Goal: Information Seeking & Learning: Learn about a topic

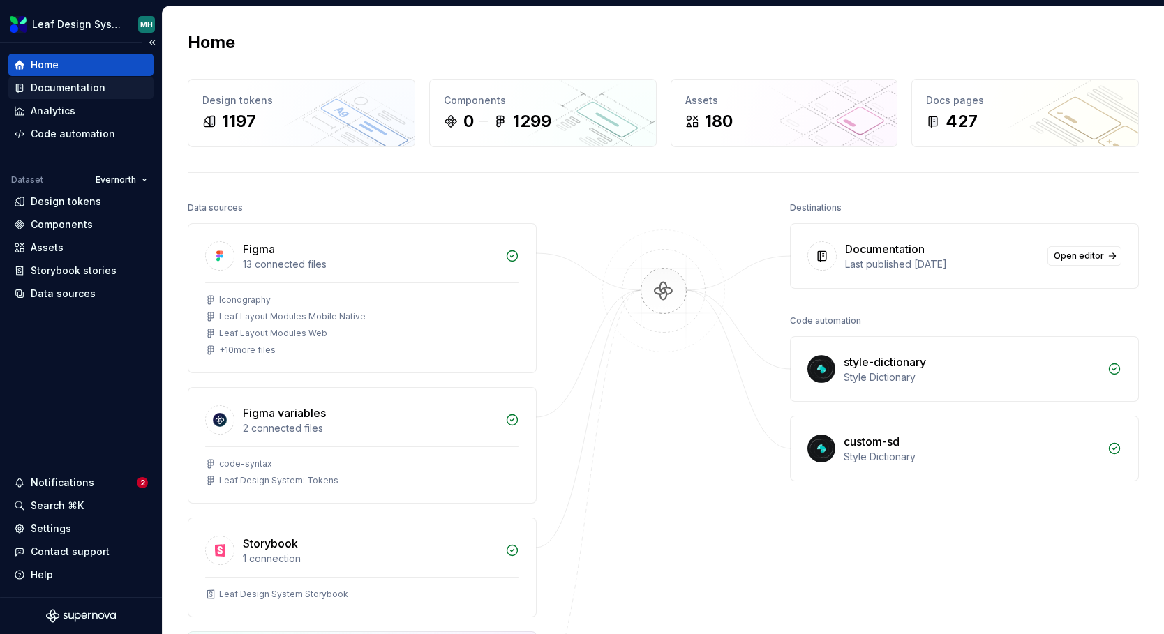
click at [91, 89] on div "Documentation" at bounding box center [68, 88] width 75 height 14
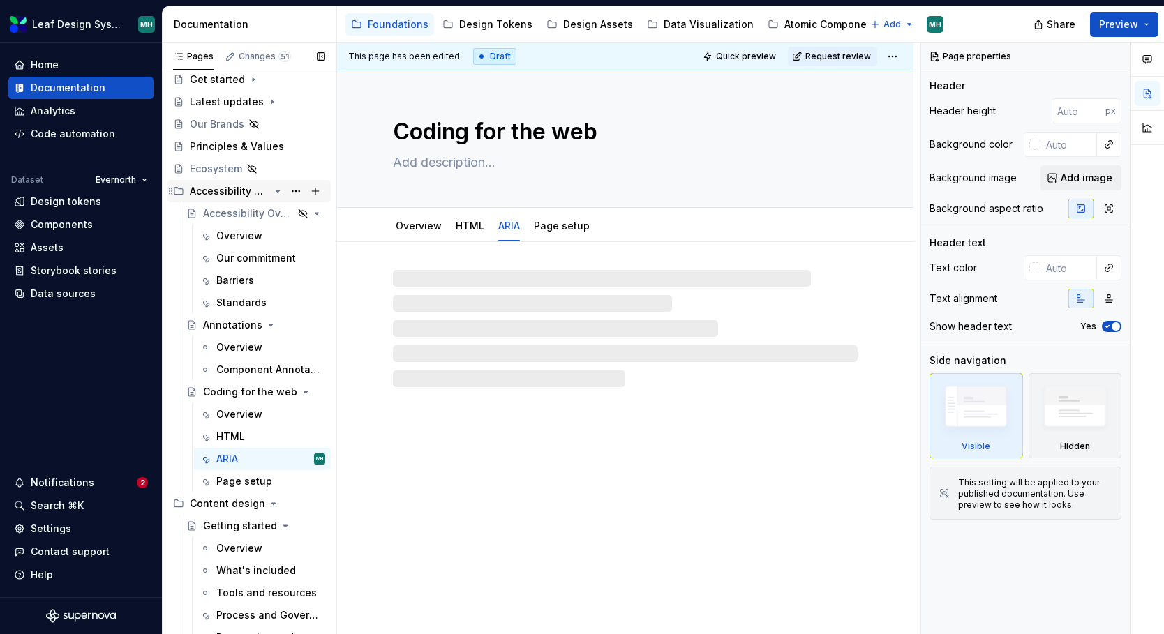
scroll to position [110, 0]
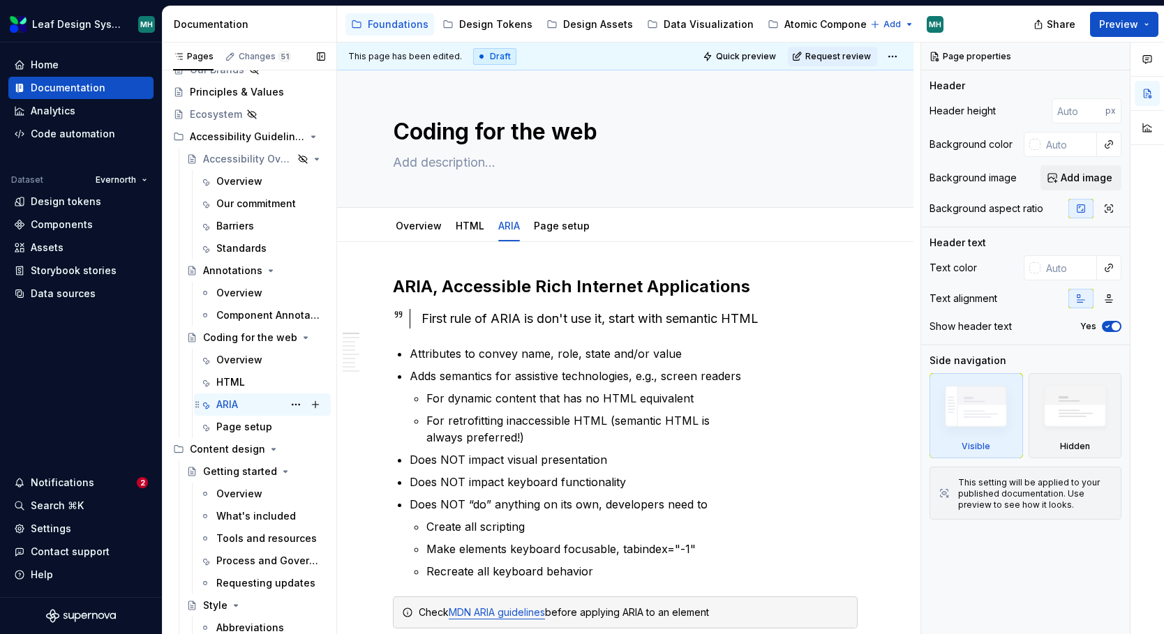
click at [241, 404] on div "ARIA MH" at bounding box center [270, 405] width 109 height 20
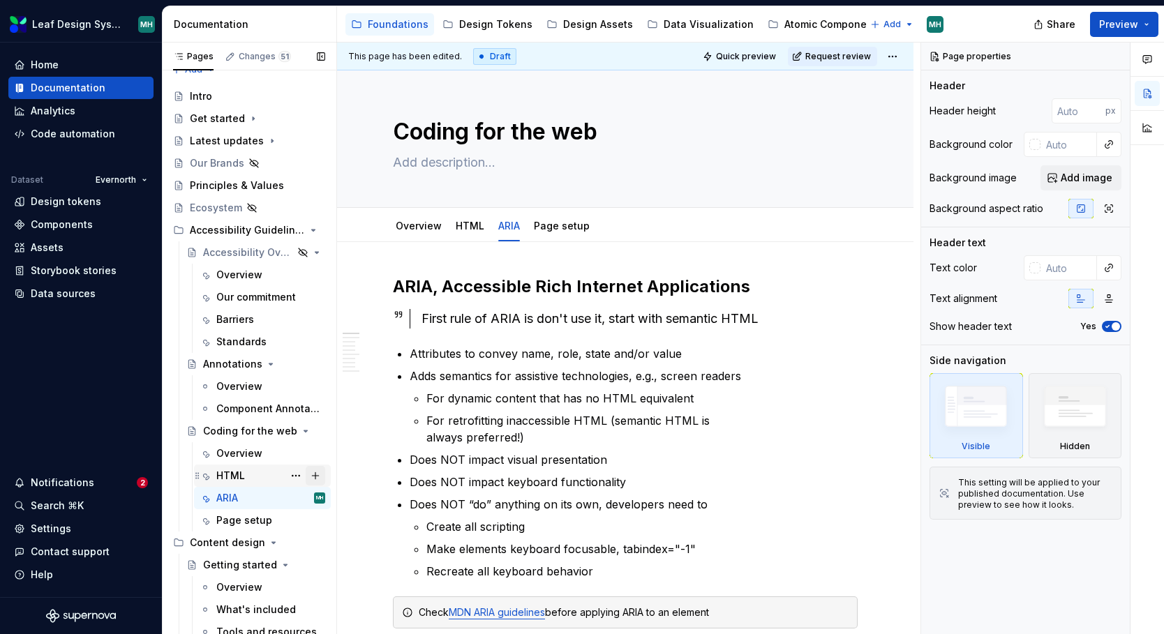
scroll to position [15, 0]
click at [269, 542] on icon "Page tree" at bounding box center [273, 543] width 11 height 11
click at [231, 588] on icon "Page tree" at bounding box center [232, 588] width 3 height 1
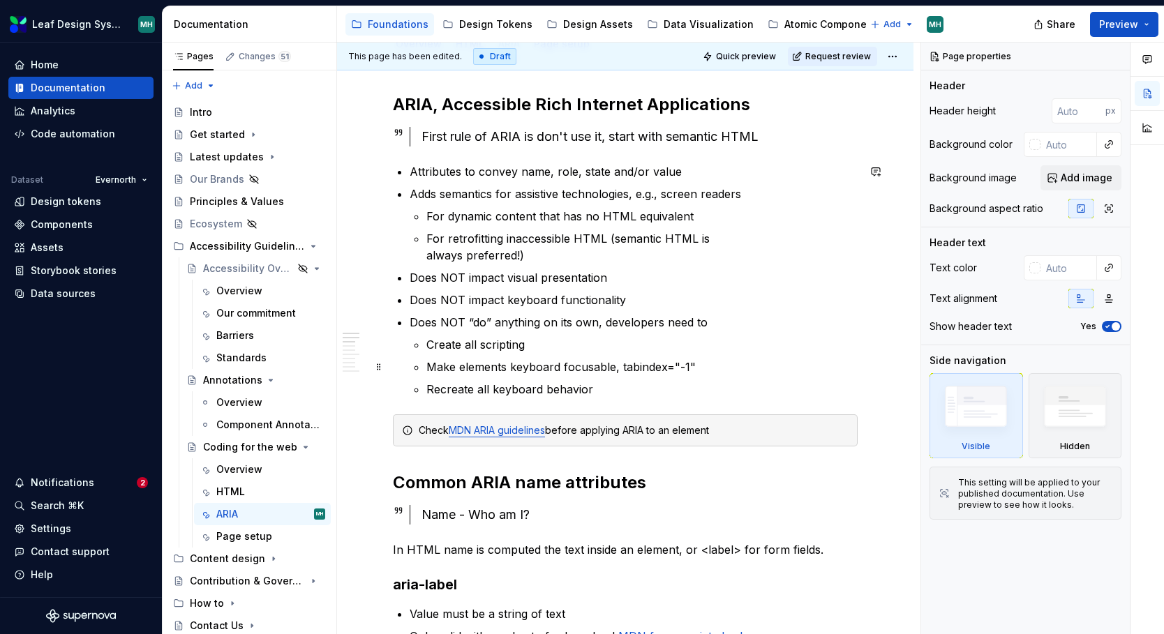
scroll to position [188, 0]
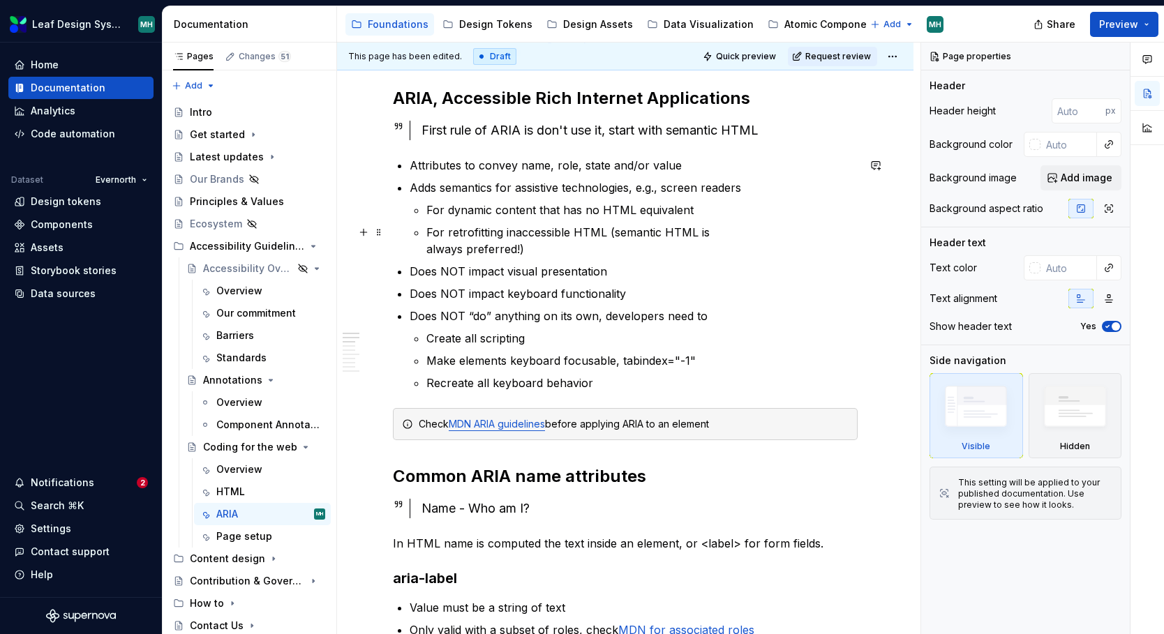
type textarea "*"
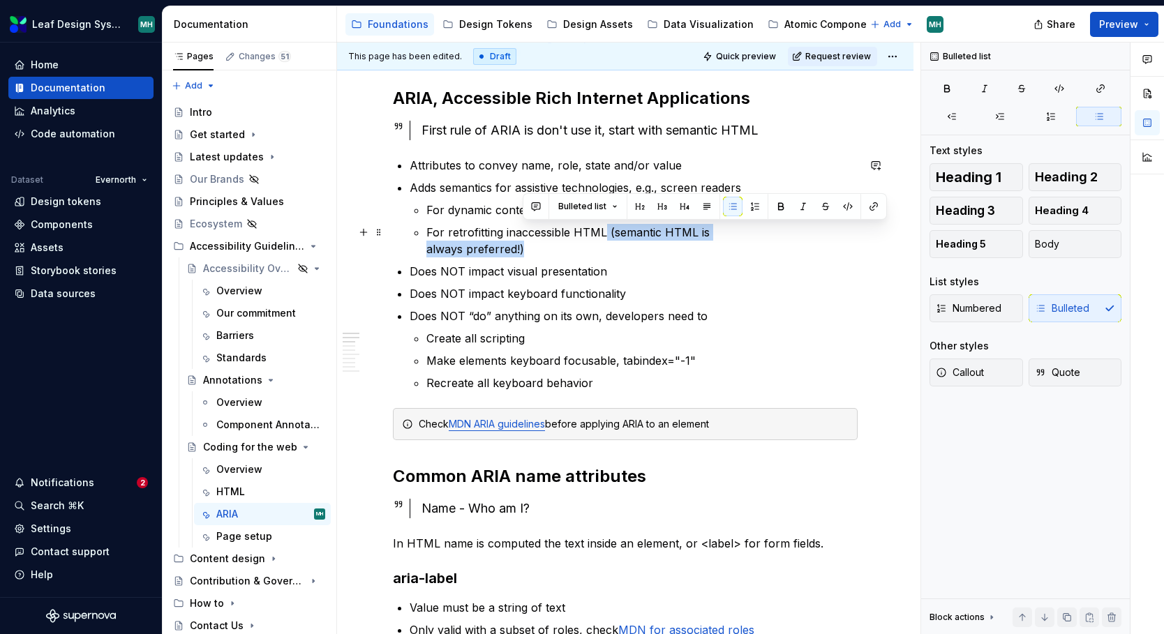
drag, startPoint x: 606, startPoint y: 234, endPoint x: 606, endPoint y: 244, distance: 9.8
click at [606, 244] on p "For retrofitting inaccessible HTML (semantic HTML is always preferred!)" at bounding box center [641, 240] width 431 height 33
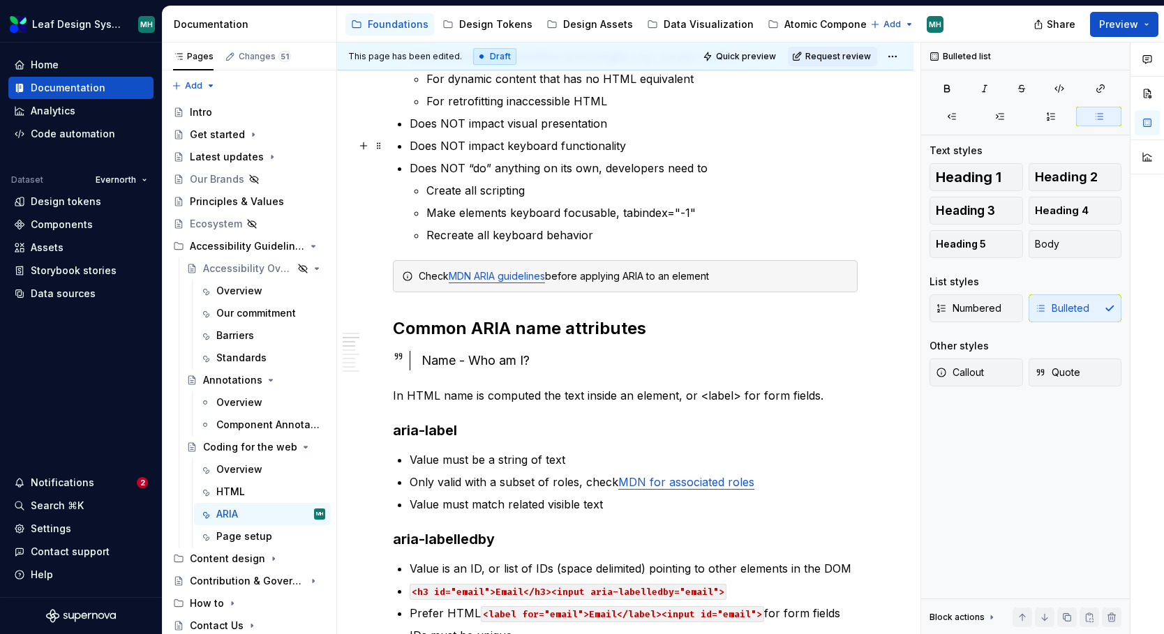
scroll to position [293, 0]
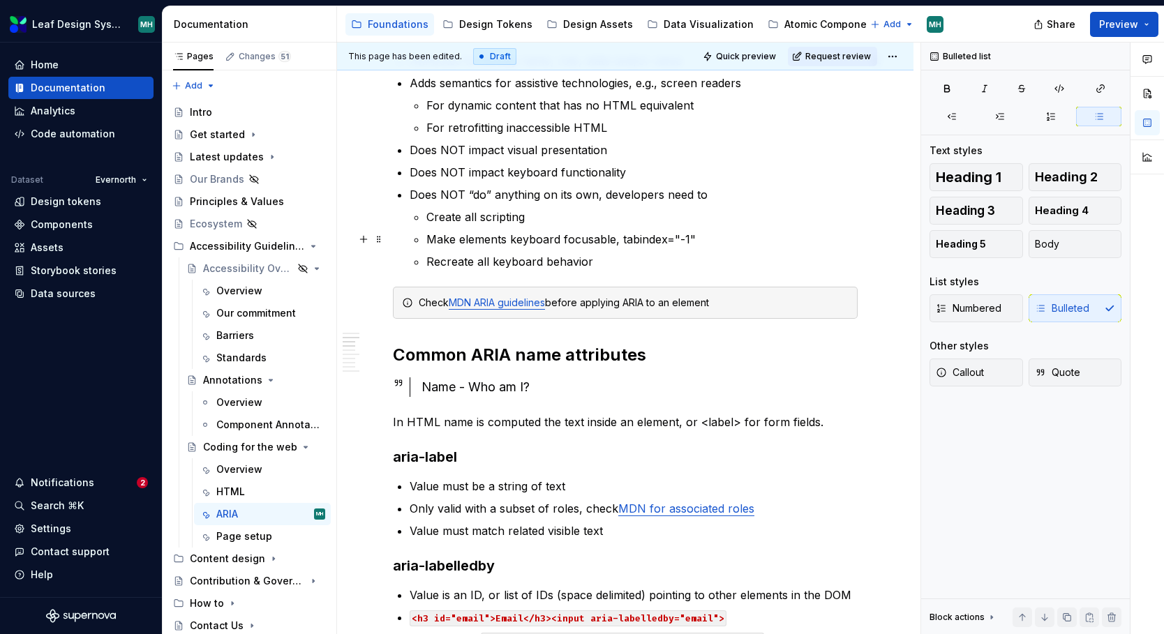
click at [689, 238] on p "Make elements keyboard focusable, tabindex="-1"" at bounding box center [641, 239] width 431 height 17
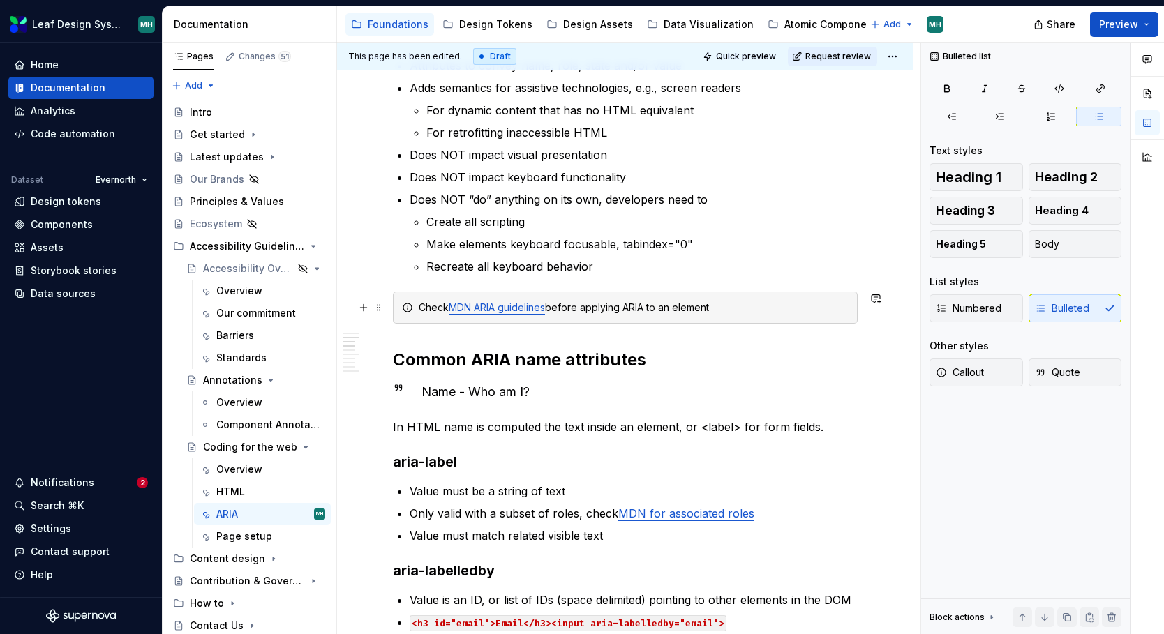
scroll to position [248, 0]
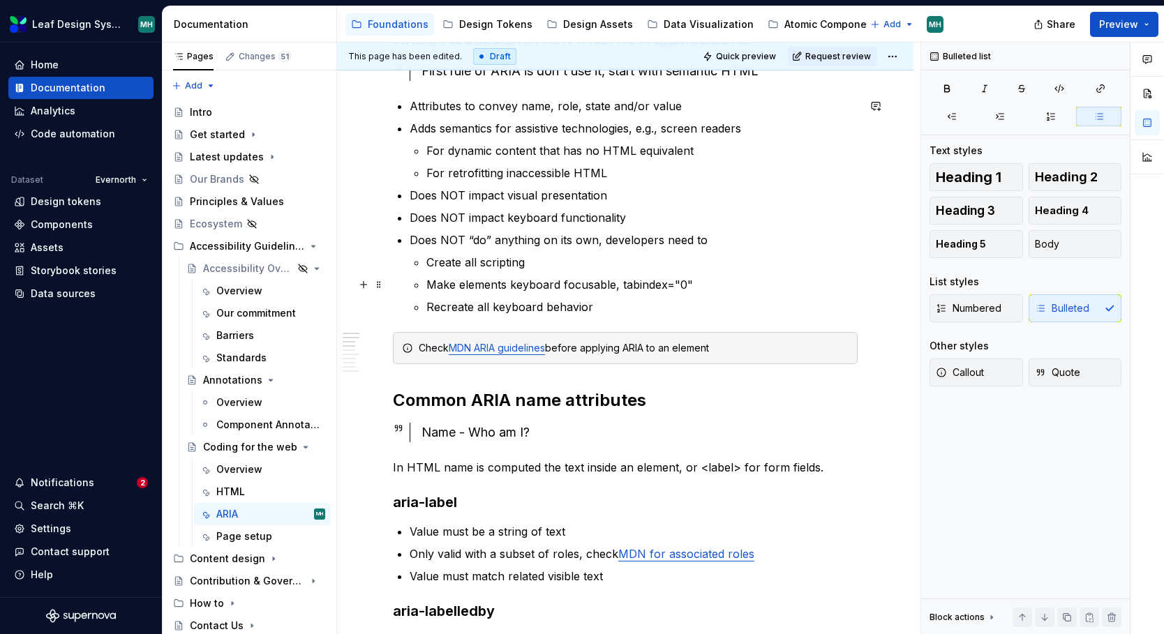
click at [613, 285] on p "Make elements keyboard focusable, tabindex="0"" at bounding box center [641, 284] width 431 height 17
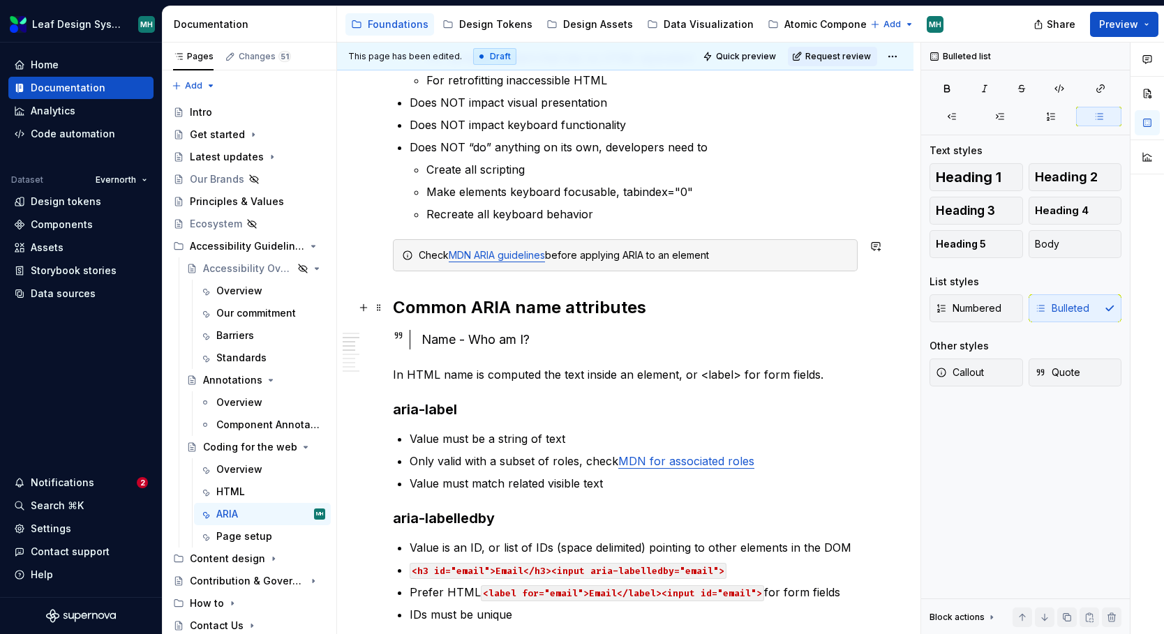
scroll to position [392, 0]
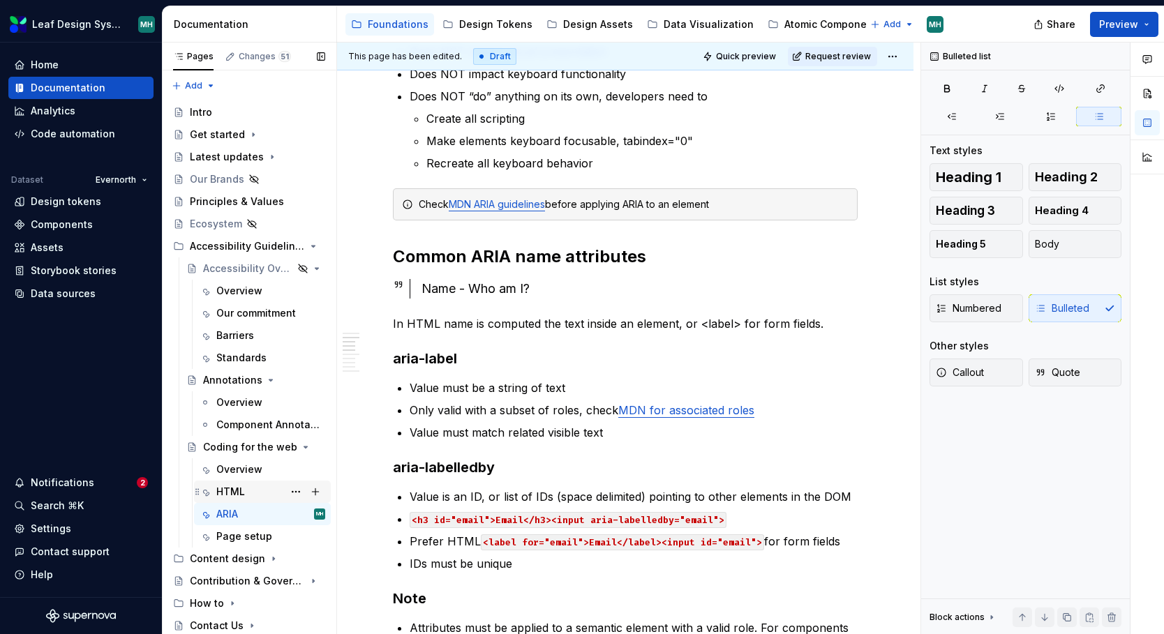
click at [226, 489] on div "HTML" at bounding box center [230, 492] width 29 height 14
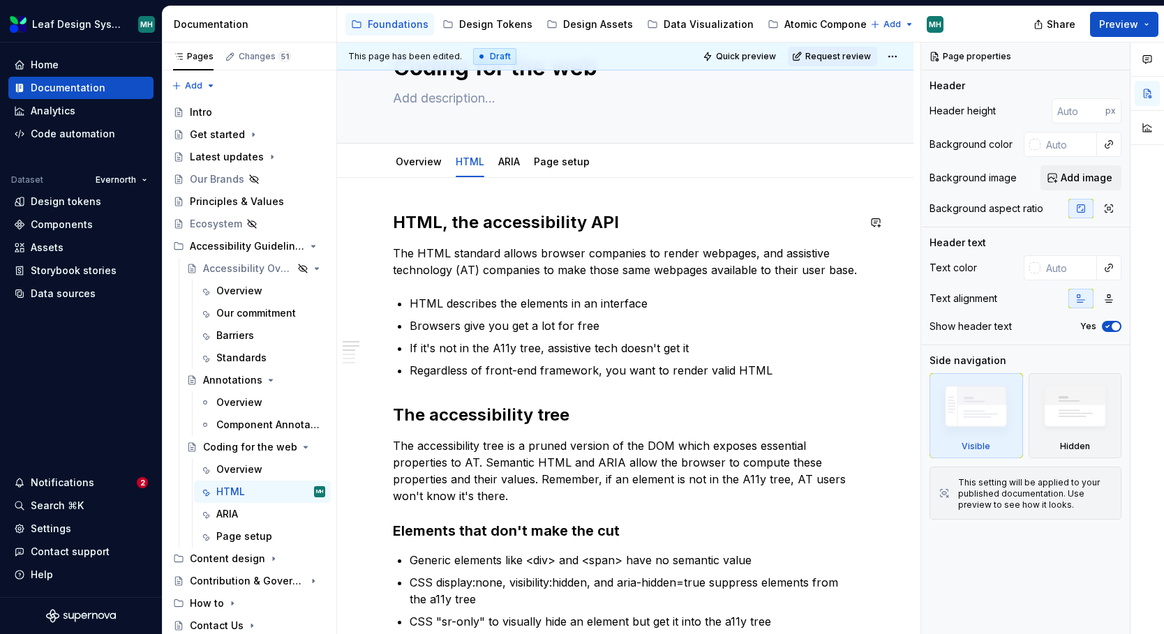
scroll to position [64, 0]
click at [560, 165] on link "Page setup" at bounding box center [562, 162] width 56 height 12
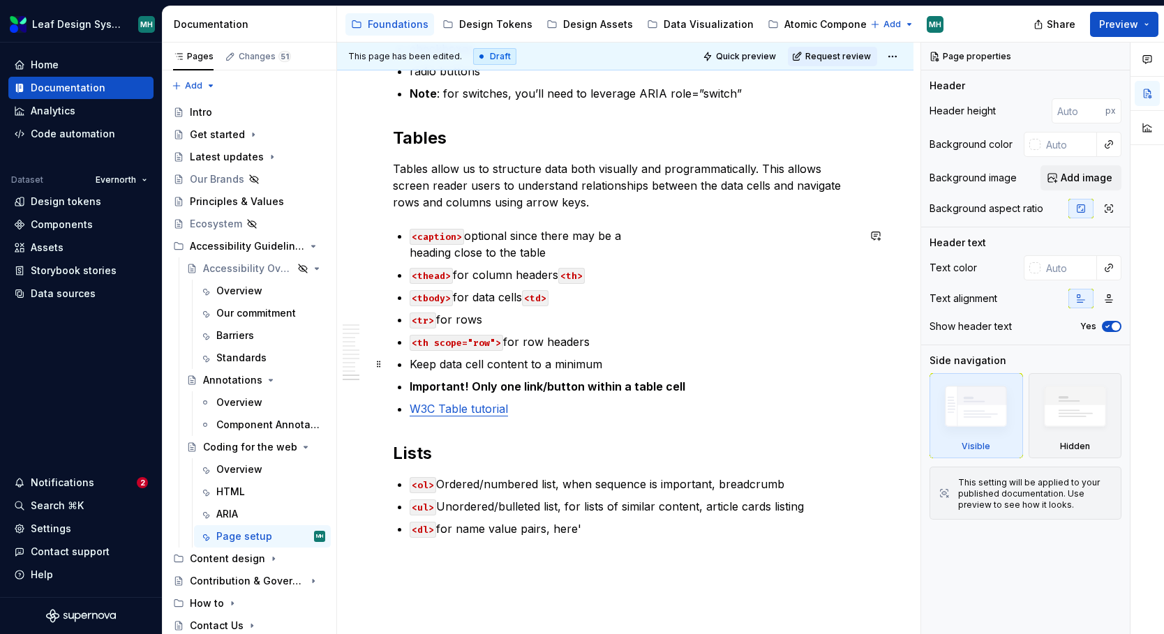
scroll to position [2260, 0]
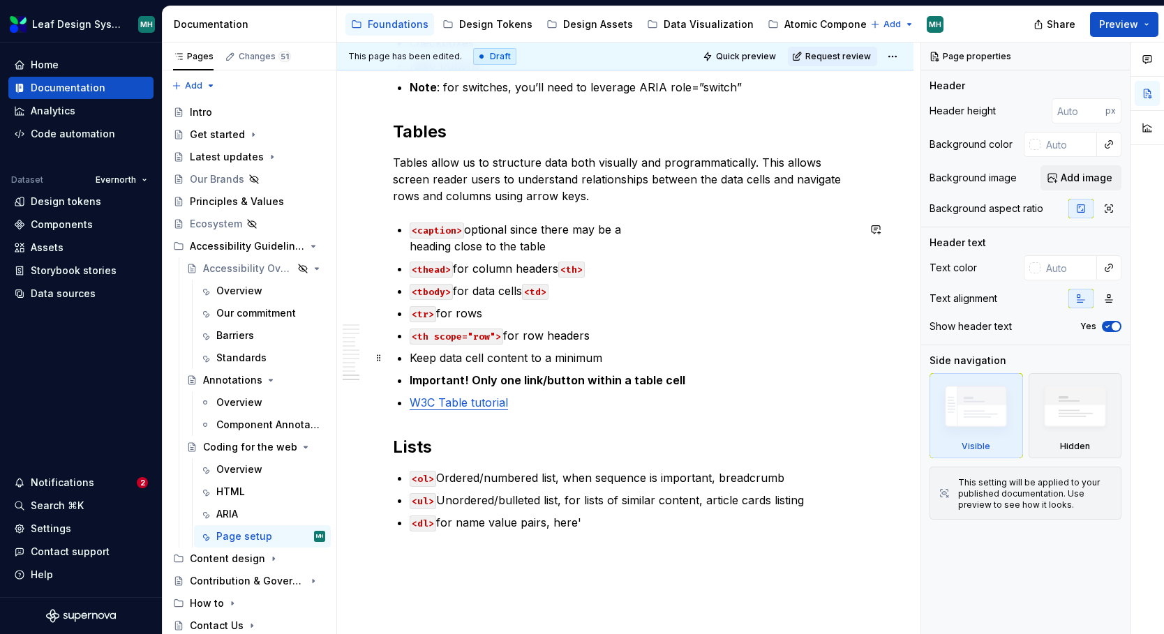
type textarea "*"
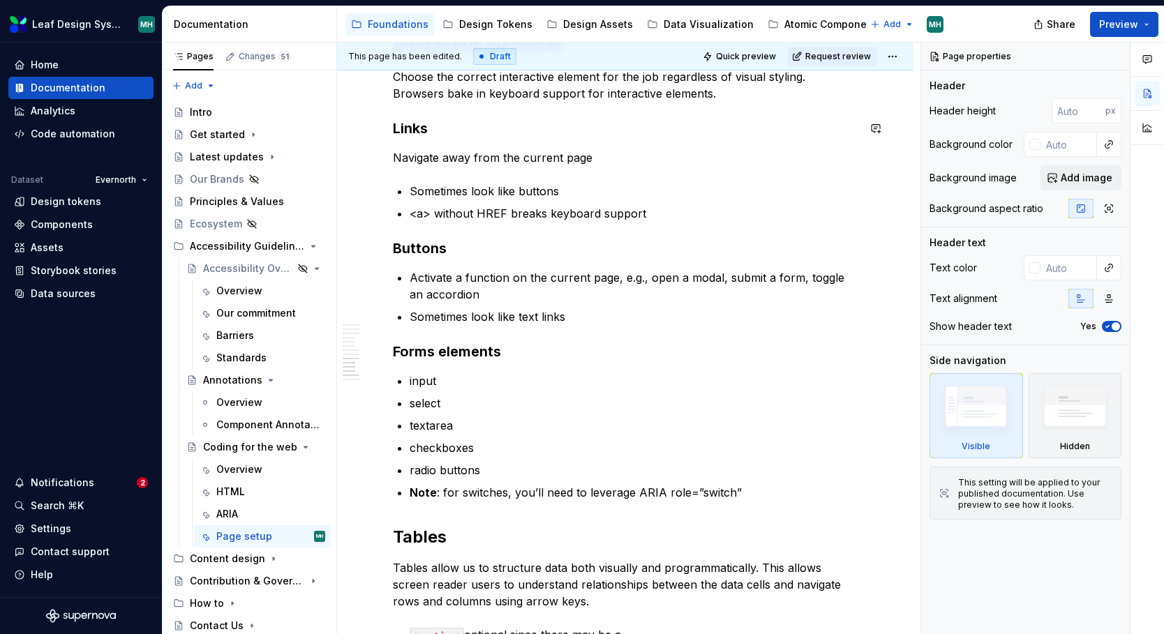
scroll to position [1855, 0]
click at [433, 355] on h3 "Forms elements" at bounding box center [625, 351] width 465 height 20
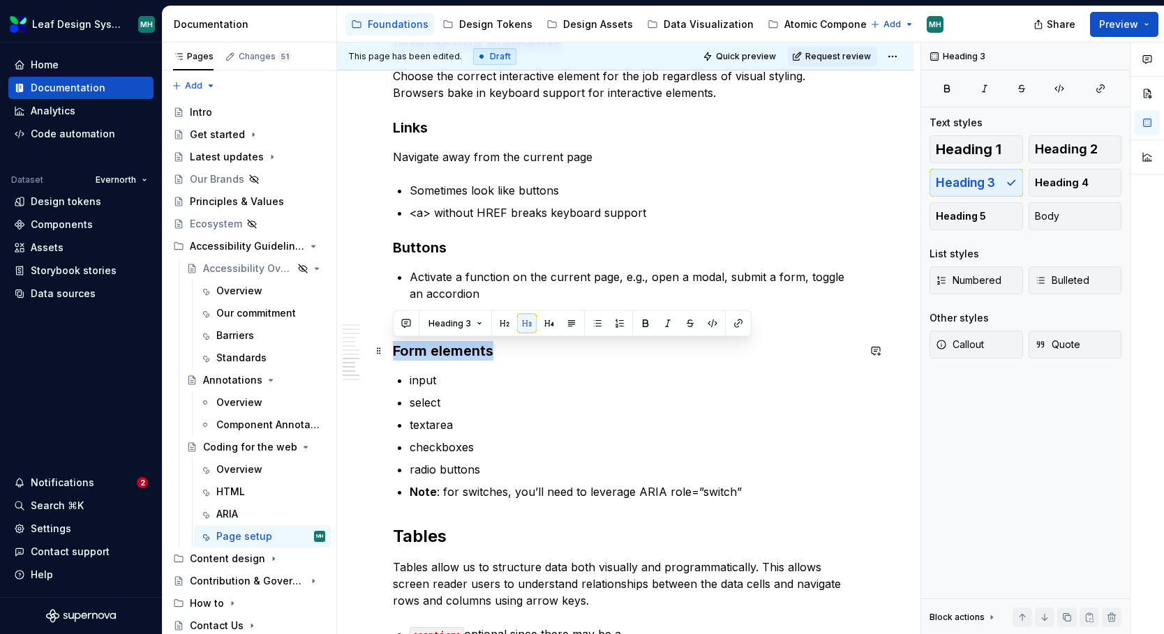
drag, startPoint x: 496, startPoint y: 350, endPoint x: 396, endPoint y: 352, distance: 99.8
click at [396, 352] on h3 "Form elements" at bounding box center [625, 351] width 465 height 20
click at [479, 319] on button "Heading 3" at bounding box center [455, 324] width 66 height 20
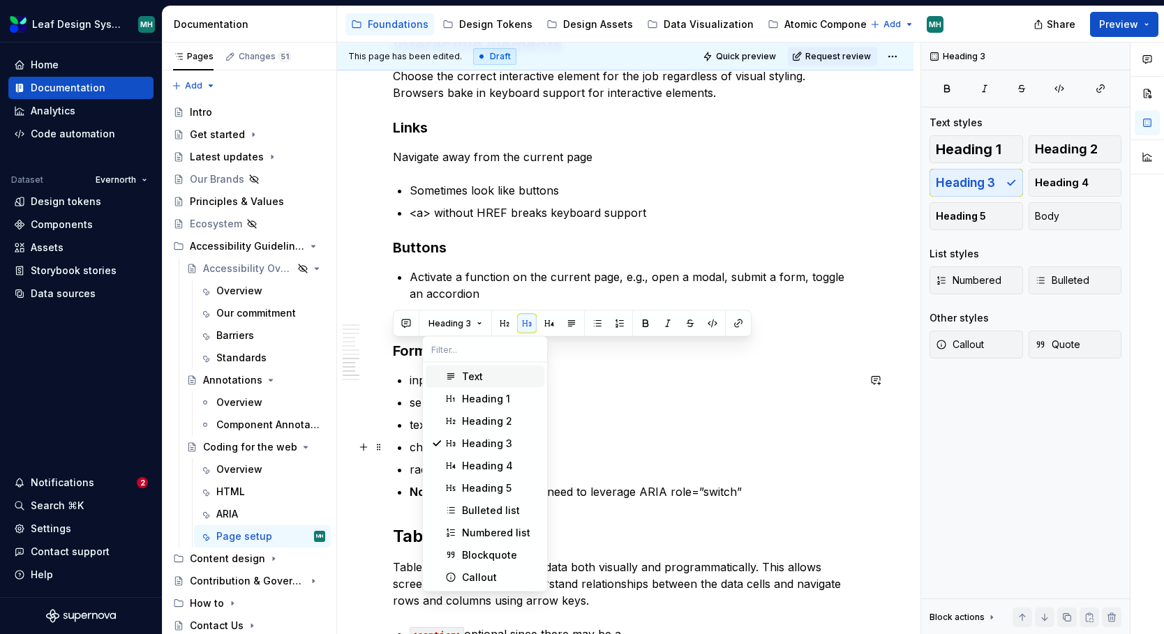
click at [695, 456] on ul "input select textarea checkboxes radio buttons Note : for switches, you’ll need…" at bounding box center [634, 436] width 448 height 128
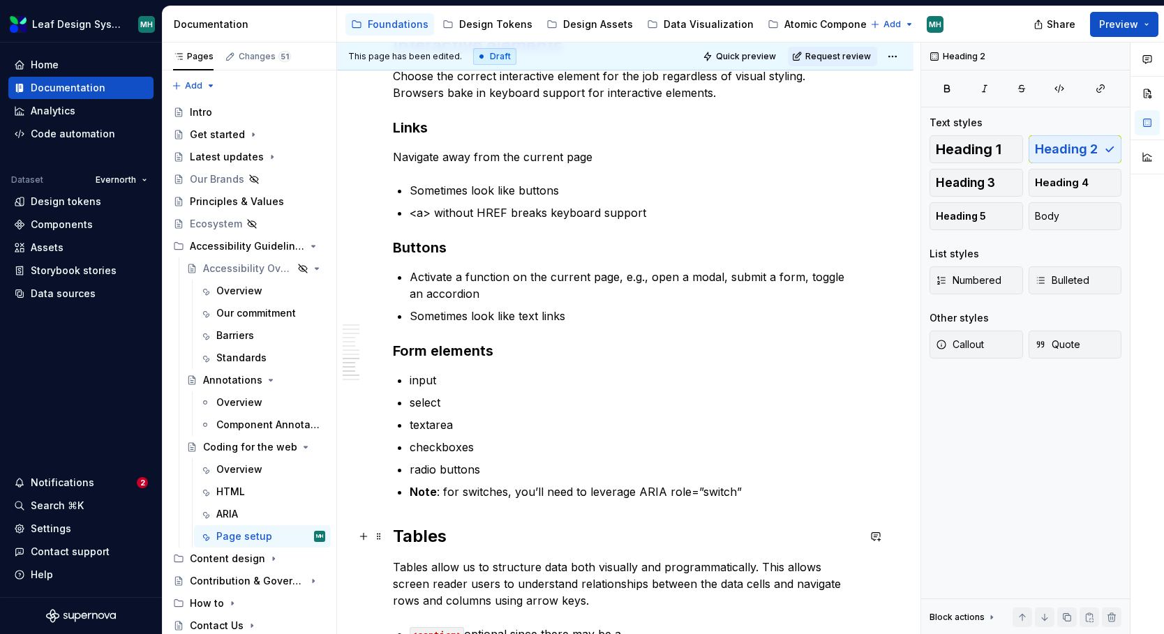
click at [425, 527] on h2 "Tables" at bounding box center [625, 537] width 465 height 22
click at [425, 542] on h2 "Tables" at bounding box center [625, 537] width 465 height 22
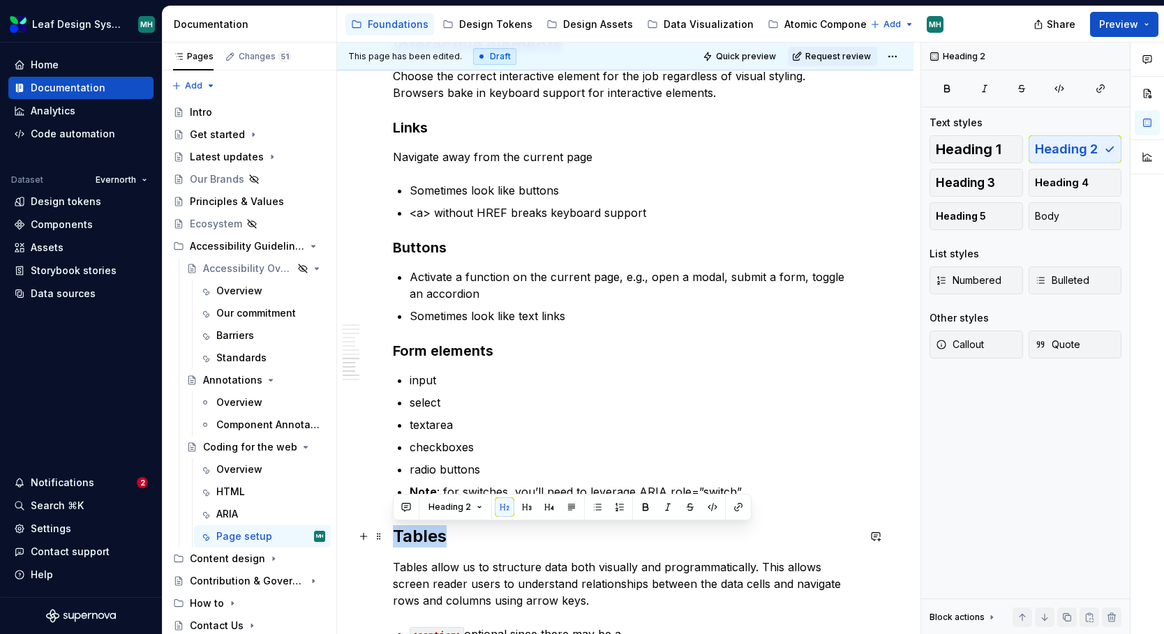
click at [425, 542] on h2 "Tables" at bounding box center [625, 537] width 465 height 22
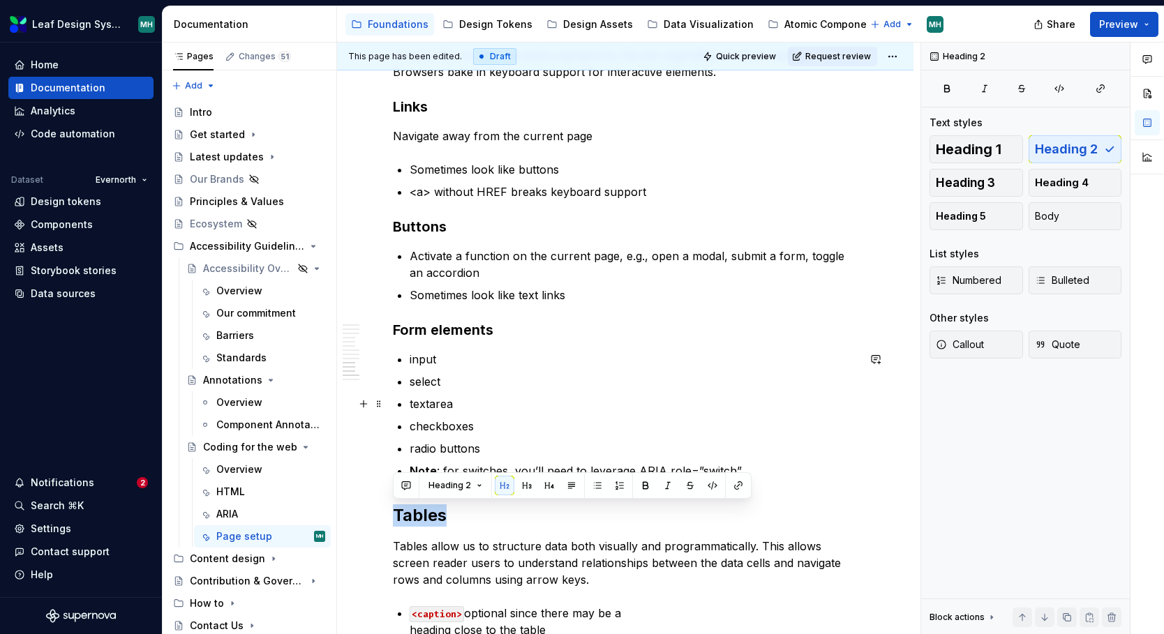
scroll to position [1877, 0]
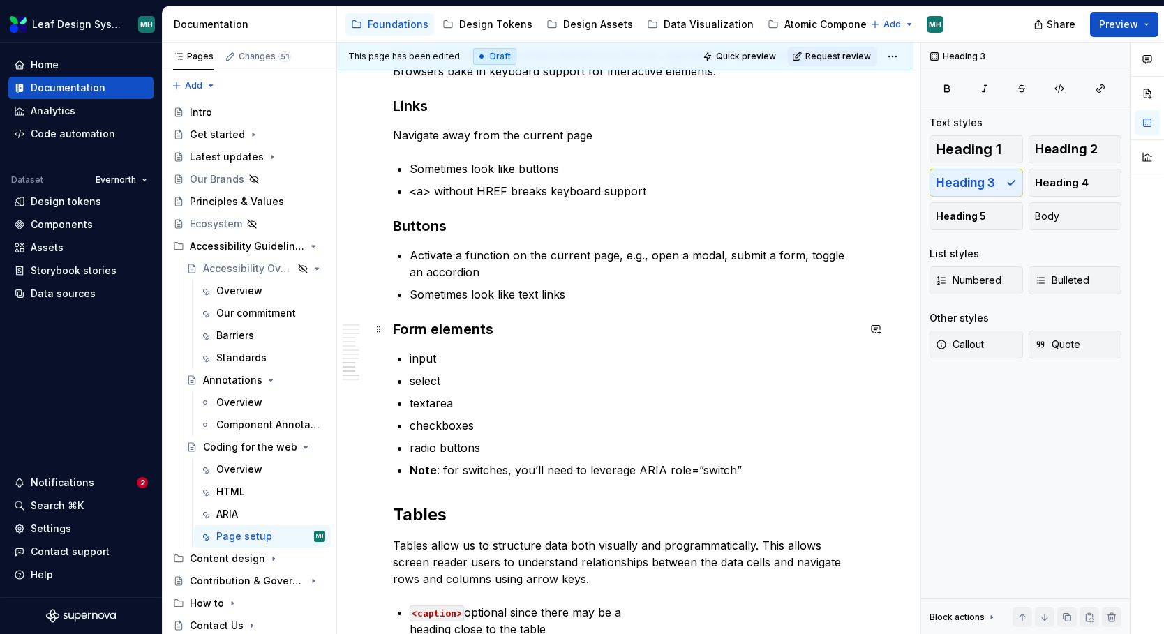
click at [480, 330] on h3 "Form elements" at bounding box center [625, 330] width 465 height 20
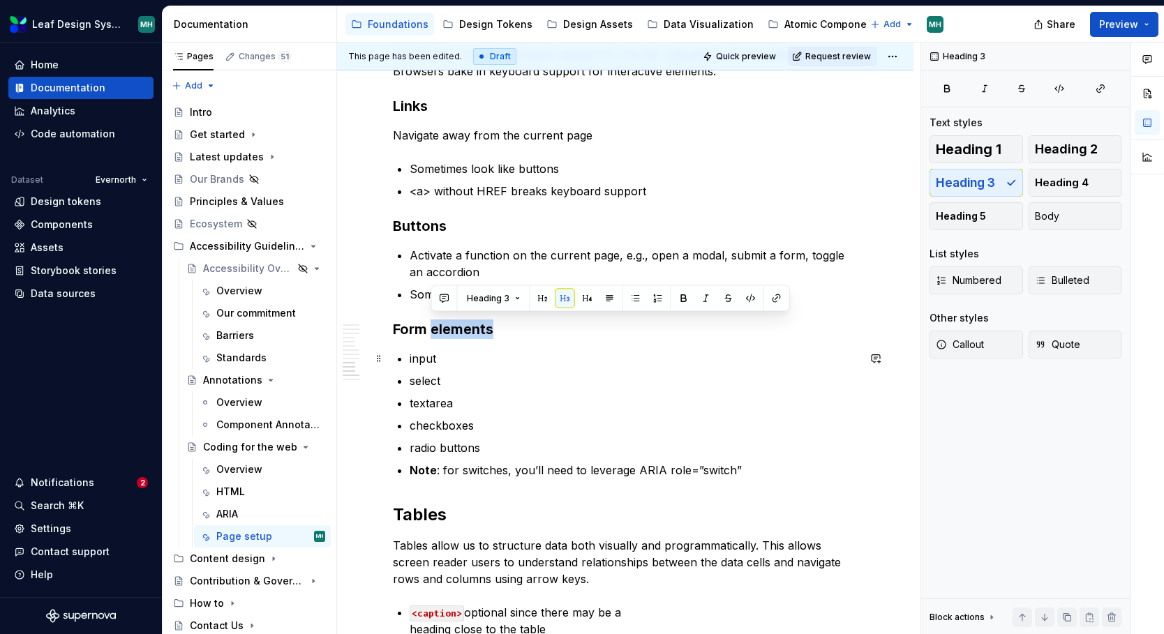
scroll to position [1891, 0]
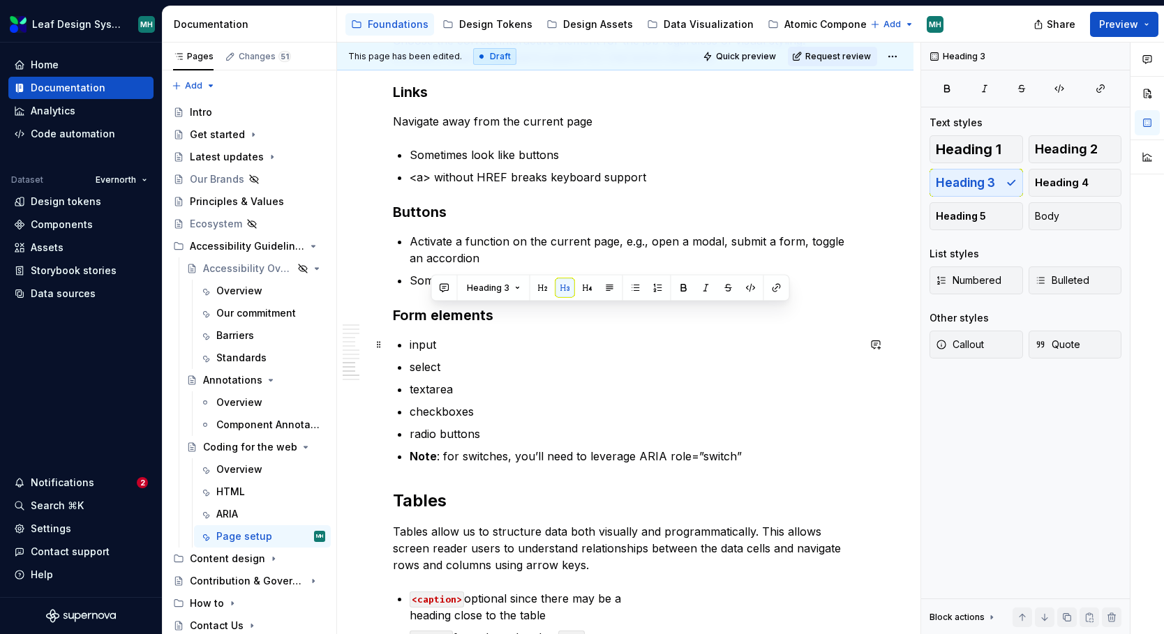
click at [491, 347] on p "input" at bounding box center [634, 344] width 448 height 17
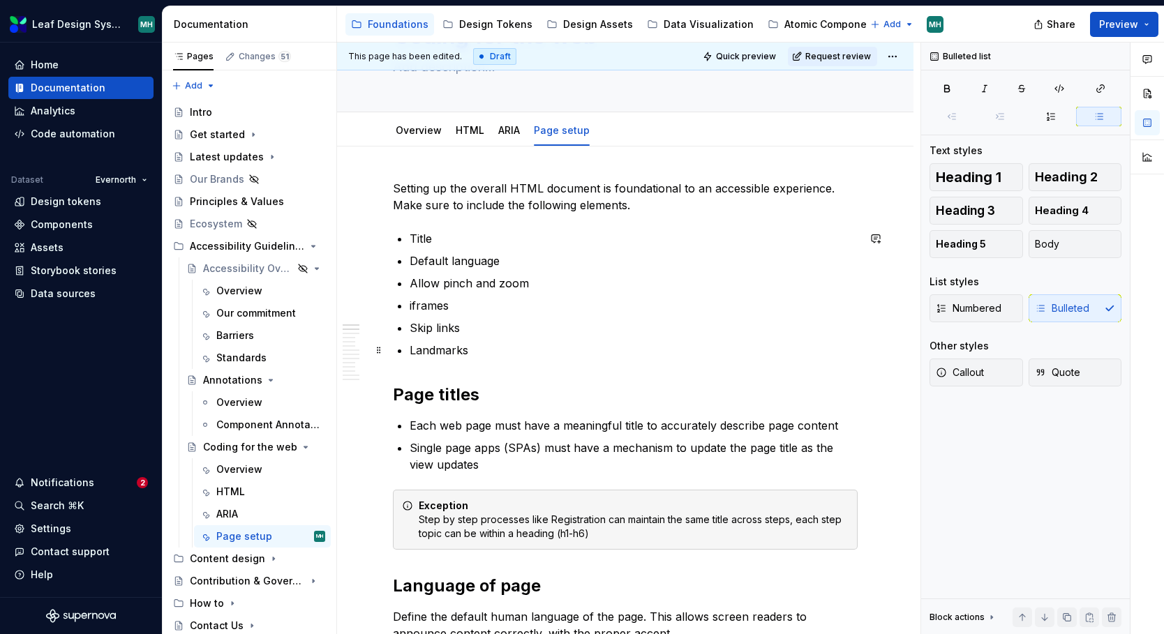
scroll to position [109, 0]
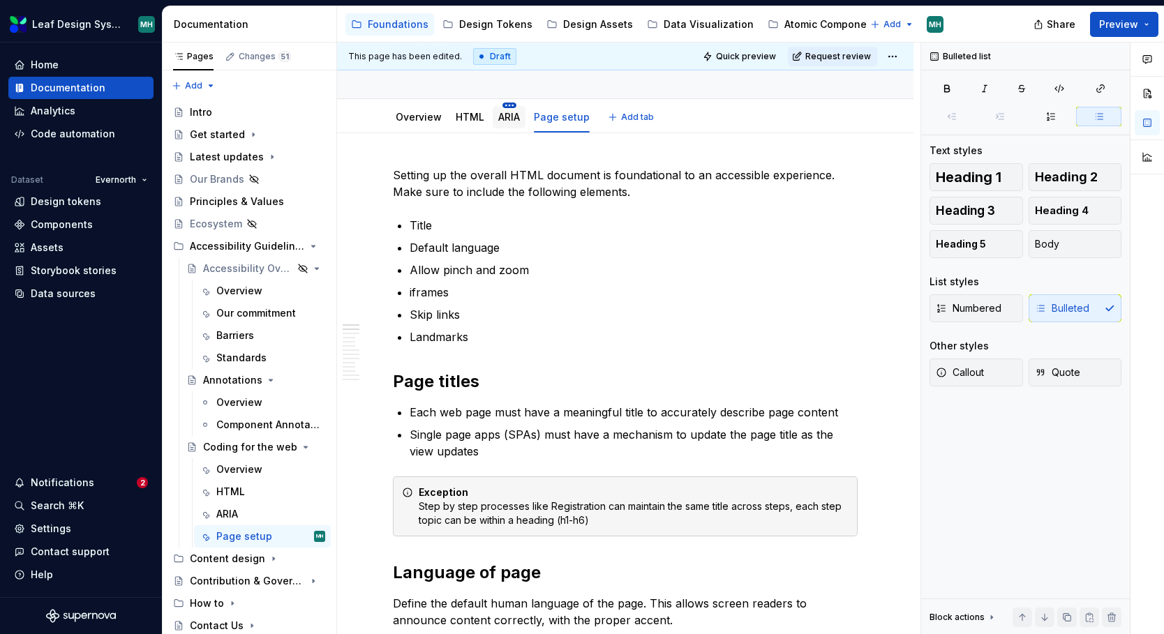
click at [512, 106] on html "Leaf Design System MH Home Documentation Analytics Code automation Dataset Ever…" at bounding box center [582, 317] width 1164 height 634
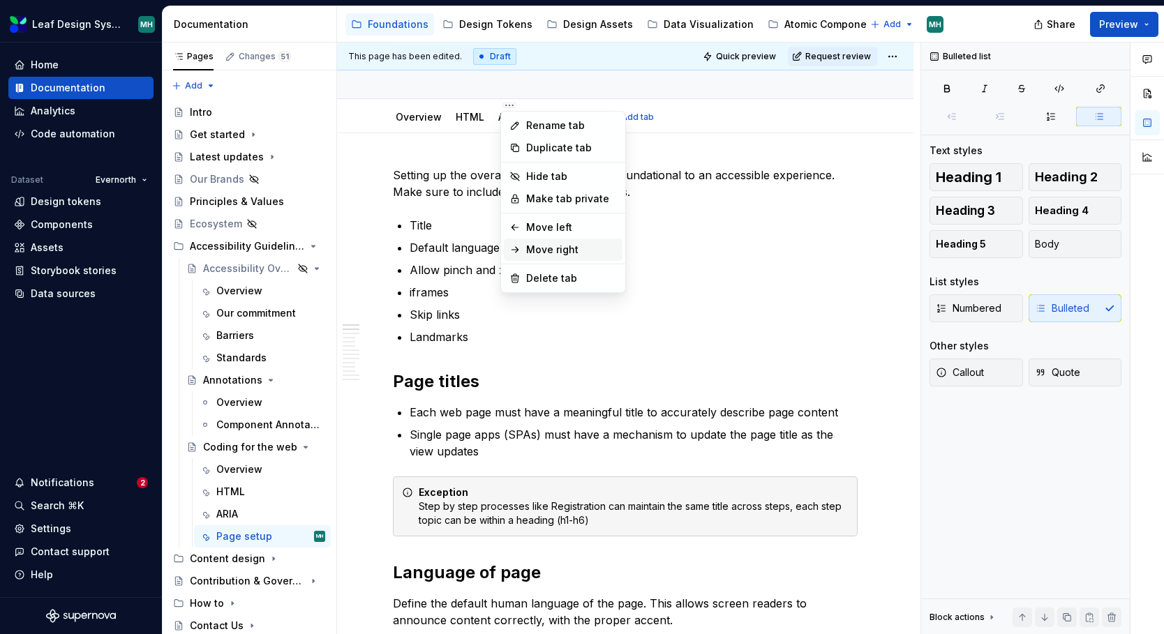
click at [571, 248] on div "Move right" at bounding box center [571, 250] width 91 height 14
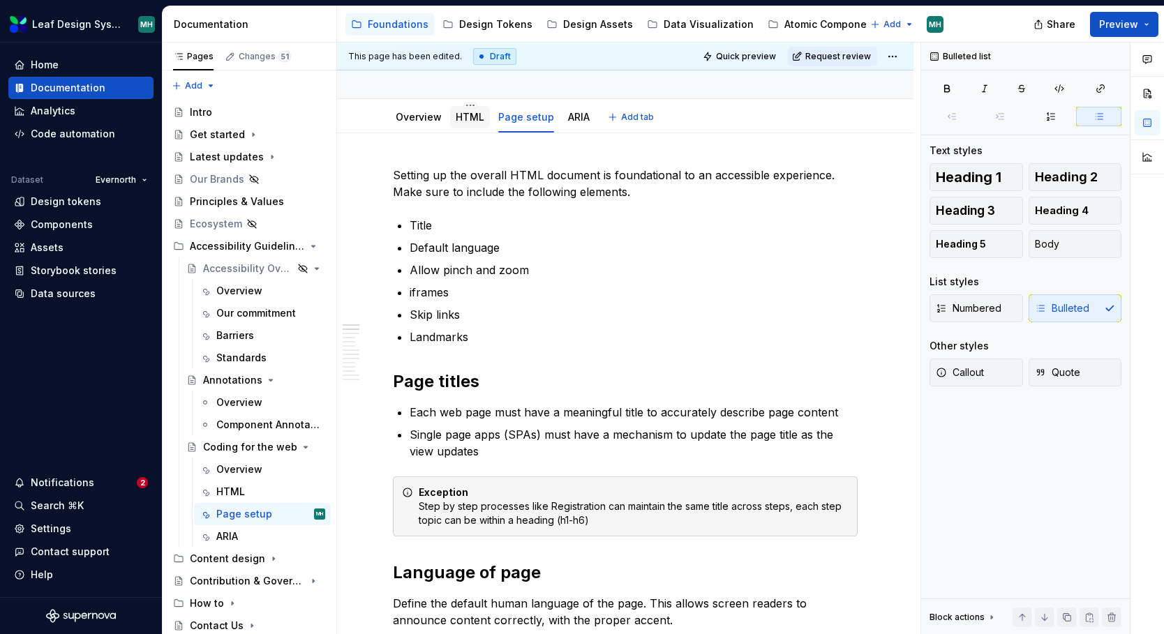
click at [467, 121] on link "HTML" at bounding box center [470, 117] width 29 height 12
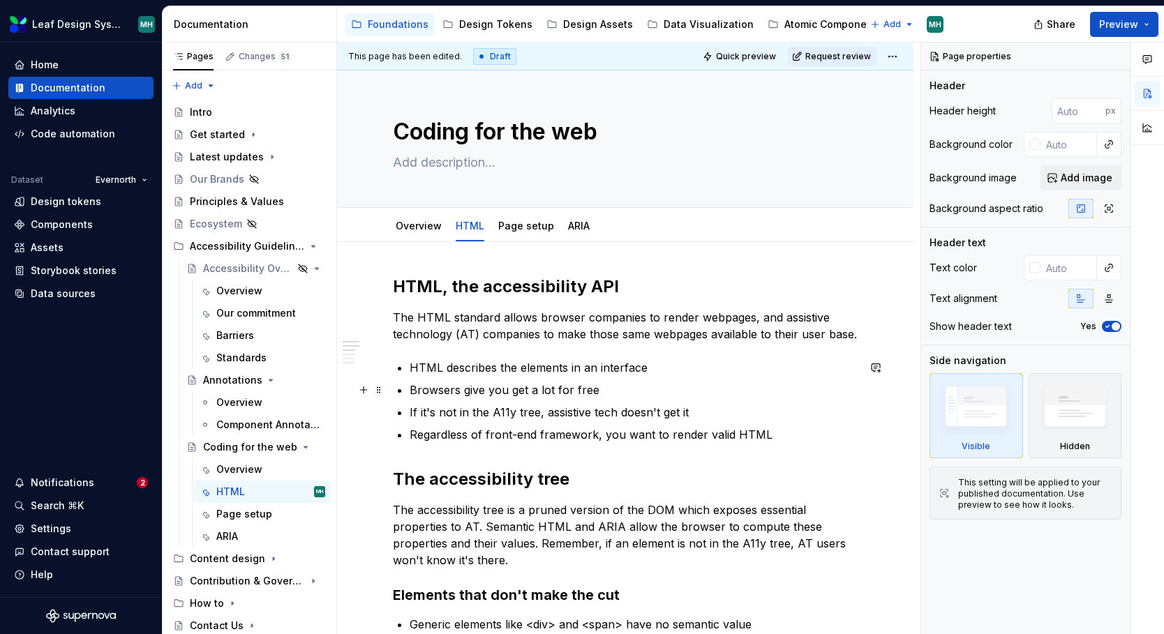
scroll to position [10, 0]
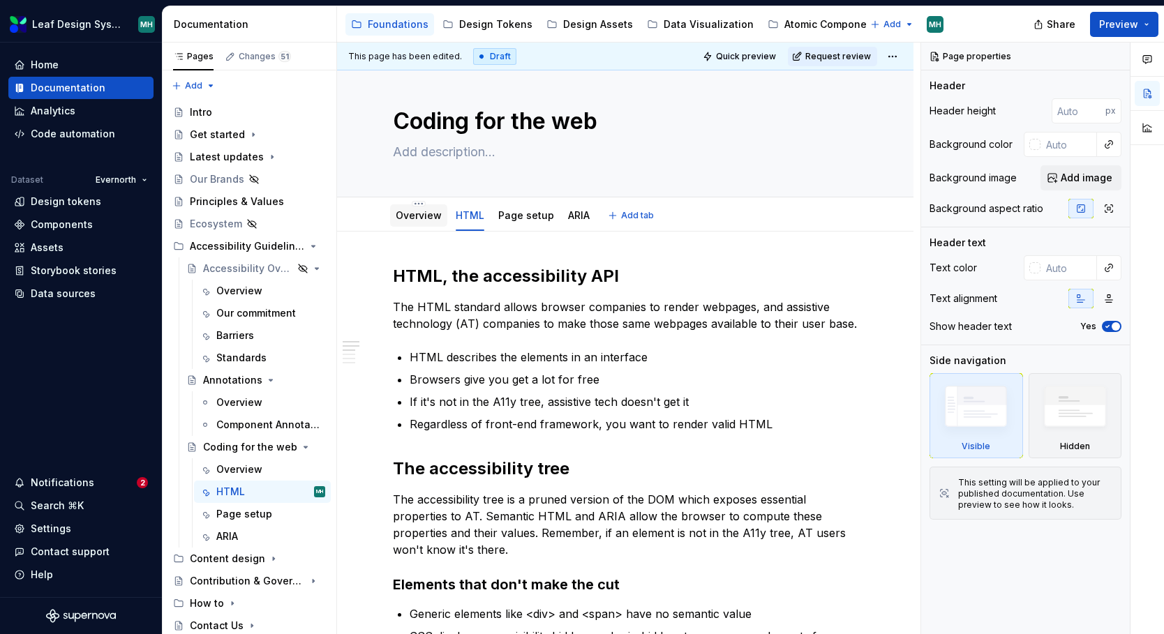
click at [426, 223] on div "Overview" at bounding box center [419, 215] width 46 height 17
click at [407, 212] on link "Overview" at bounding box center [419, 215] width 46 height 12
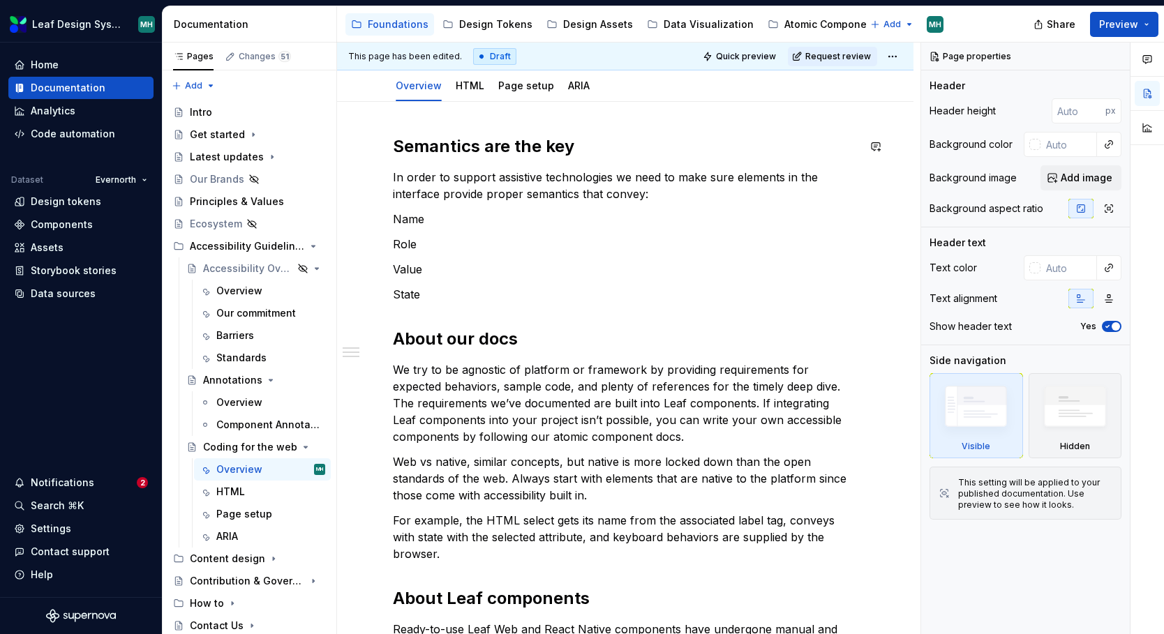
scroll to position [132, 0]
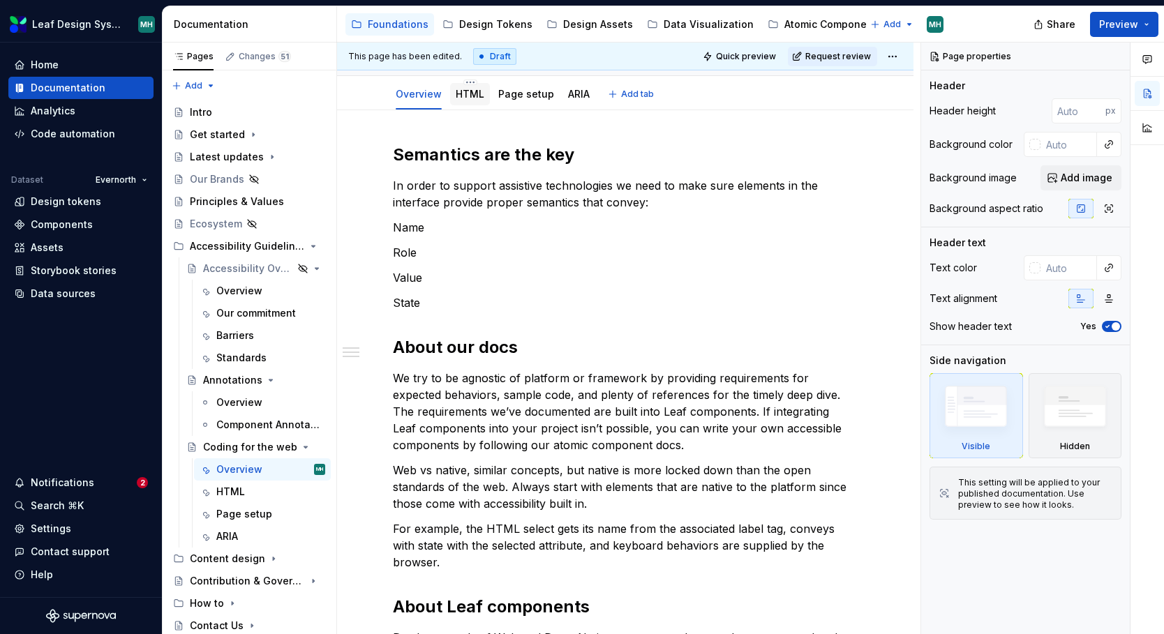
click at [460, 94] on link "HTML" at bounding box center [470, 94] width 29 height 12
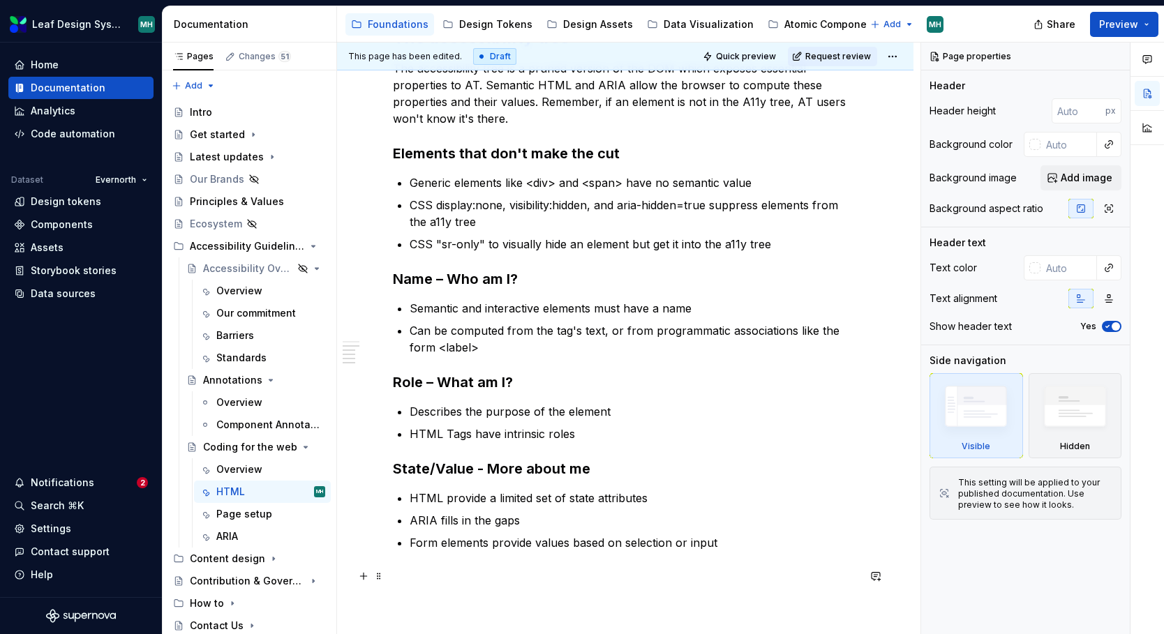
scroll to position [456, 0]
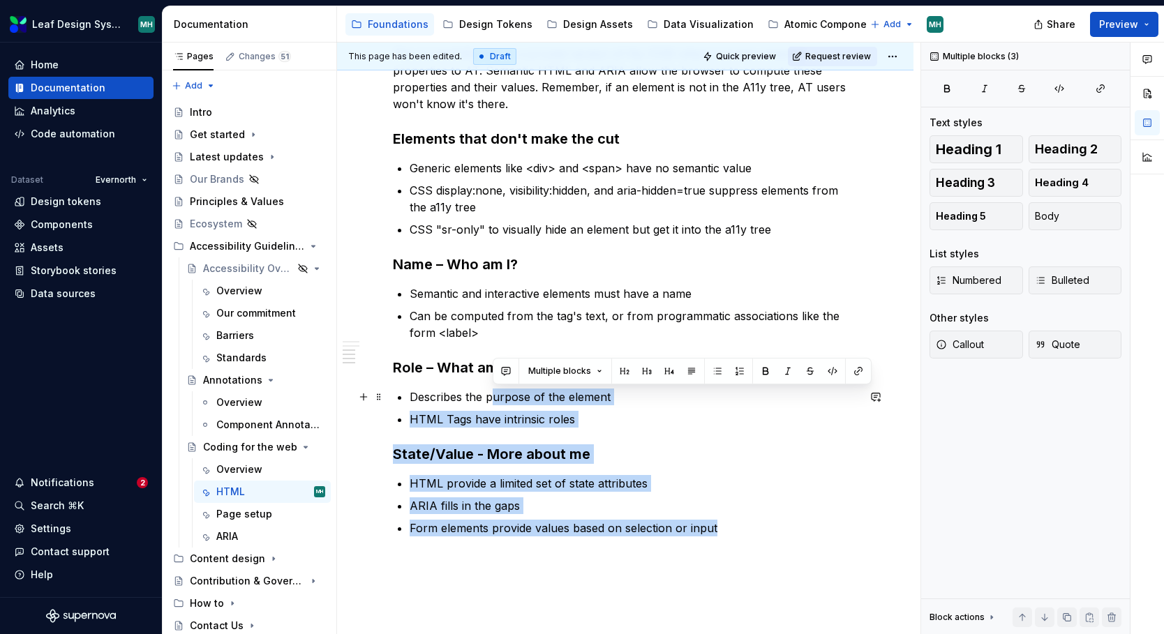
drag, startPoint x: 732, startPoint y: 529, endPoint x: 494, endPoint y: 402, distance: 269.8
click at [494, 402] on div "HTML, the accessibility API The HTML standard allows browser companies to rende…" at bounding box center [625, 194] width 465 height 751
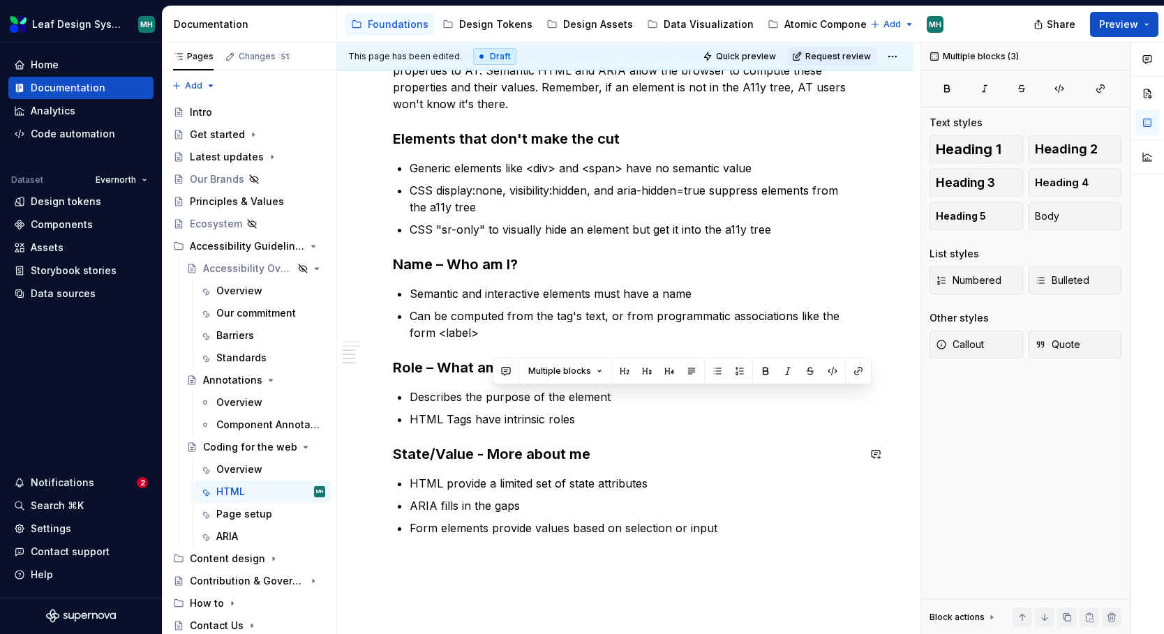
click at [686, 430] on div "HTML, the accessibility API The HTML standard allows browser companies to rende…" at bounding box center [625, 194] width 465 height 751
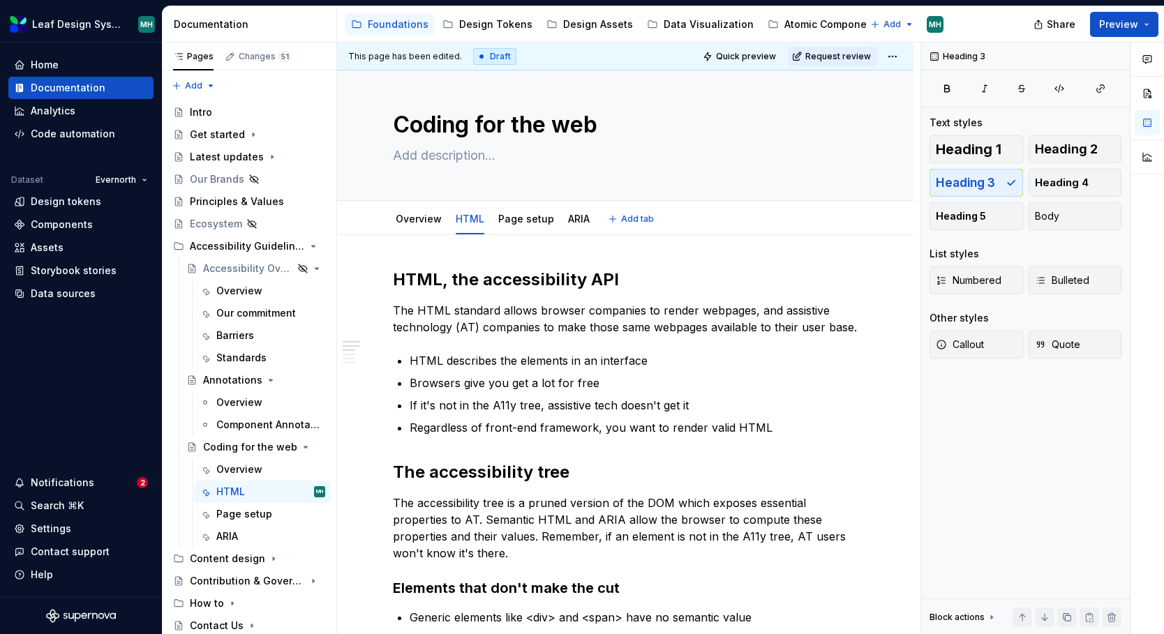
scroll to position [0, 0]
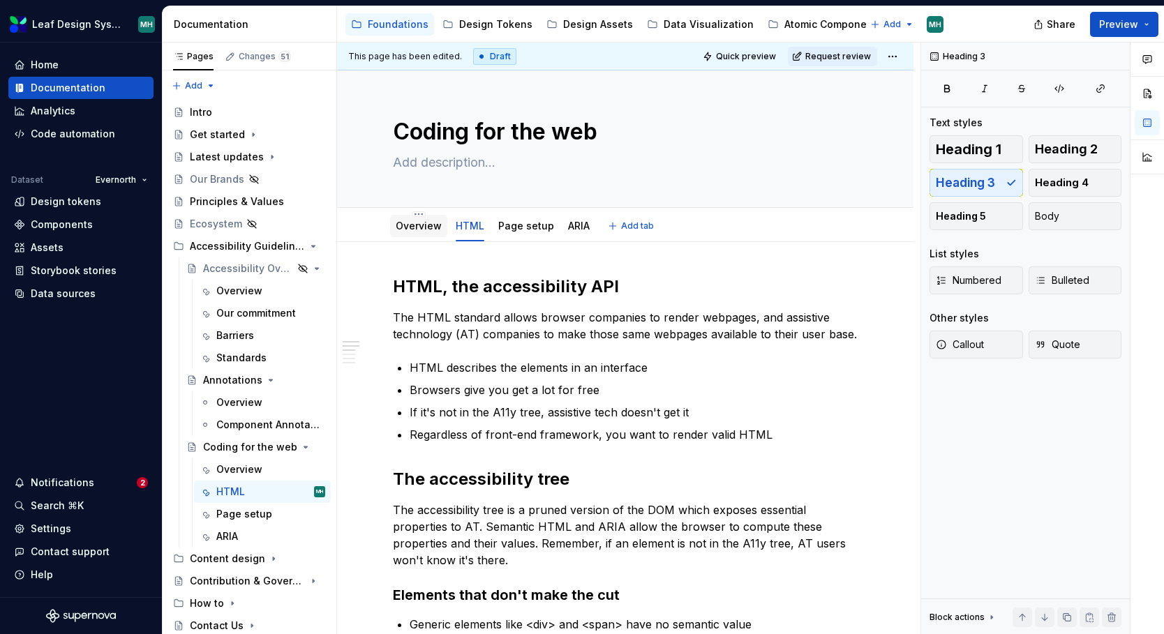
click at [410, 227] on link "Overview" at bounding box center [419, 226] width 46 height 12
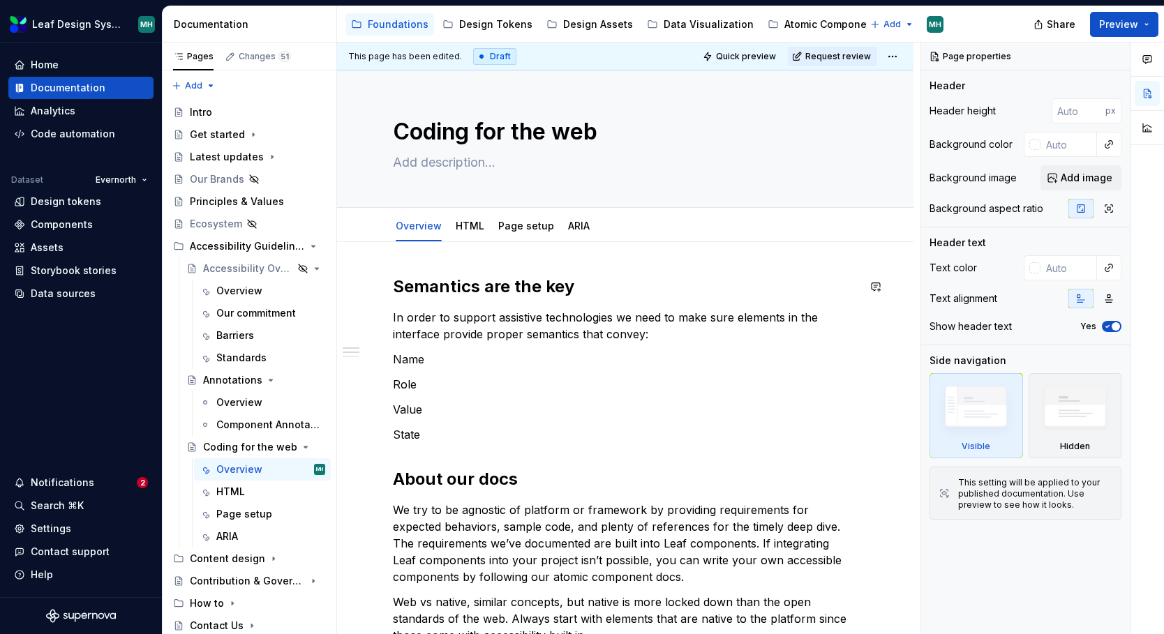
type textarea "*"
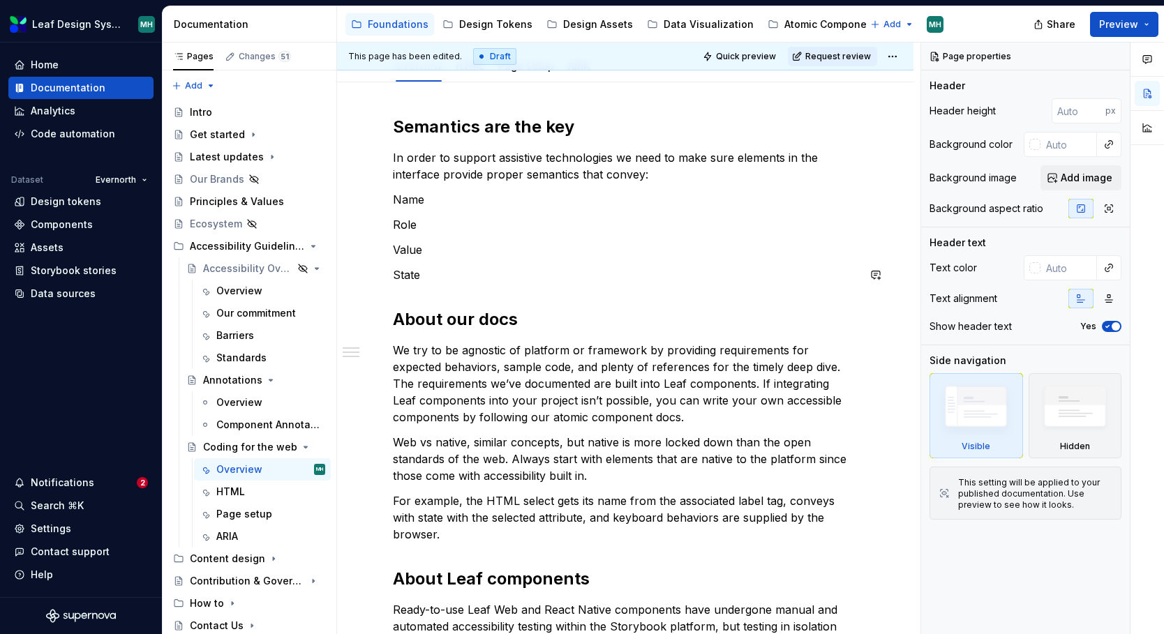
scroll to position [163, 0]
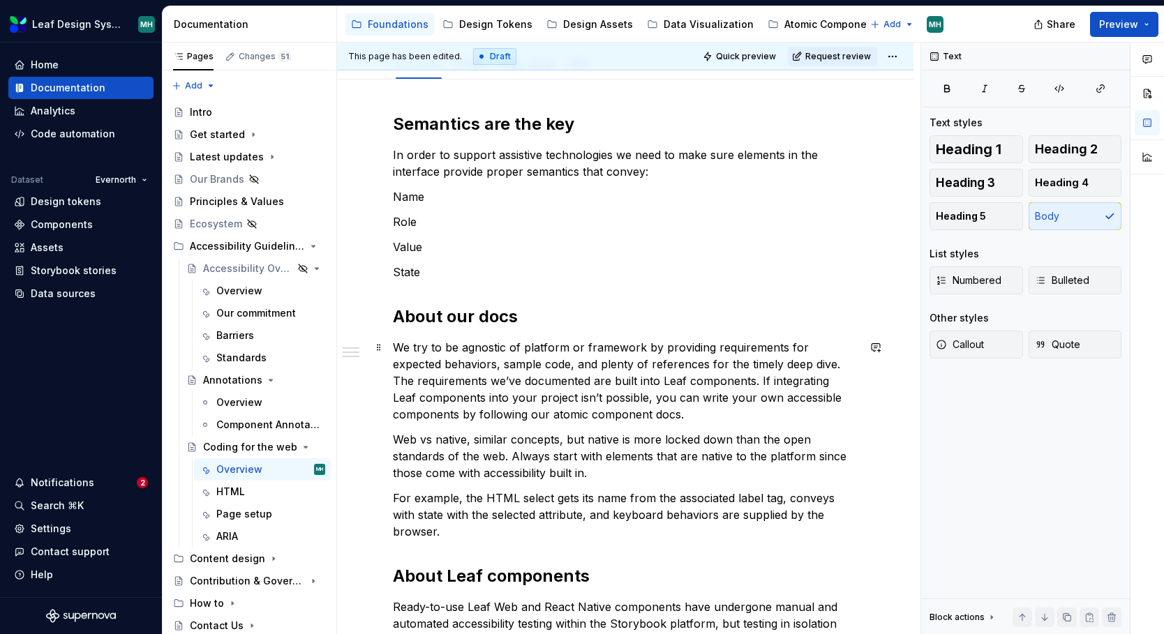
click at [553, 415] on p "We try to be agnostic of platform or framework by providing requirements for ex…" at bounding box center [625, 381] width 465 height 84
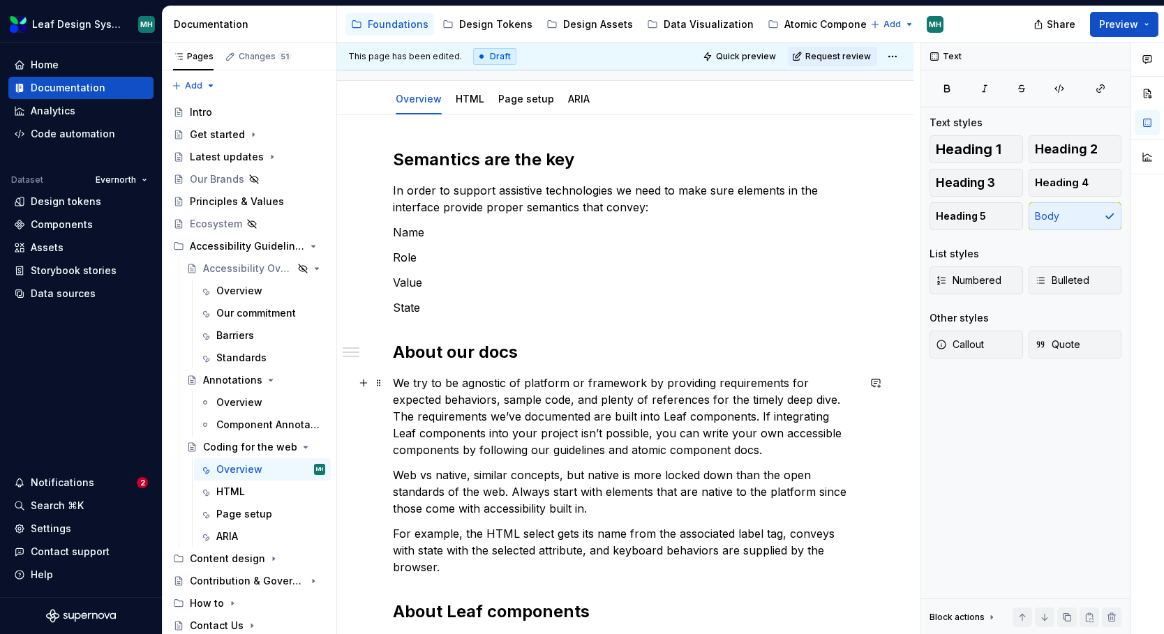
scroll to position [128, 0]
click at [454, 232] on p "Name" at bounding box center [625, 231] width 465 height 17
click at [470, 101] on link "HTML" at bounding box center [470, 97] width 29 height 12
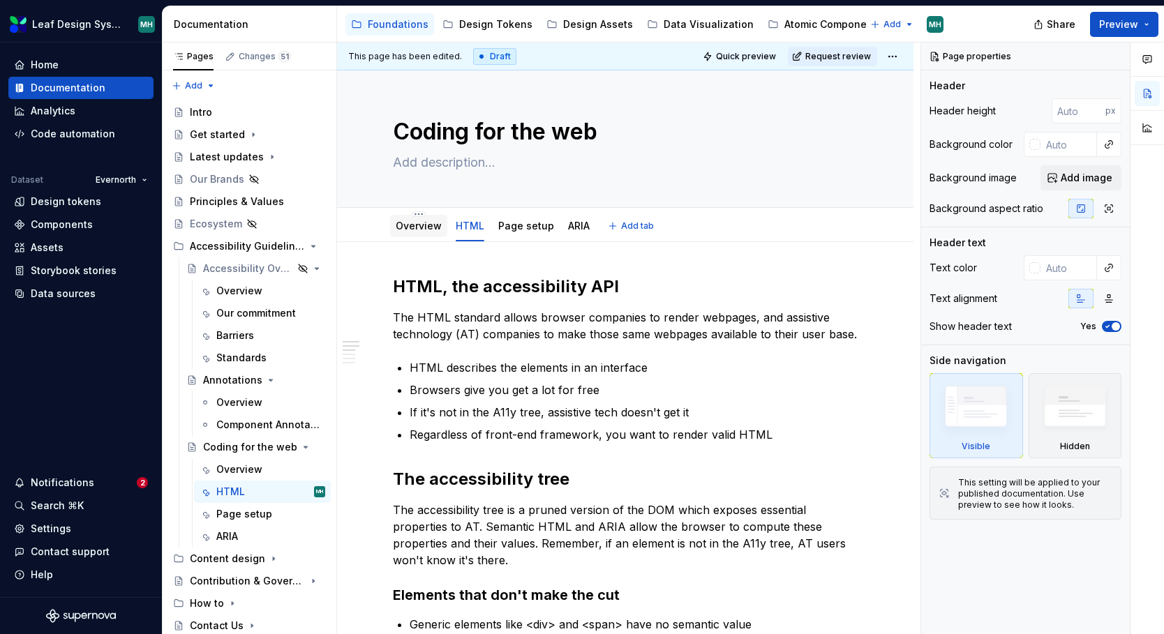
click at [424, 226] on link "Overview" at bounding box center [419, 226] width 46 height 12
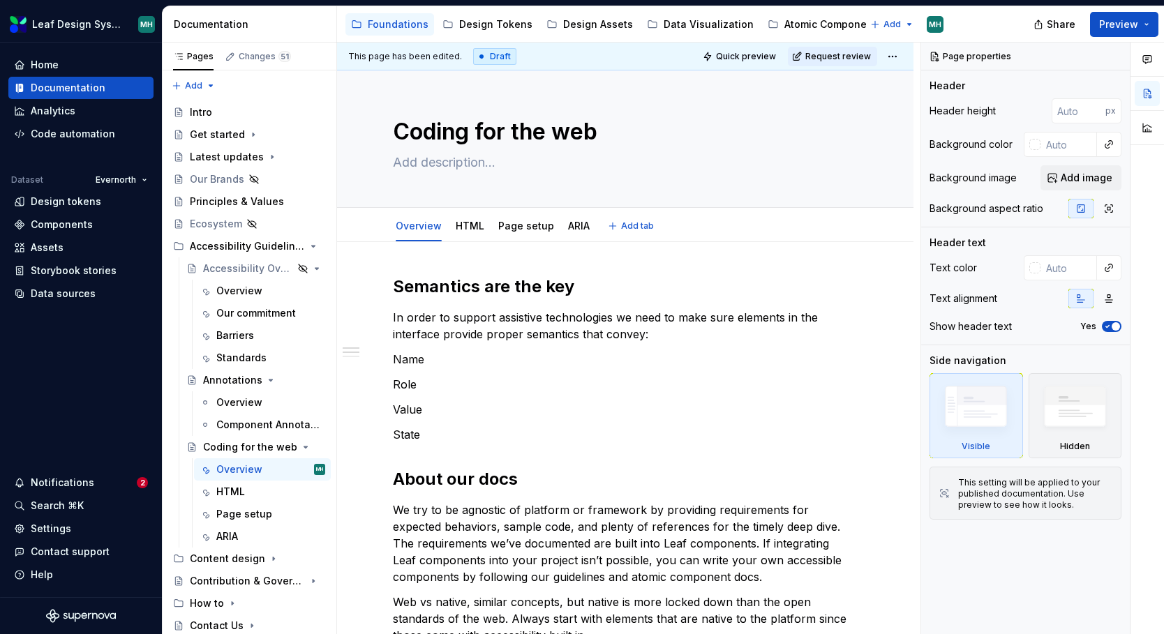
type textarea "*"
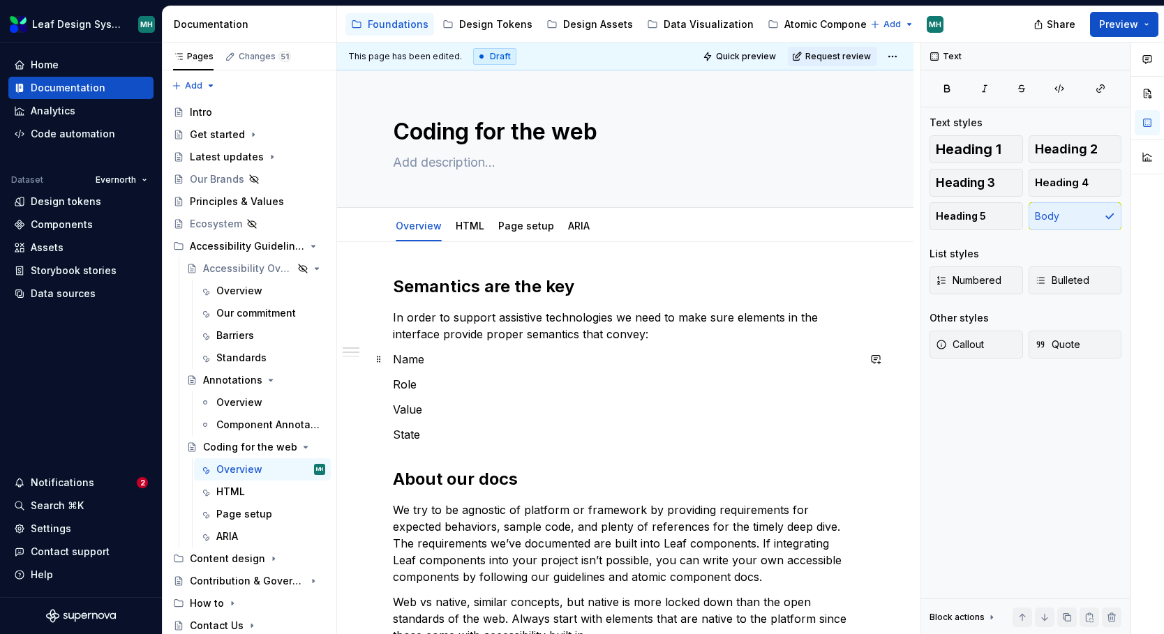
click at [440, 359] on p "Name" at bounding box center [625, 359] width 465 height 17
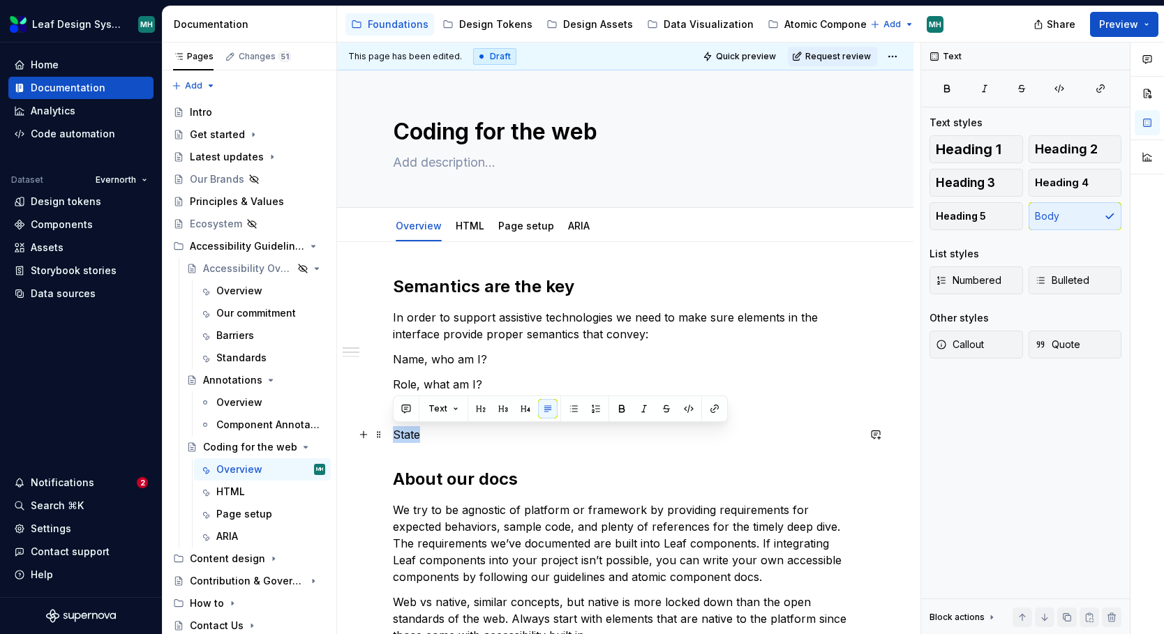
drag, startPoint x: 393, startPoint y: 438, endPoint x: 420, endPoint y: 438, distance: 27.2
click at [420, 438] on p "State" at bounding box center [625, 434] width 465 height 17
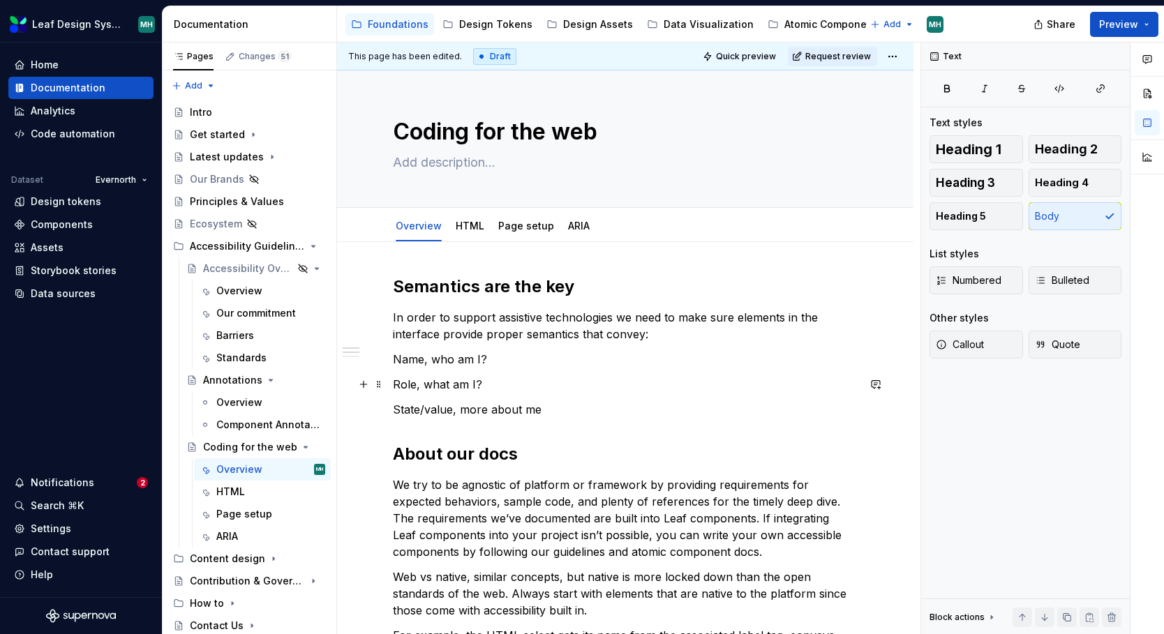
click at [502, 382] on p "Role, what am I?" at bounding box center [625, 384] width 465 height 17
click at [512, 355] on p "Name, who am I?" at bounding box center [625, 359] width 465 height 17
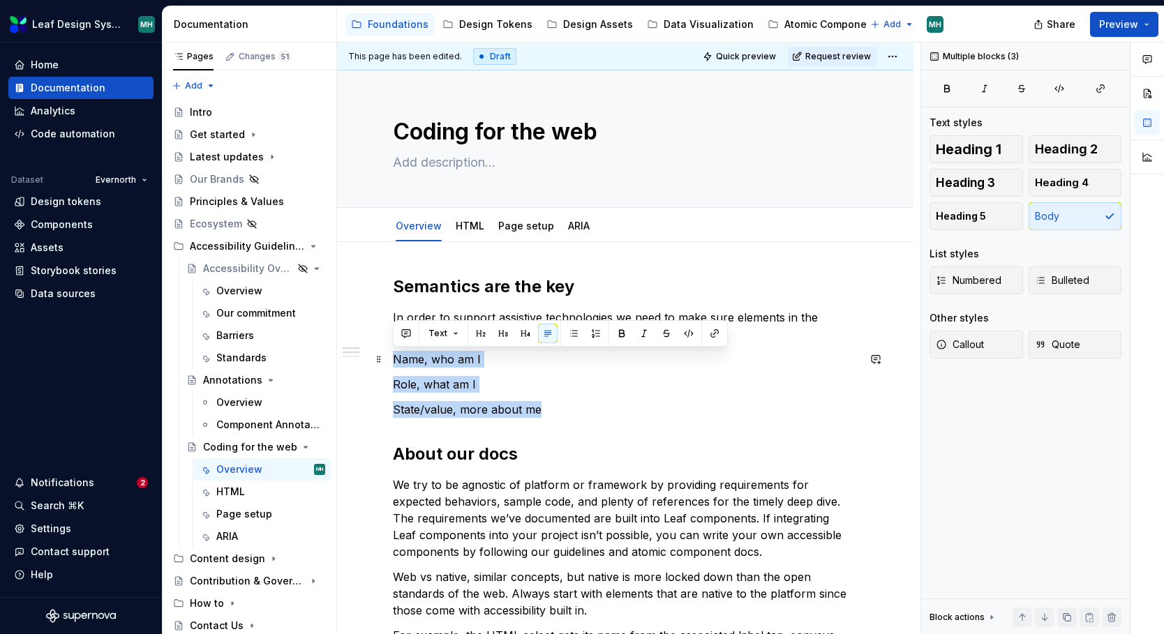
drag, startPoint x: 569, startPoint y: 410, endPoint x: 387, endPoint y: 364, distance: 187.9
click at [387, 364] on div "Semantics are the key In order to support assistive technologies we need to mak…" at bounding box center [625, 634] width 576 height 785
click at [574, 336] on button "button" at bounding box center [574, 334] width 20 height 20
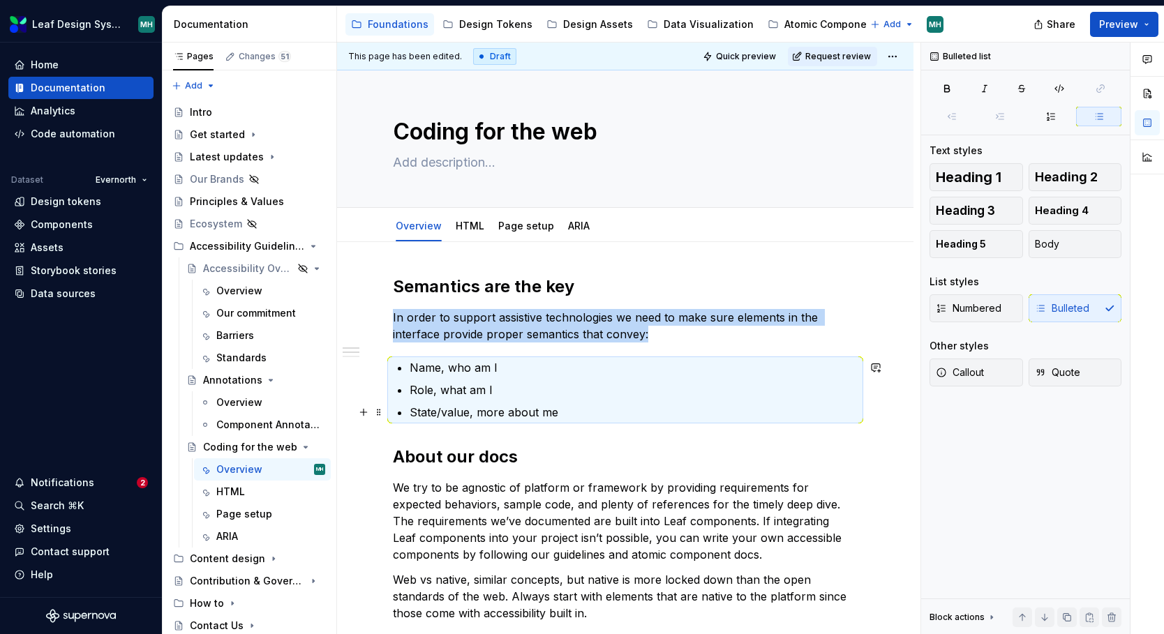
click at [570, 417] on p "State/value, more about me" at bounding box center [634, 412] width 448 height 17
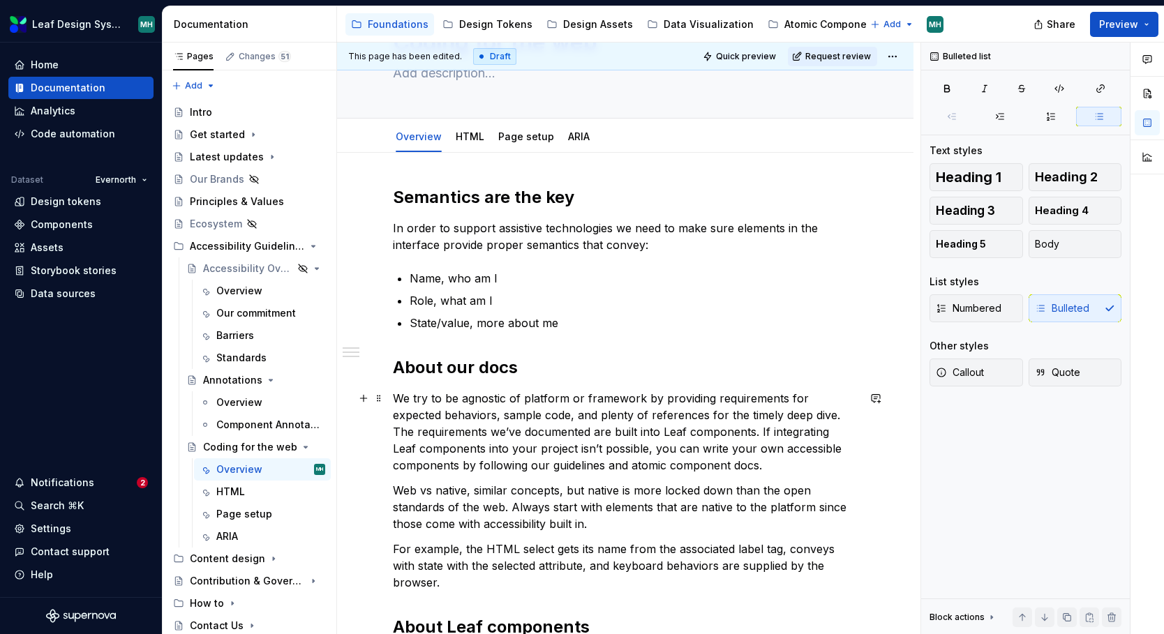
scroll to position [92, 0]
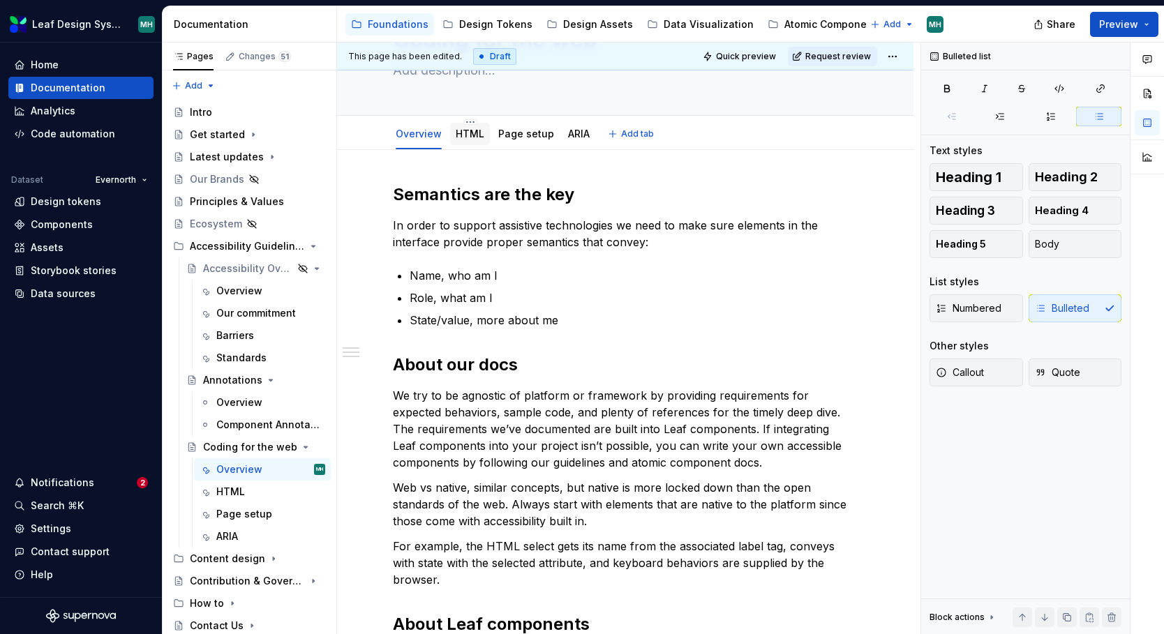
click at [464, 133] on link "HTML" at bounding box center [470, 134] width 29 height 12
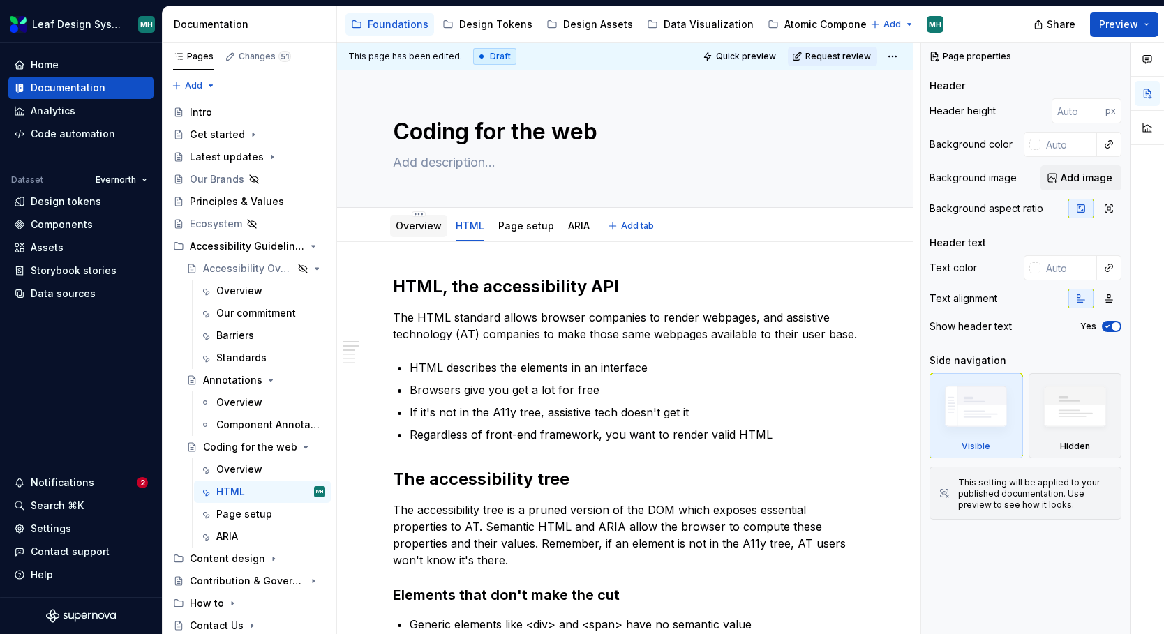
click at [415, 232] on div "Overview" at bounding box center [419, 226] width 46 height 14
click at [422, 225] on link "Overview" at bounding box center [419, 226] width 46 height 12
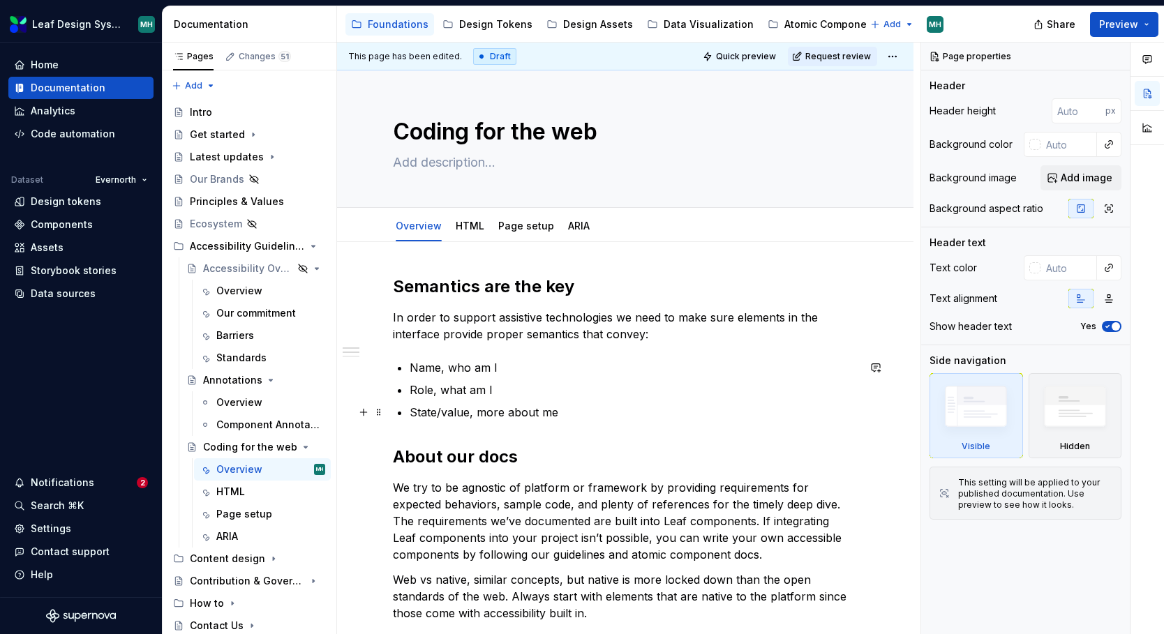
click at [572, 414] on p "State/value, more about me" at bounding box center [634, 412] width 448 height 17
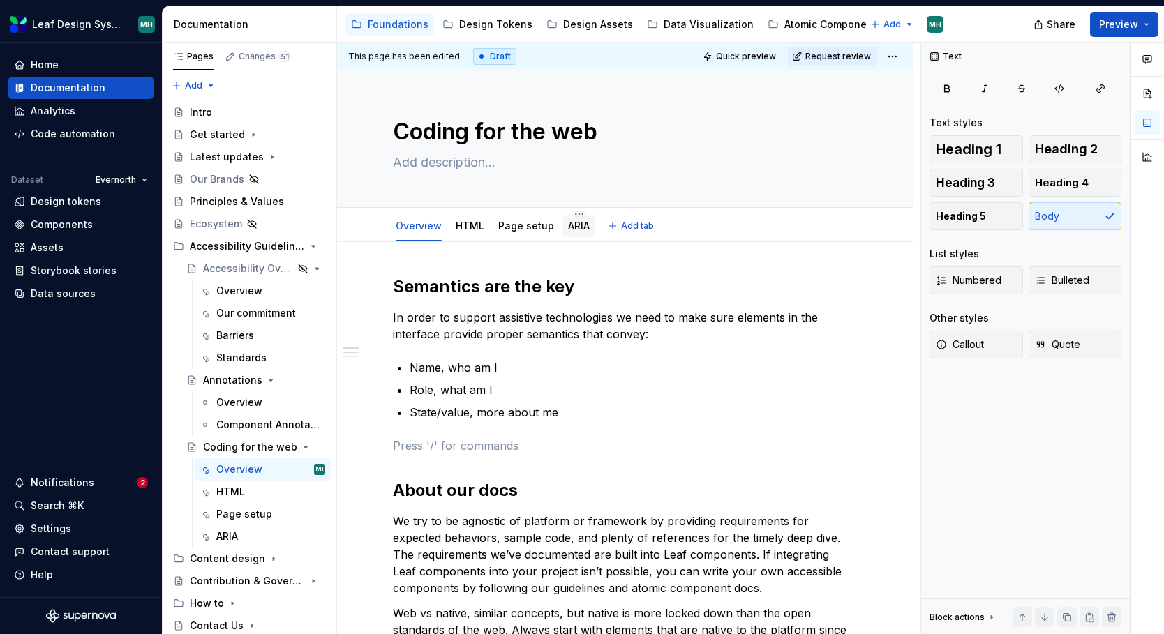
click at [572, 225] on link "ARIA" at bounding box center [579, 226] width 22 height 12
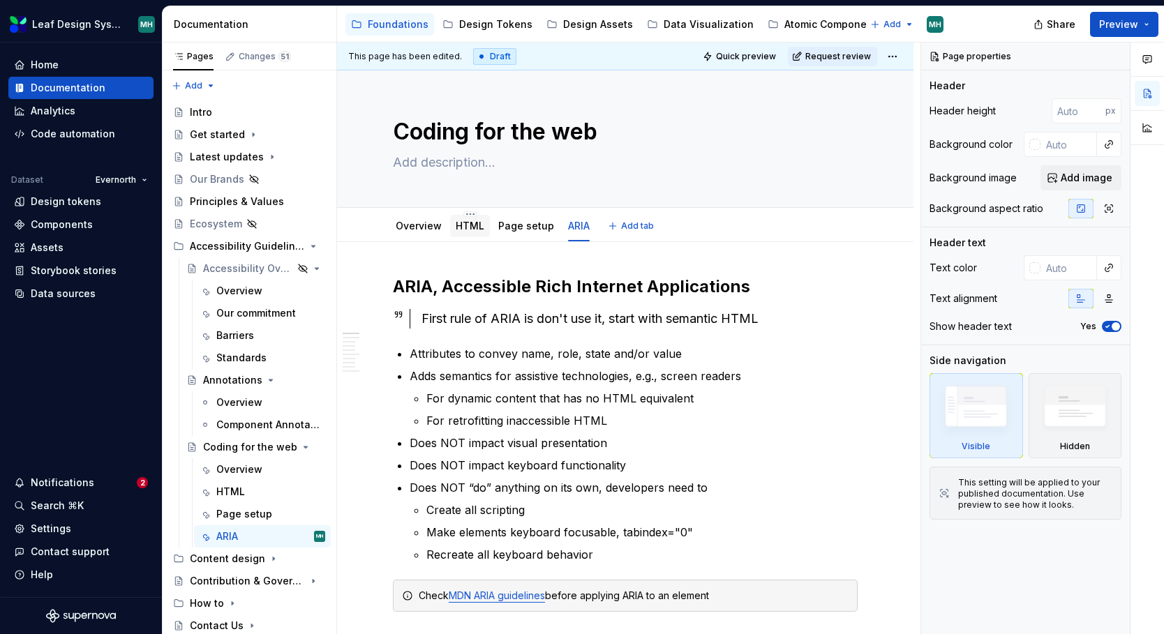
click at [468, 228] on link "HTML" at bounding box center [470, 226] width 29 height 12
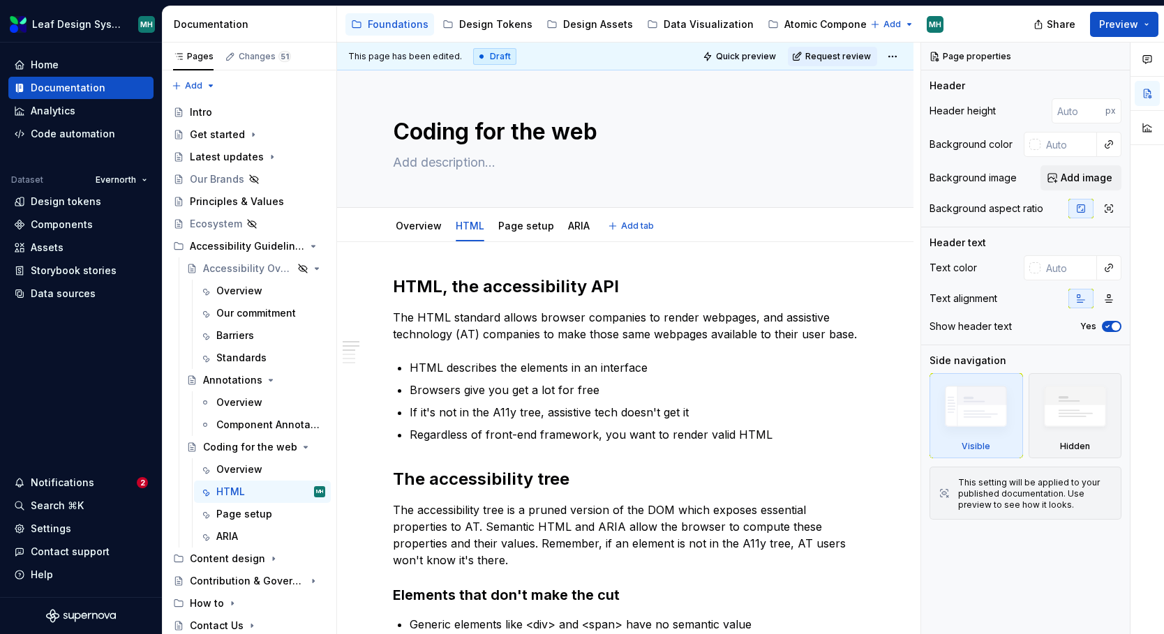
type textarea "*"
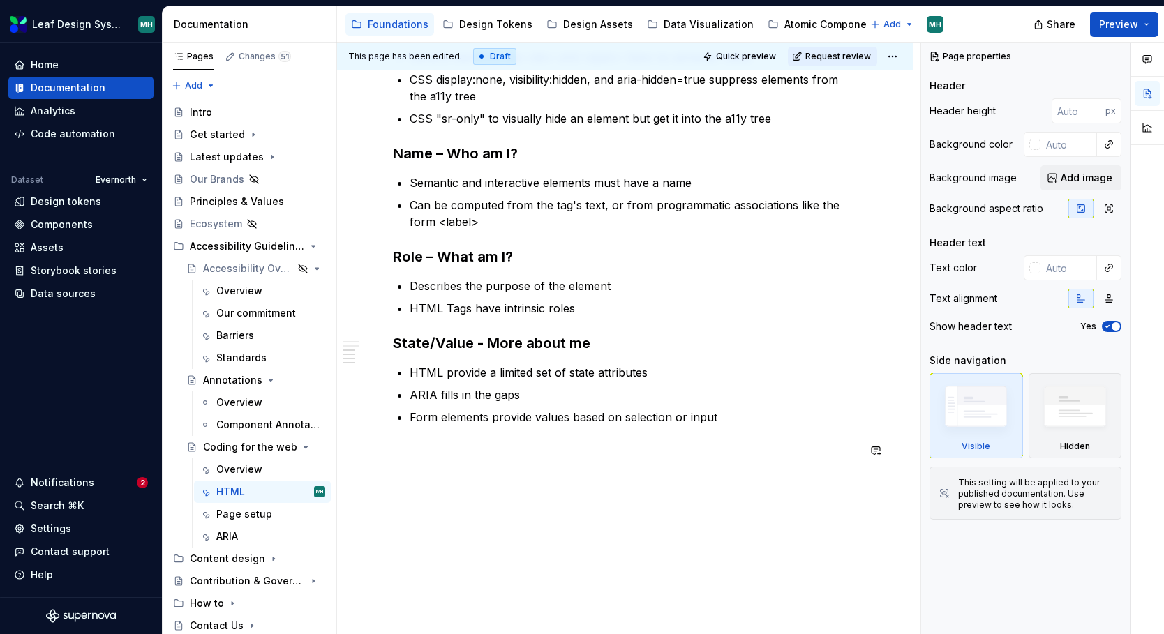
scroll to position [571, 0]
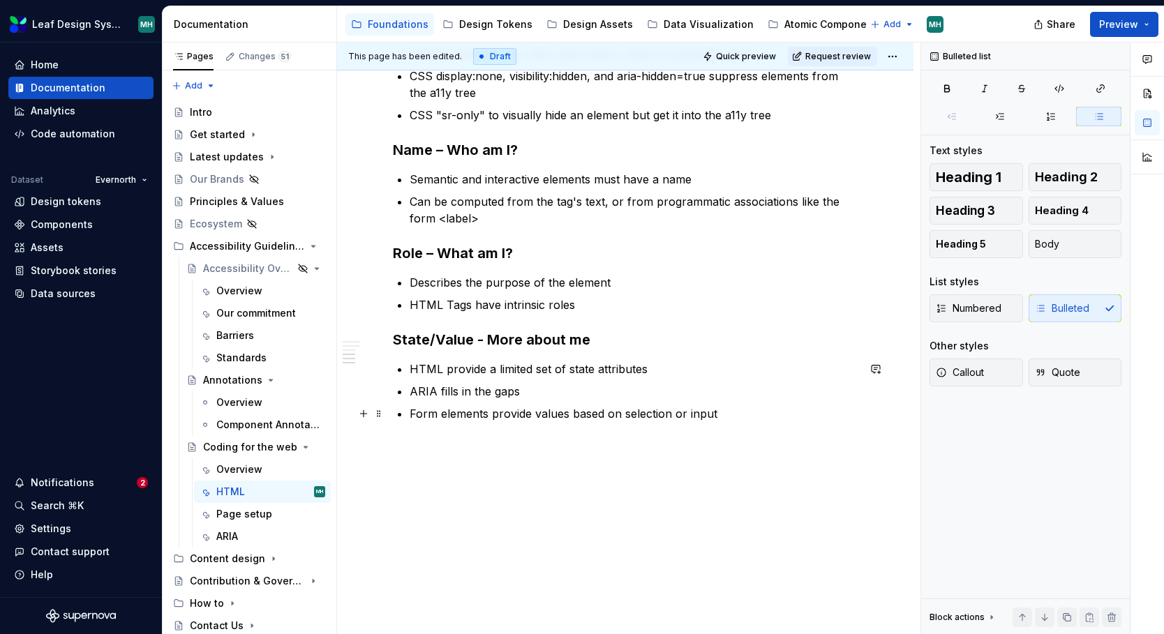
click at [734, 415] on p "Form elements provide values based on selection or input" at bounding box center [634, 413] width 448 height 17
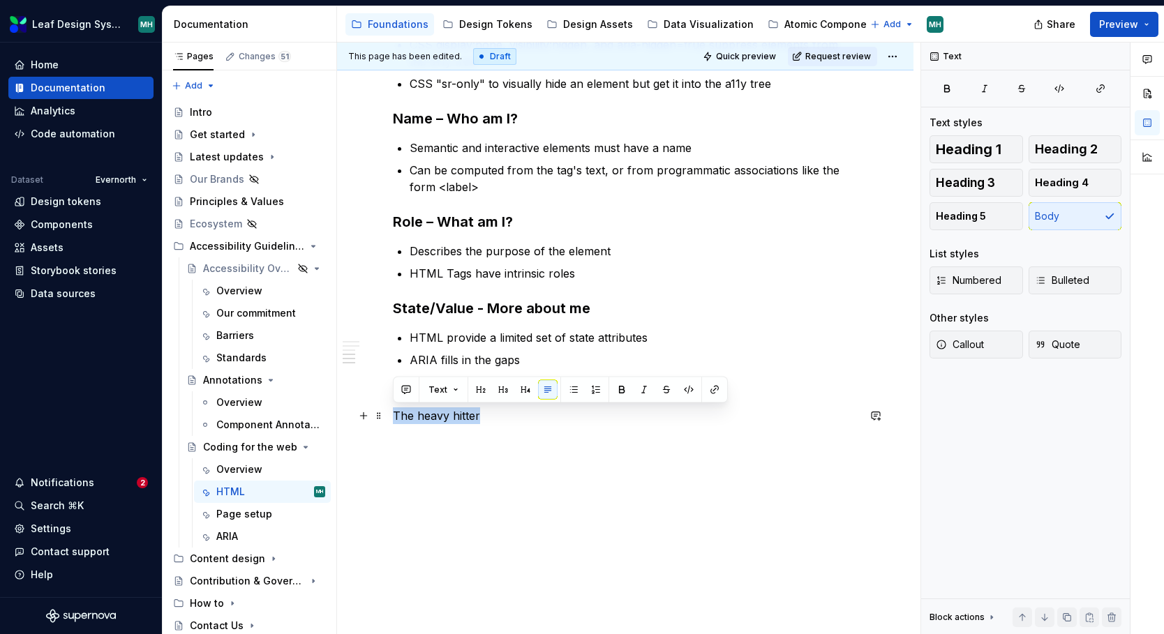
scroll to position [623, 0]
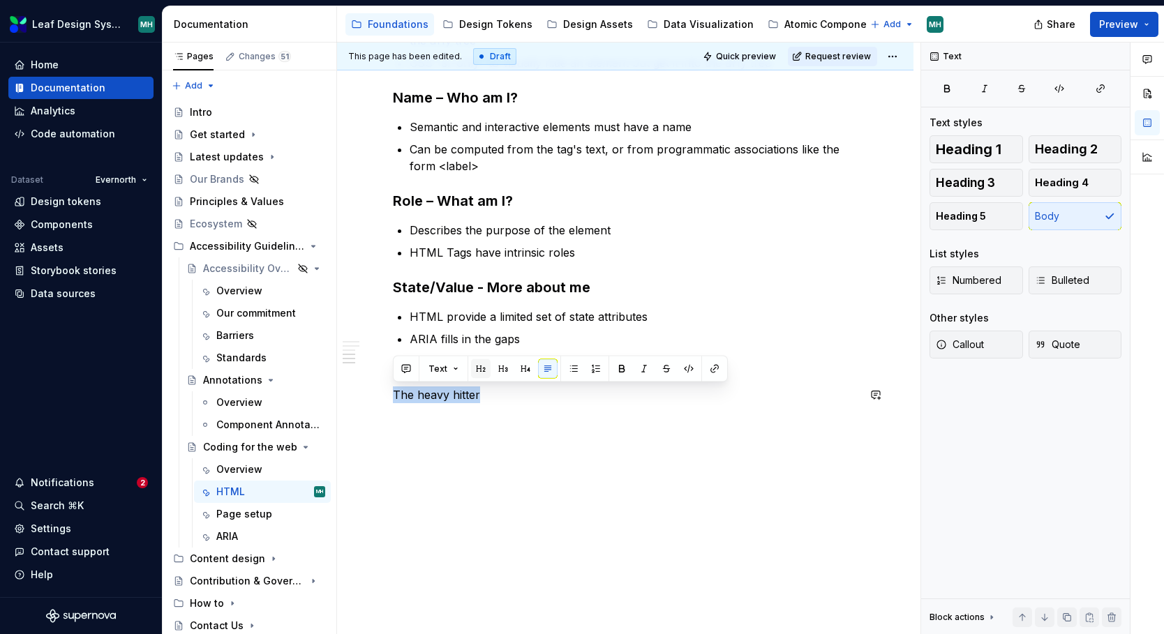
click at [483, 367] on button "button" at bounding box center [481, 369] width 20 height 20
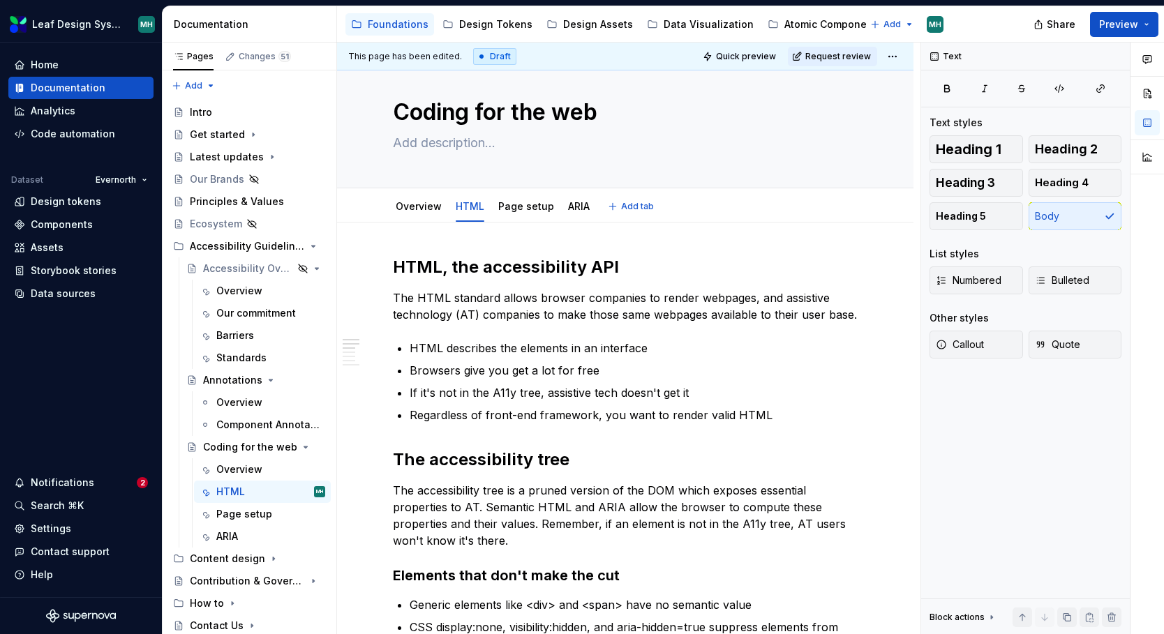
scroll to position [0, 0]
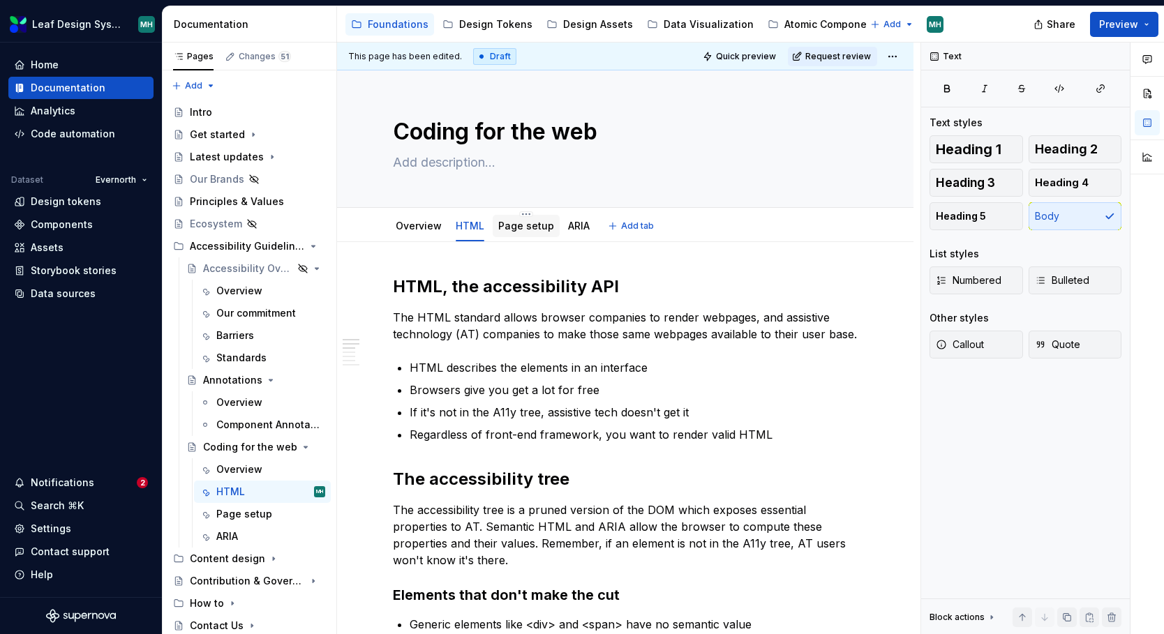
click at [512, 225] on link "Page setup" at bounding box center [526, 226] width 56 height 12
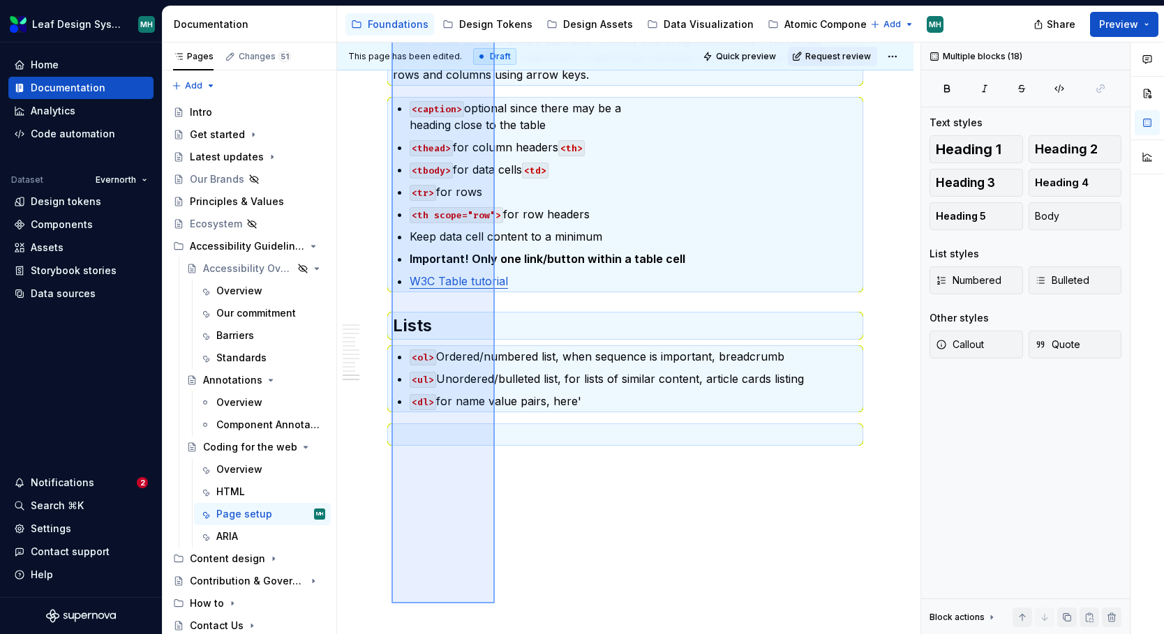
scroll to position [2396, 0]
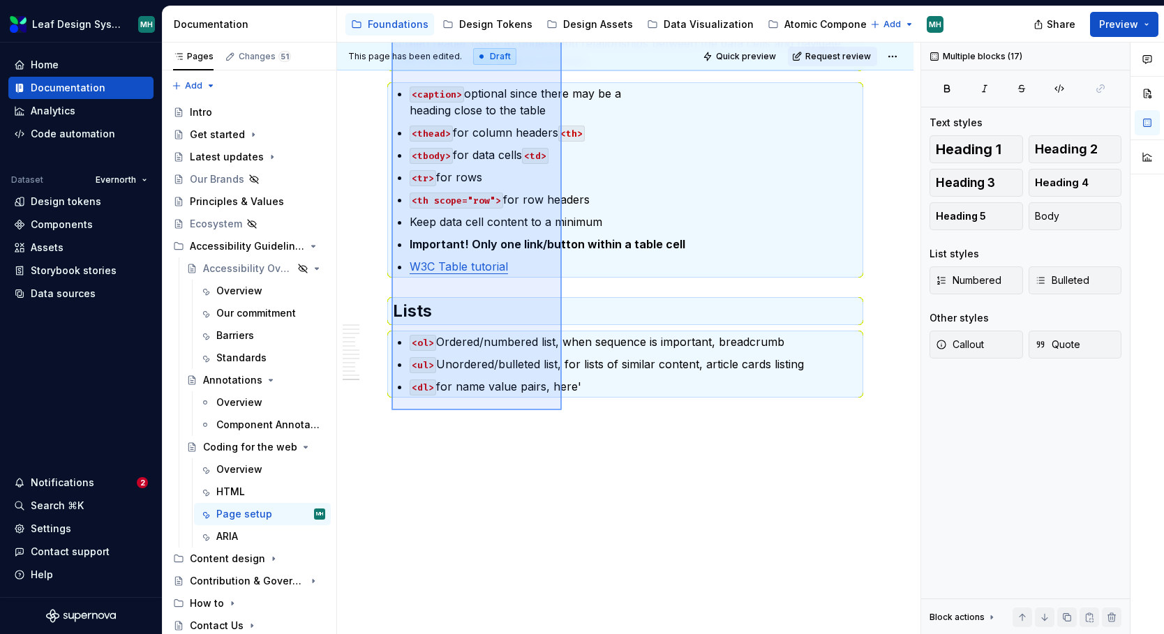
drag, startPoint x: 392, startPoint y: 118, endPoint x: 562, endPoint y: 410, distance: 338.4
click at [562, 410] on div "This page has been edited. Draft Quick preview Request review Coding for the we…" at bounding box center [628, 339] width 583 height 593
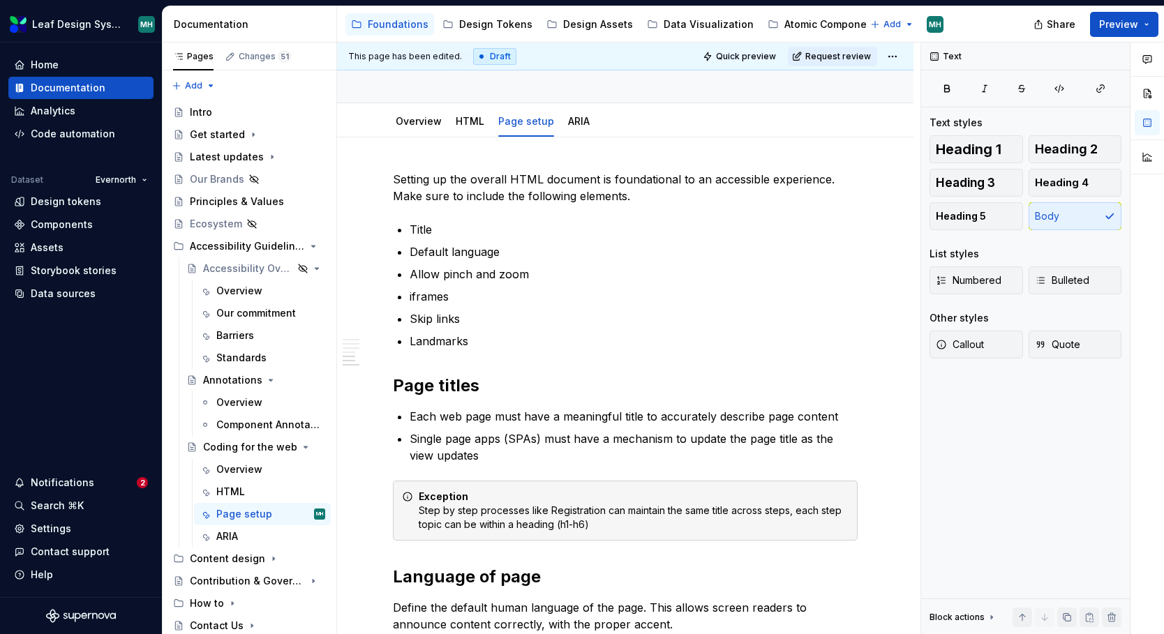
scroll to position [0, 0]
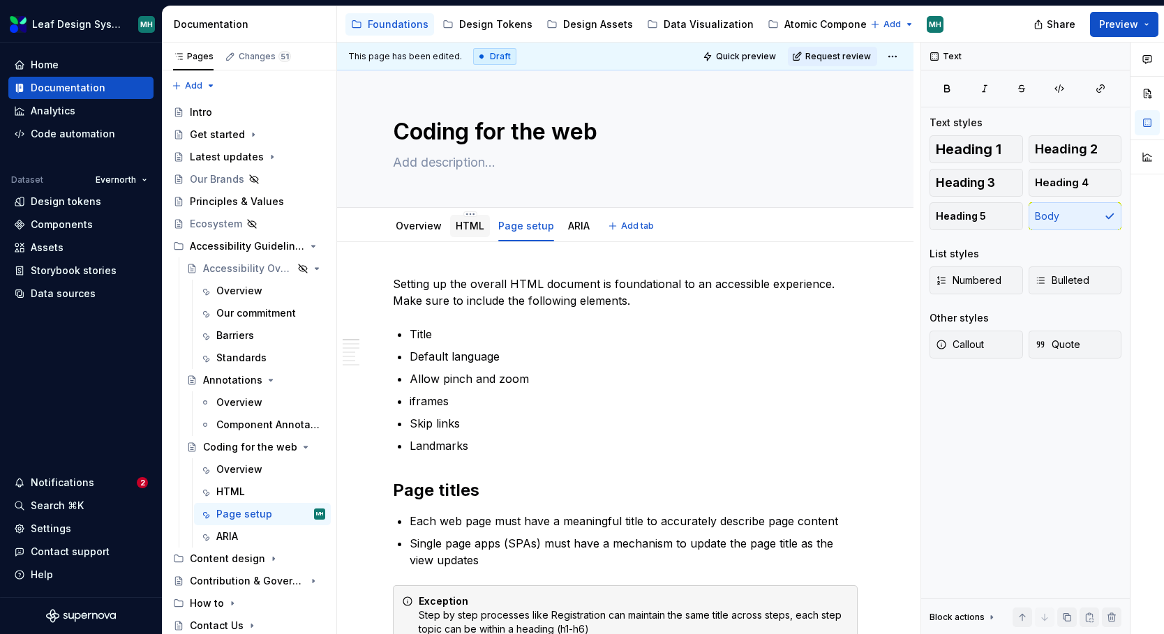
click at [463, 226] on link "HTML" at bounding box center [470, 226] width 29 height 12
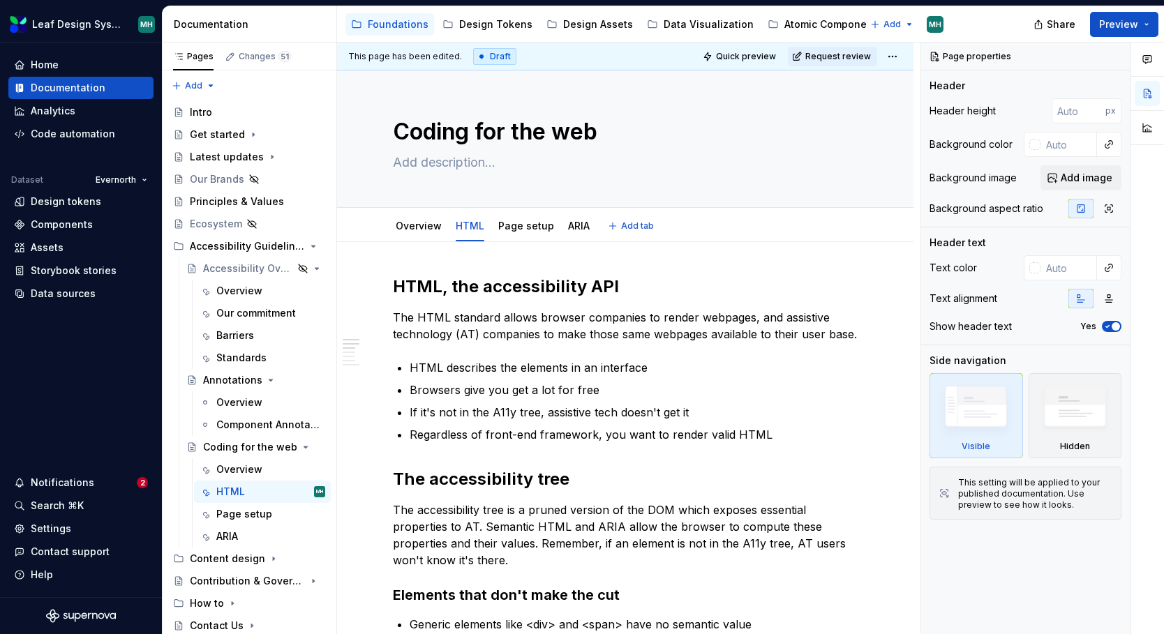
type textarea "*"
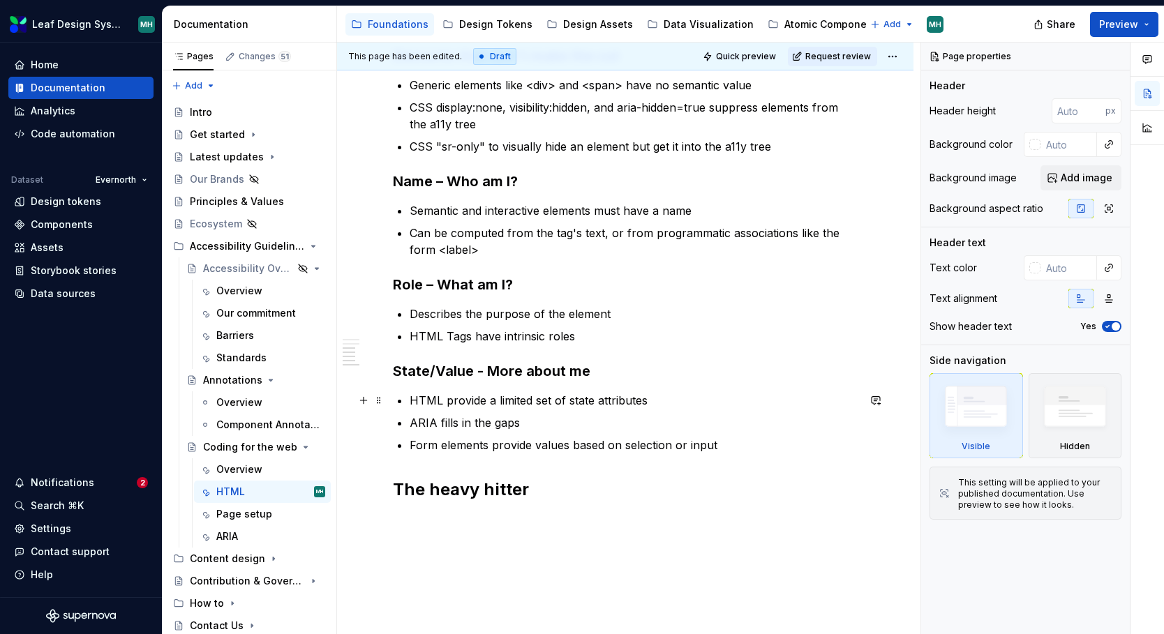
scroll to position [542, 0]
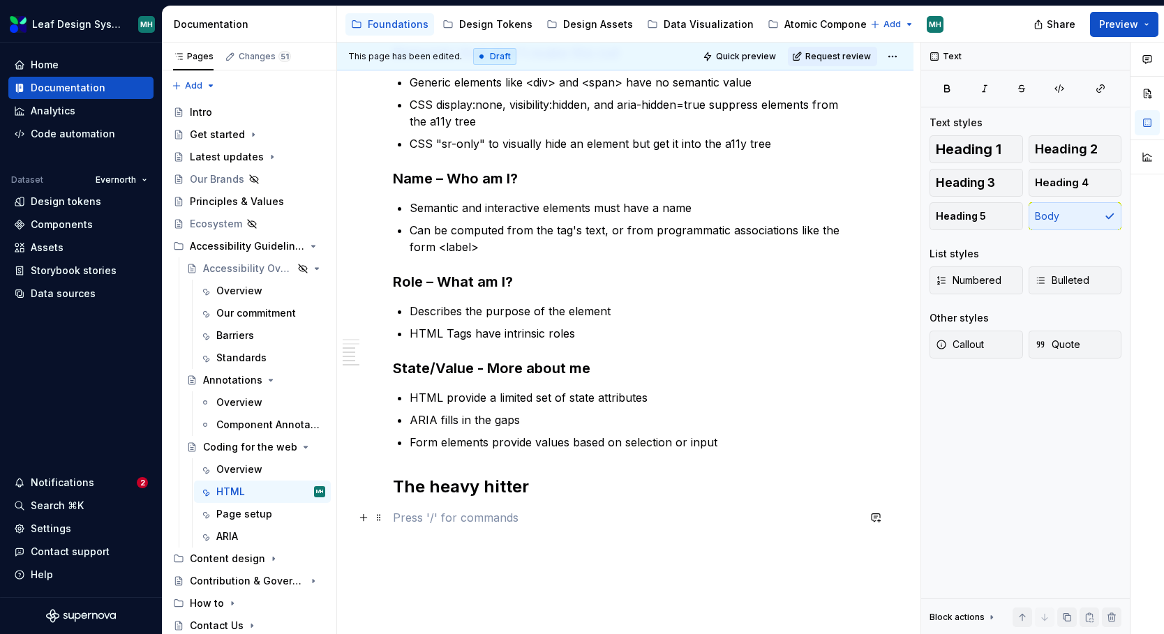
click at [491, 512] on p at bounding box center [625, 517] width 465 height 17
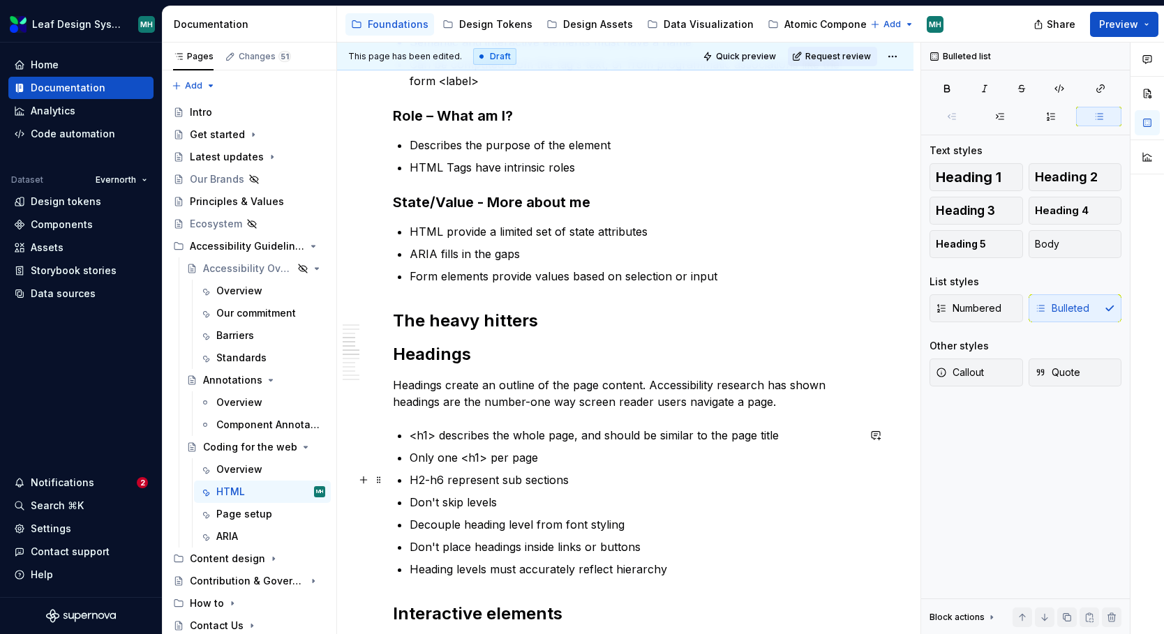
scroll to position [723, 0]
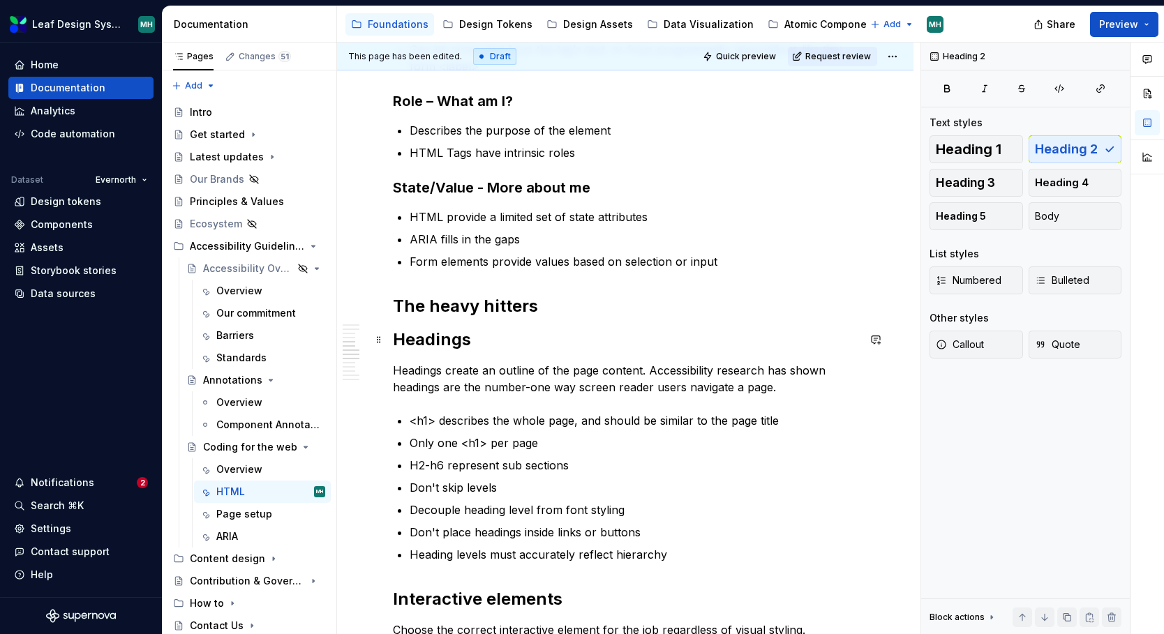
click at [442, 344] on h2 "Headings" at bounding box center [625, 340] width 465 height 22
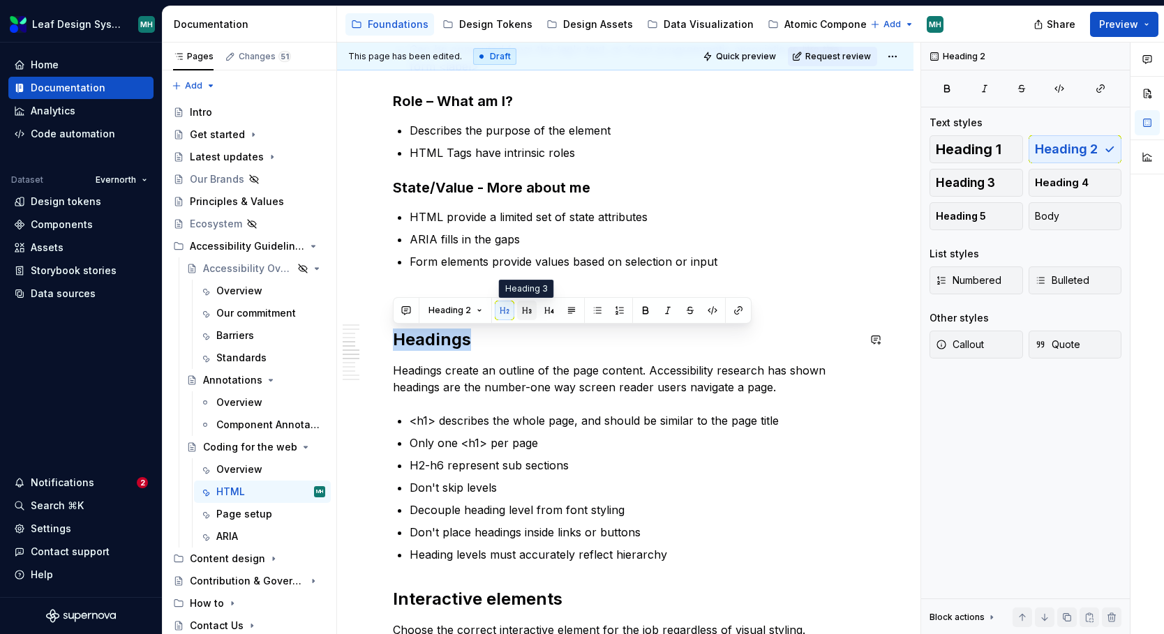
click at [526, 309] on button "button" at bounding box center [527, 311] width 20 height 20
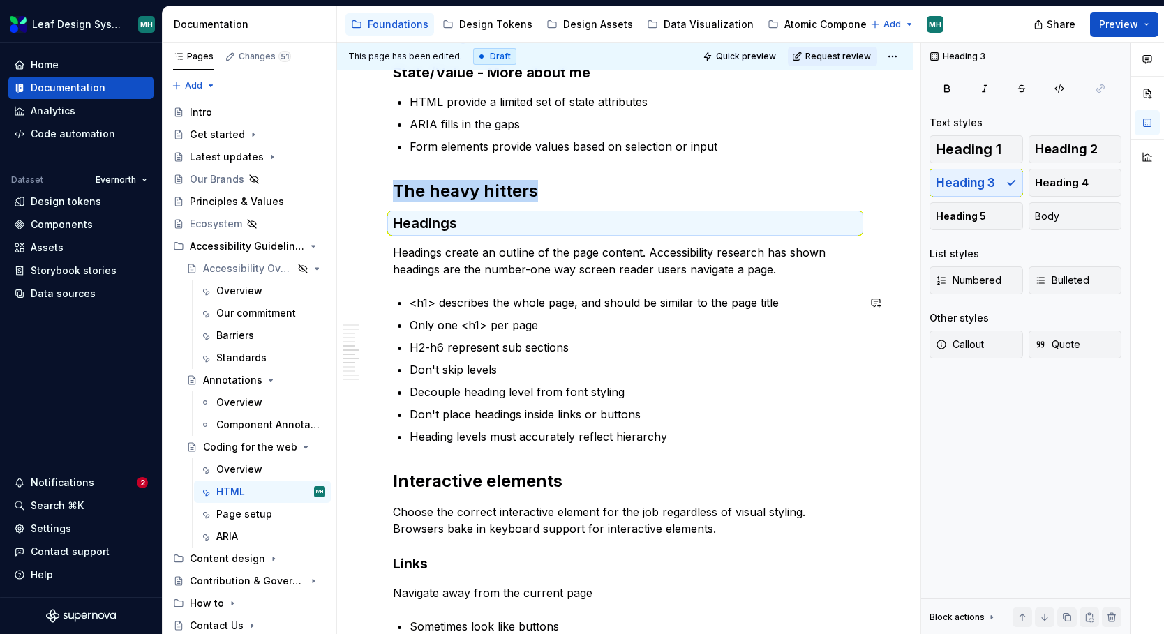
scroll to position [890, 0]
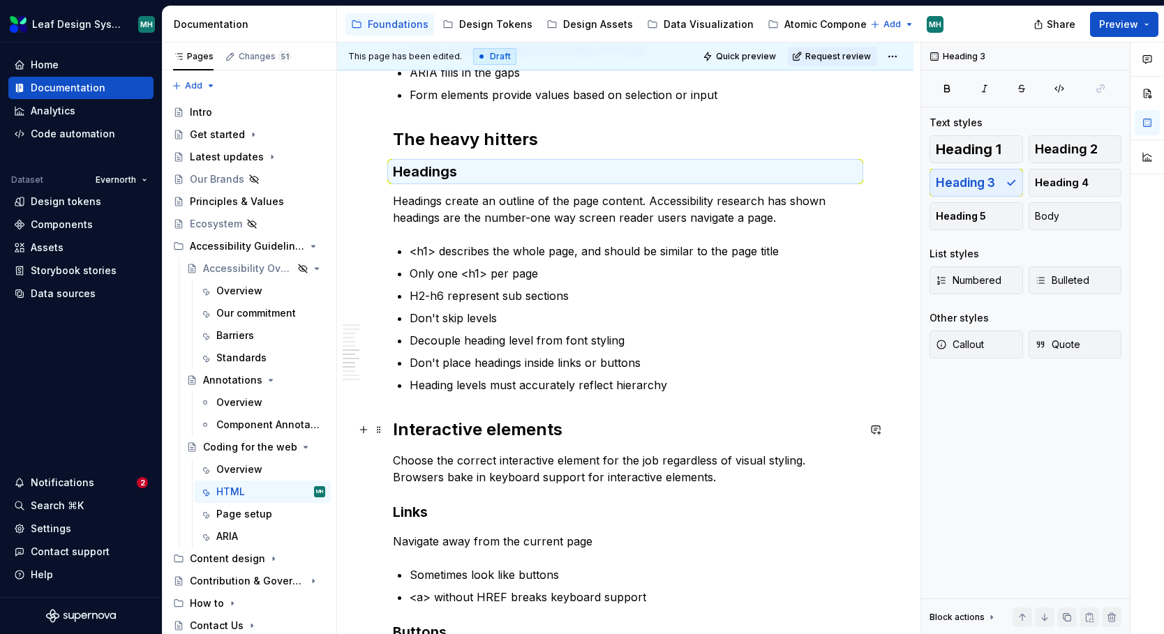
click at [562, 431] on h2 "Interactive elements" at bounding box center [625, 430] width 465 height 22
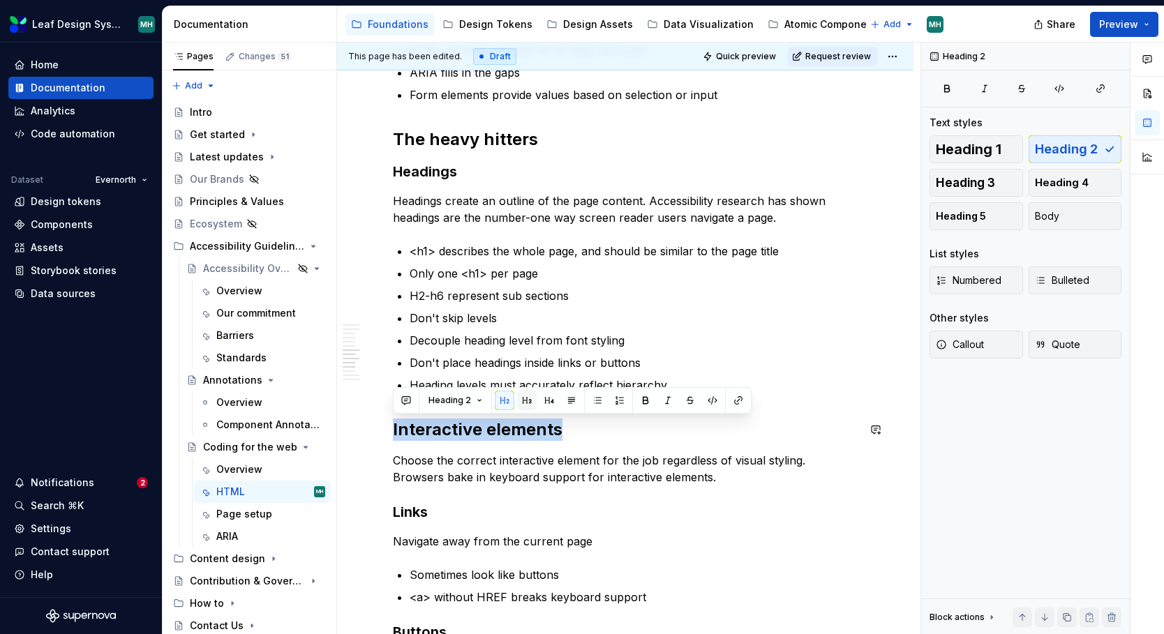
click at [523, 403] on button "button" at bounding box center [527, 401] width 20 height 20
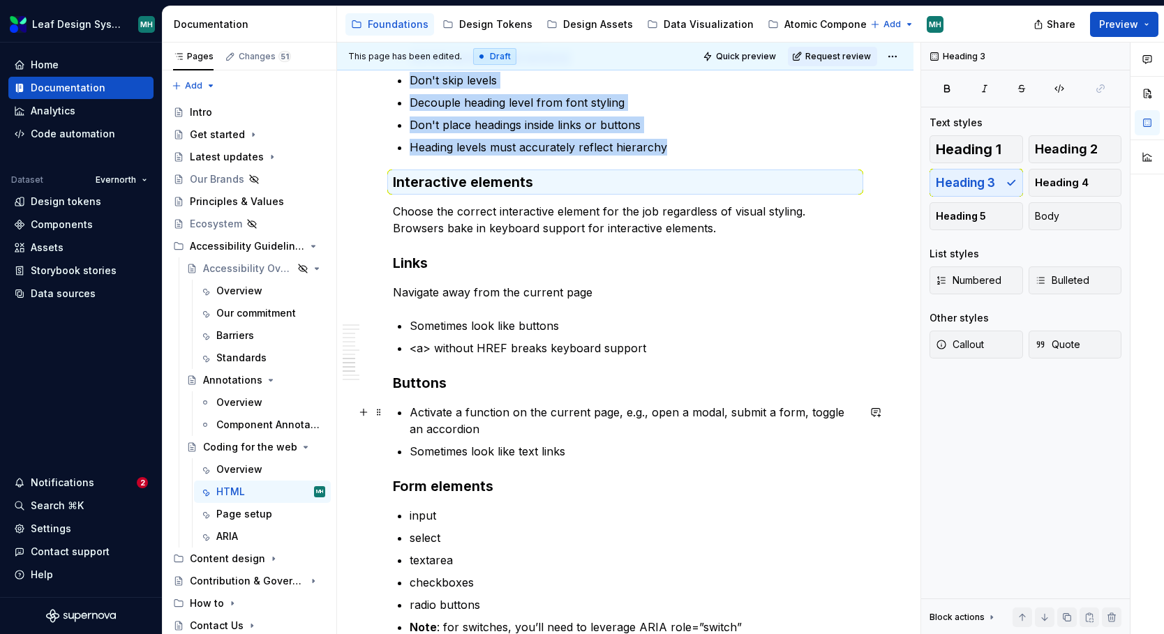
scroll to position [1145, 0]
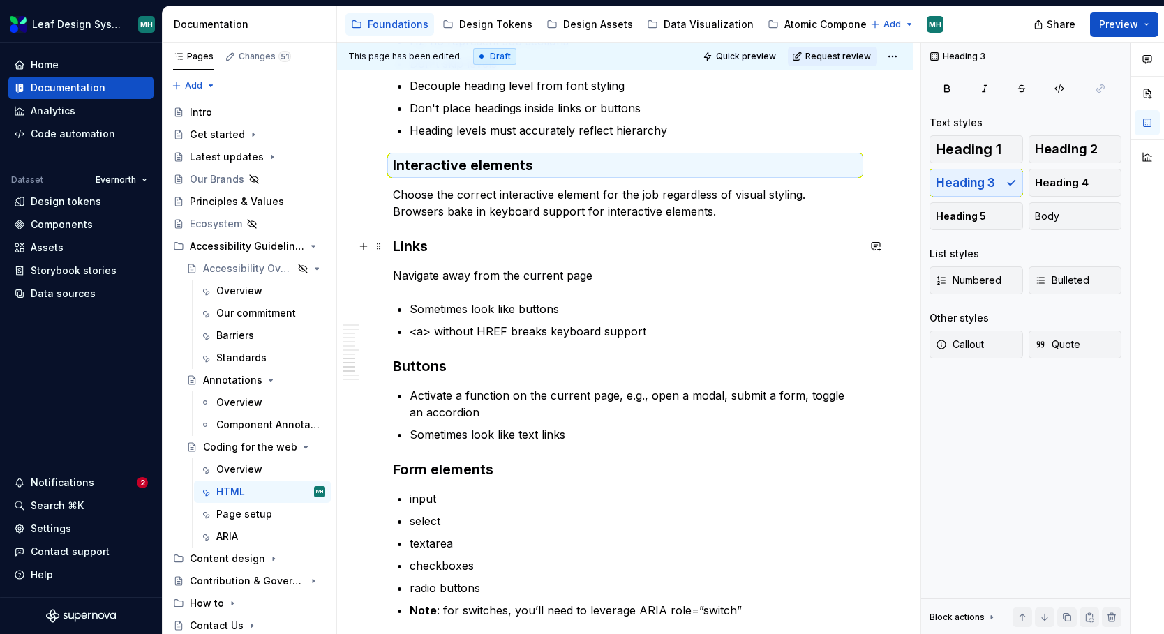
click at [404, 249] on h3 "Links" at bounding box center [625, 247] width 465 height 20
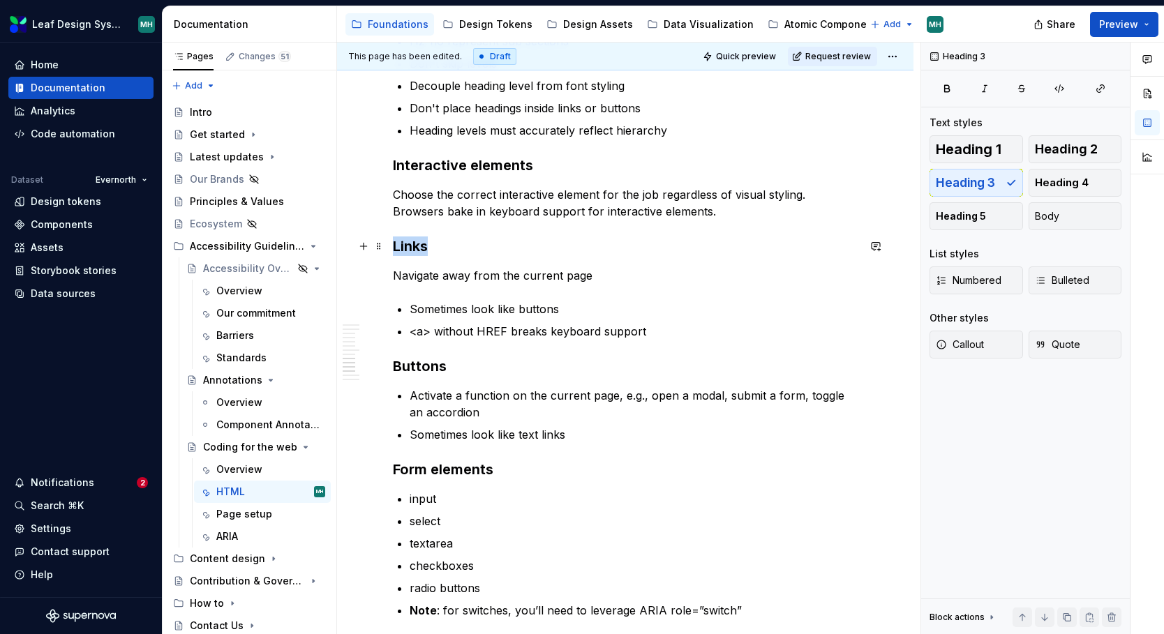
click at [404, 249] on h3 "Links" at bounding box center [625, 247] width 465 height 20
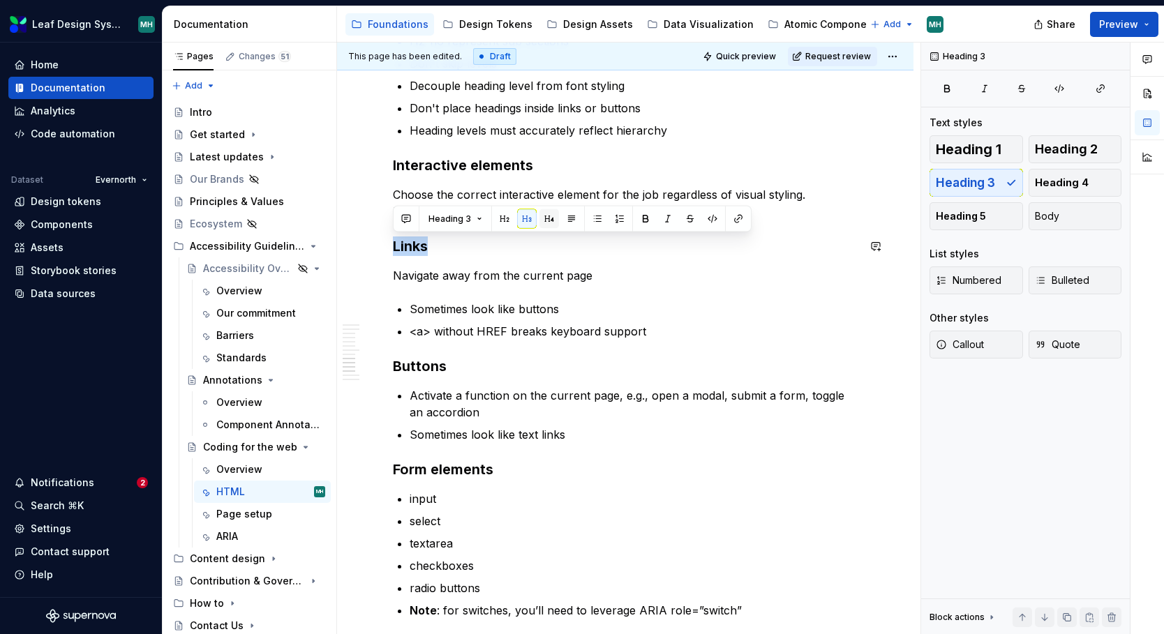
click at [549, 221] on button "button" at bounding box center [549, 219] width 20 height 20
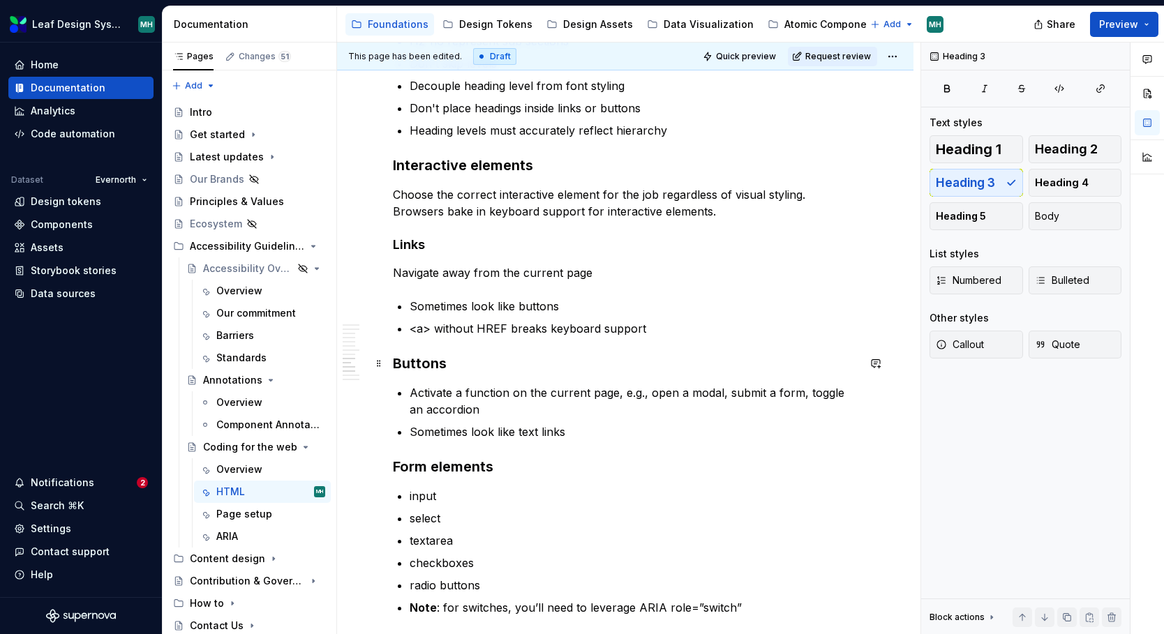
click at [431, 364] on h3 "Buttons" at bounding box center [625, 364] width 465 height 20
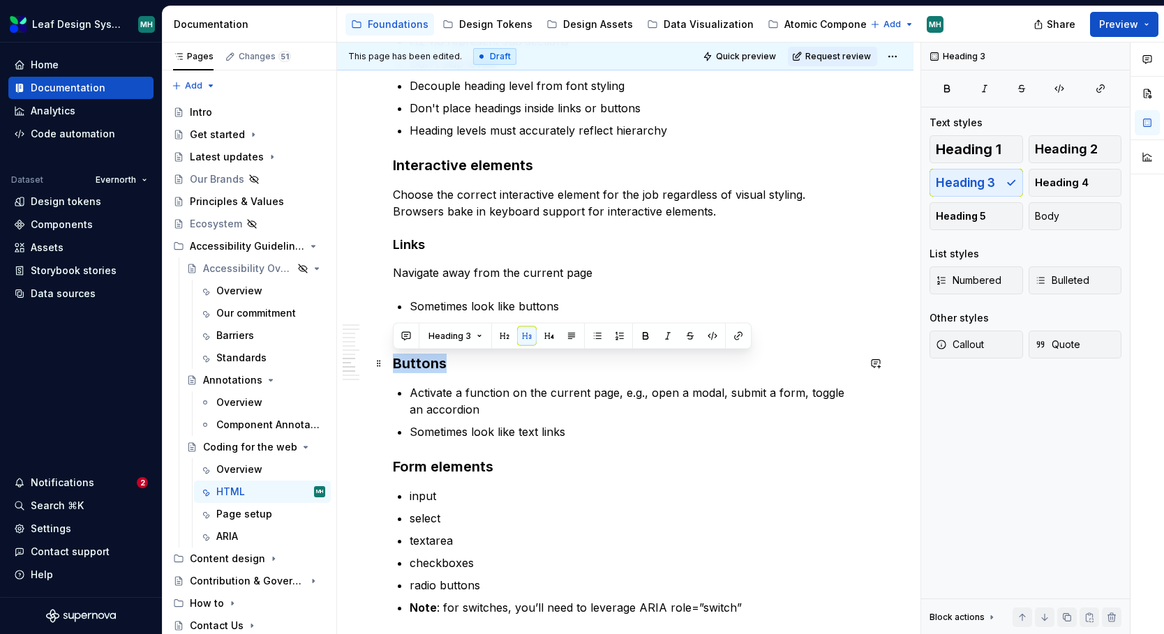
click at [431, 364] on h3 "Buttons" at bounding box center [625, 364] width 465 height 20
click at [548, 337] on button "button" at bounding box center [549, 337] width 20 height 20
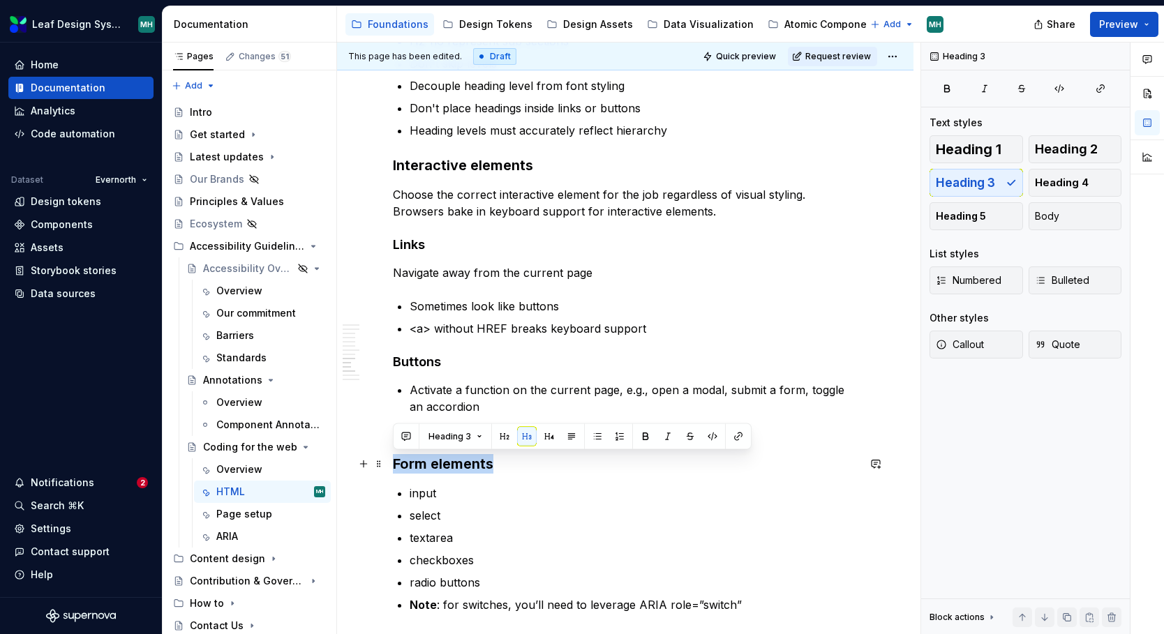
drag, startPoint x: 503, startPoint y: 461, endPoint x: 396, endPoint y: 459, distance: 106.8
click at [396, 459] on h3 "Form elements" at bounding box center [625, 464] width 465 height 20
click at [545, 436] on button "button" at bounding box center [549, 437] width 20 height 20
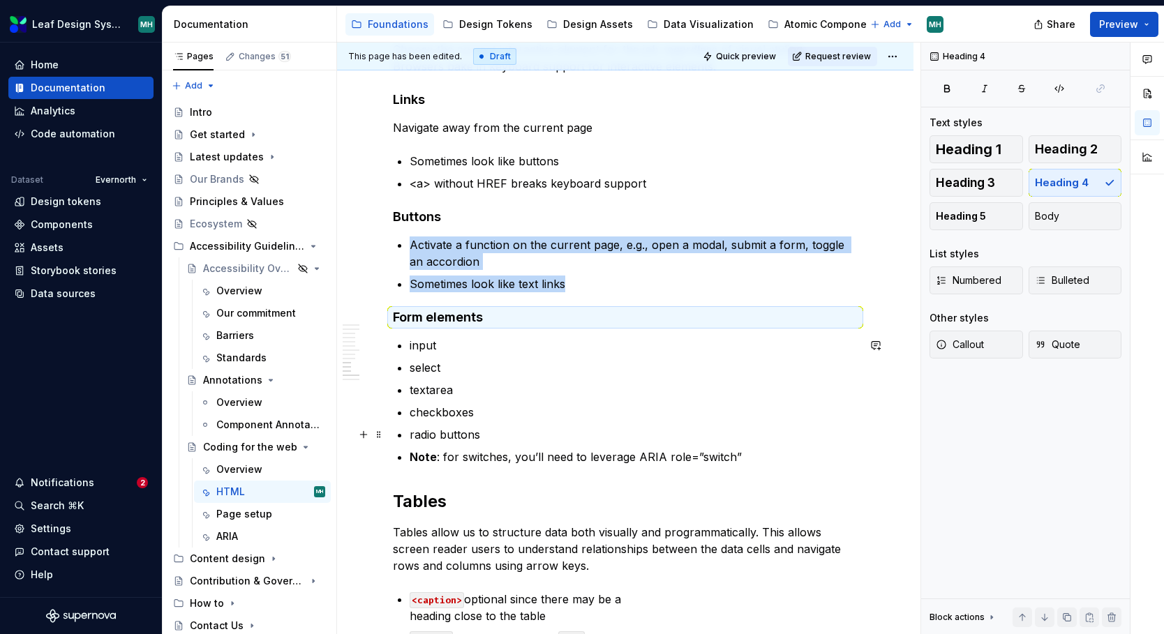
scroll to position [1300, 0]
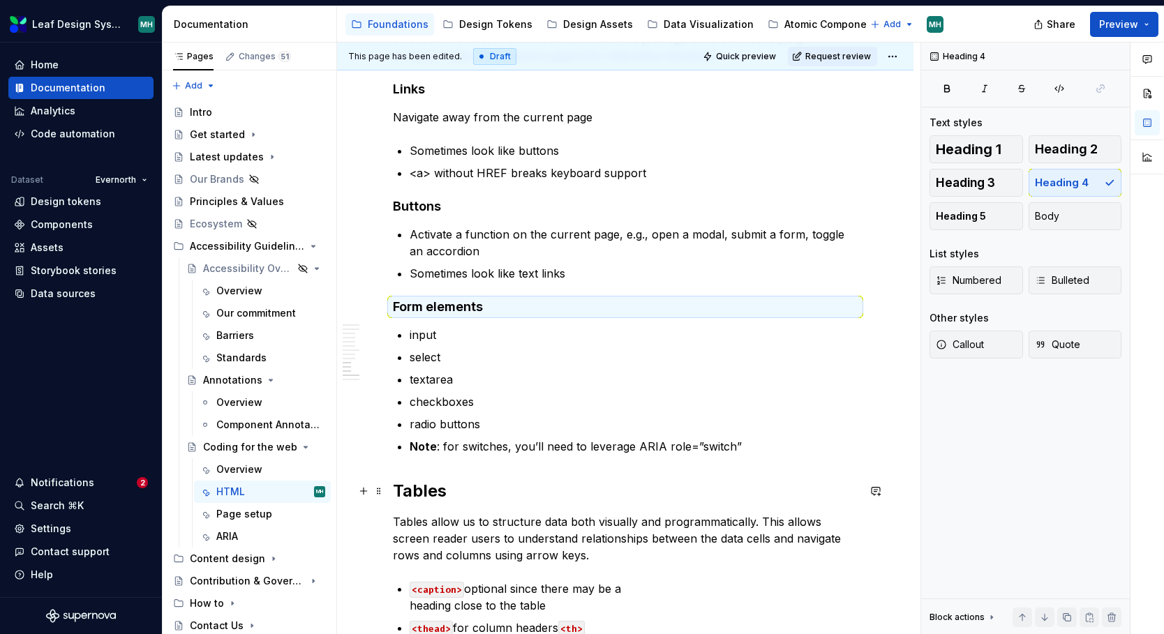
click at [429, 491] on h2 "Tables" at bounding box center [625, 491] width 465 height 22
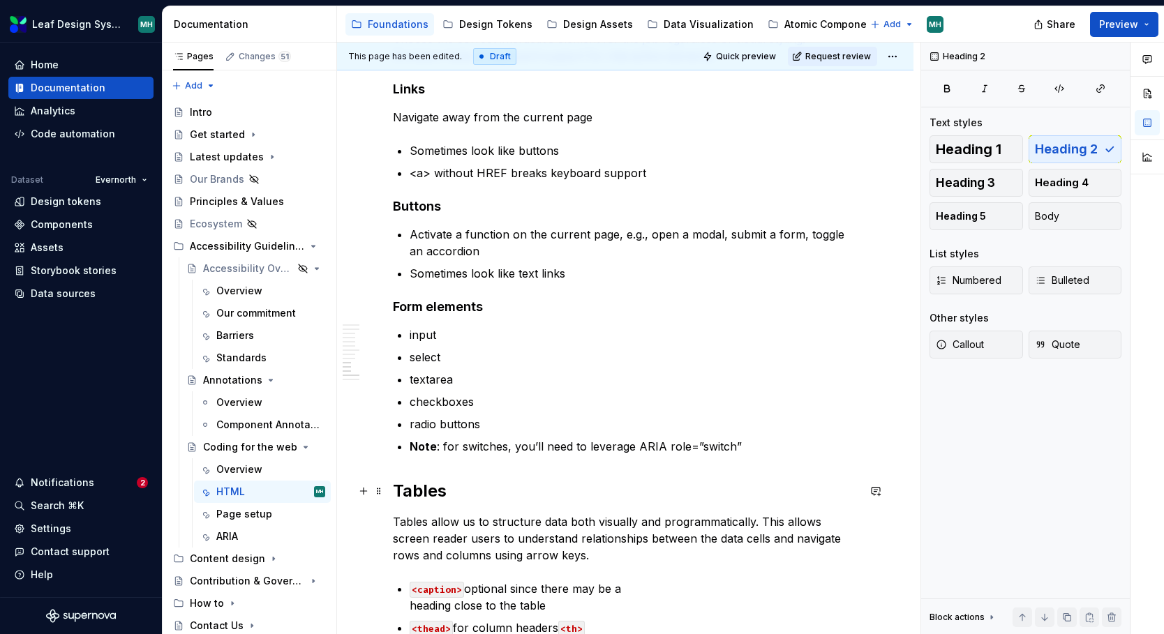
click at [429, 491] on h2 "Tables" at bounding box center [625, 491] width 465 height 22
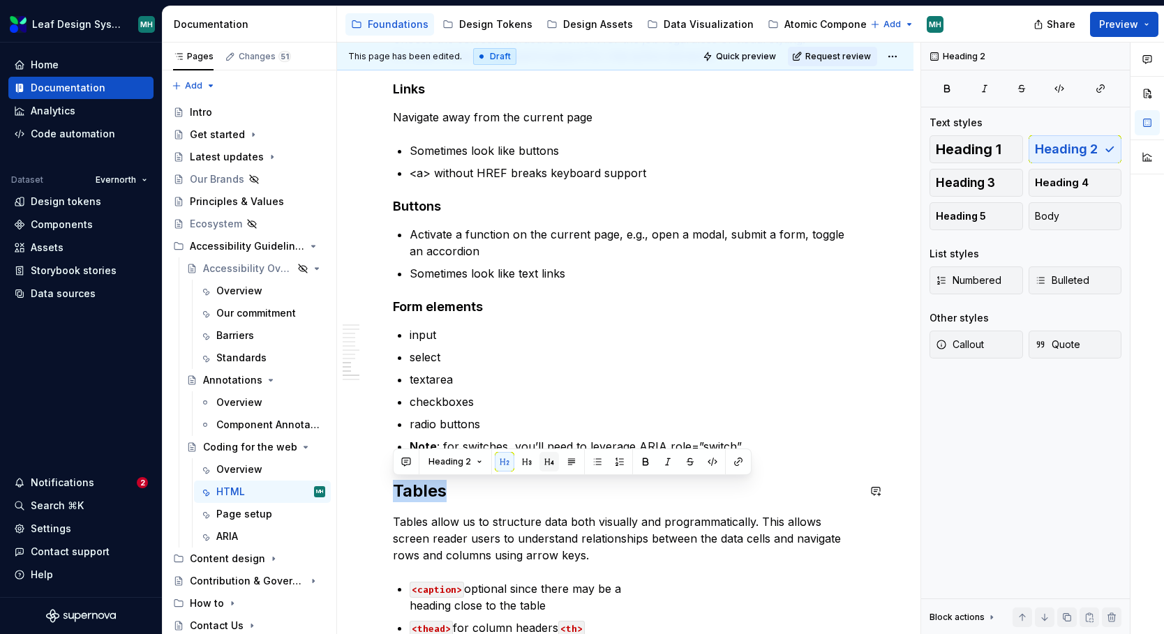
click at [550, 463] on button "button" at bounding box center [549, 462] width 20 height 20
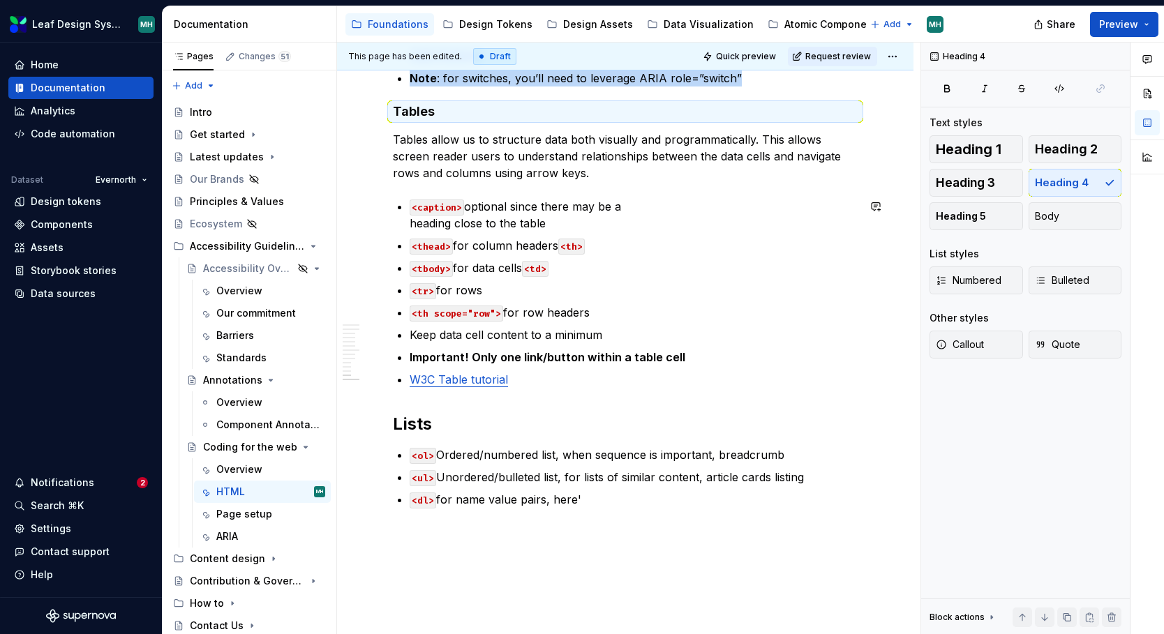
scroll to position [1718, 0]
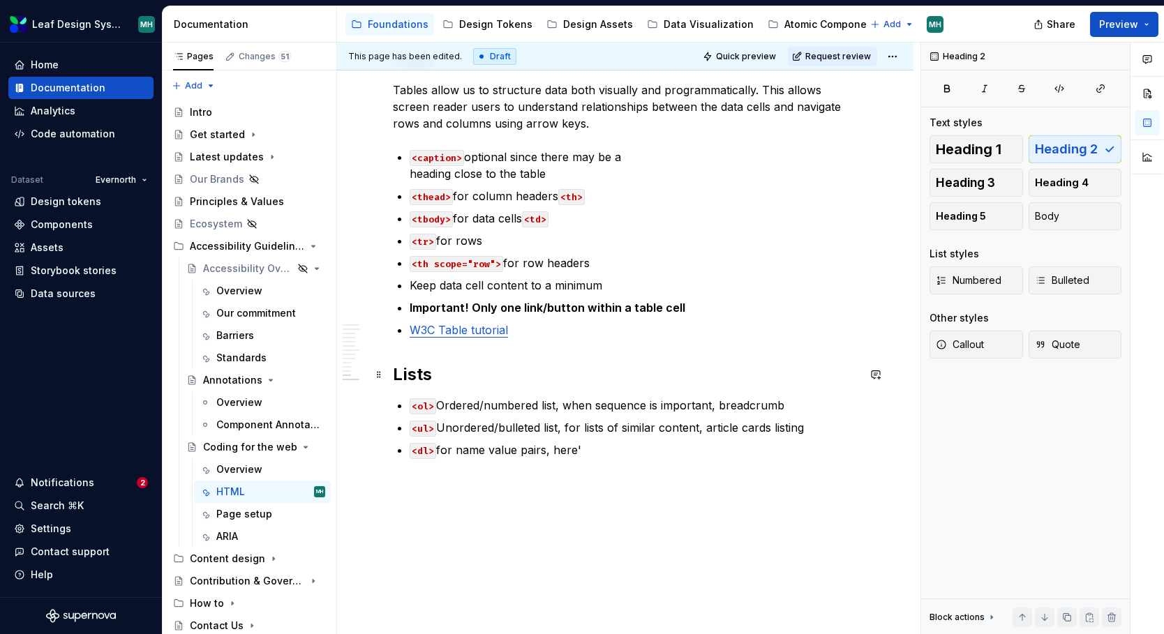
click at [401, 377] on h2 "Lists" at bounding box center [625, 375] width 465 height 22
click at [548, 347] on button "button" at bounding box center [549, 346] width 20 height 20
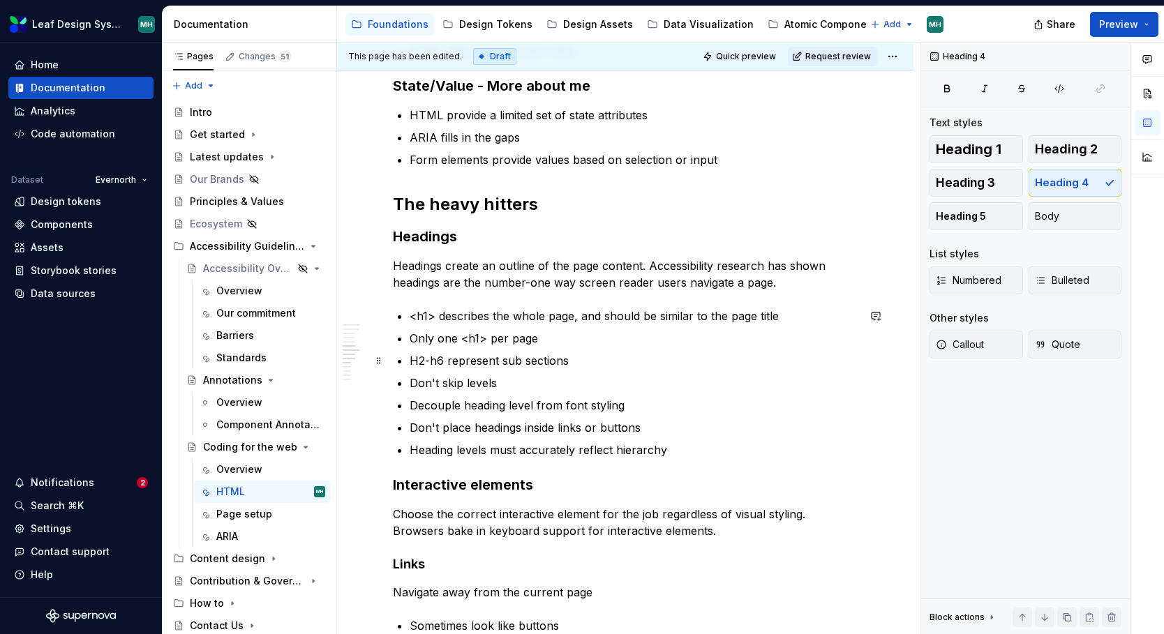
scroll to position [824, 0]
click at [393, 238] on h3 "Headings" at bounding box center [625, 238] width 465 height 20
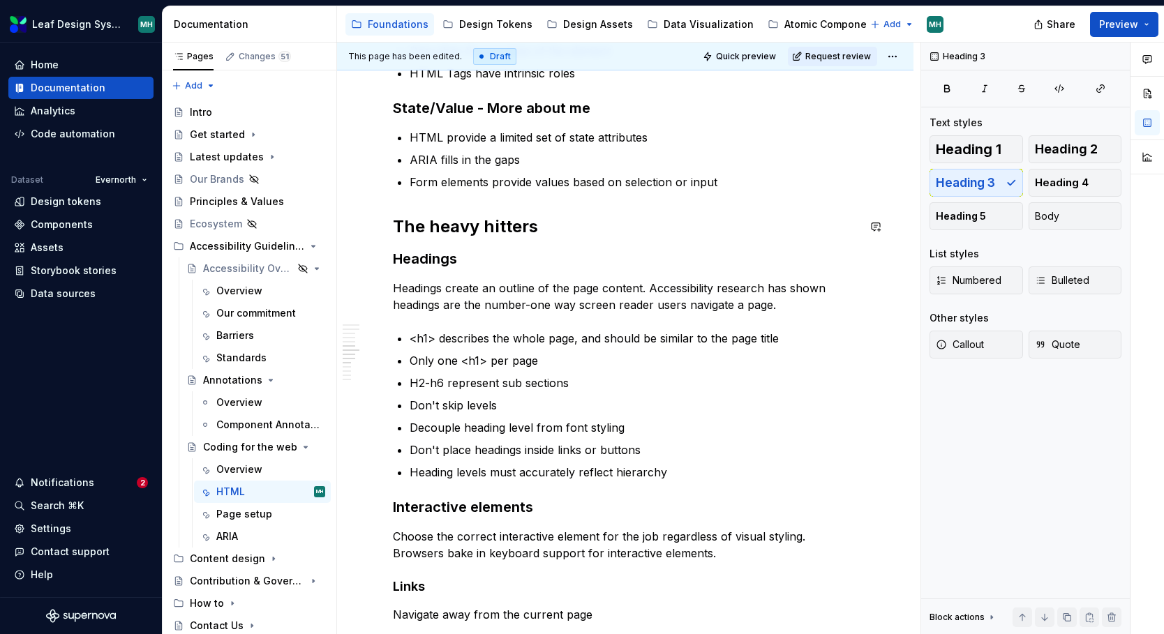
scroll to position [791, 0]
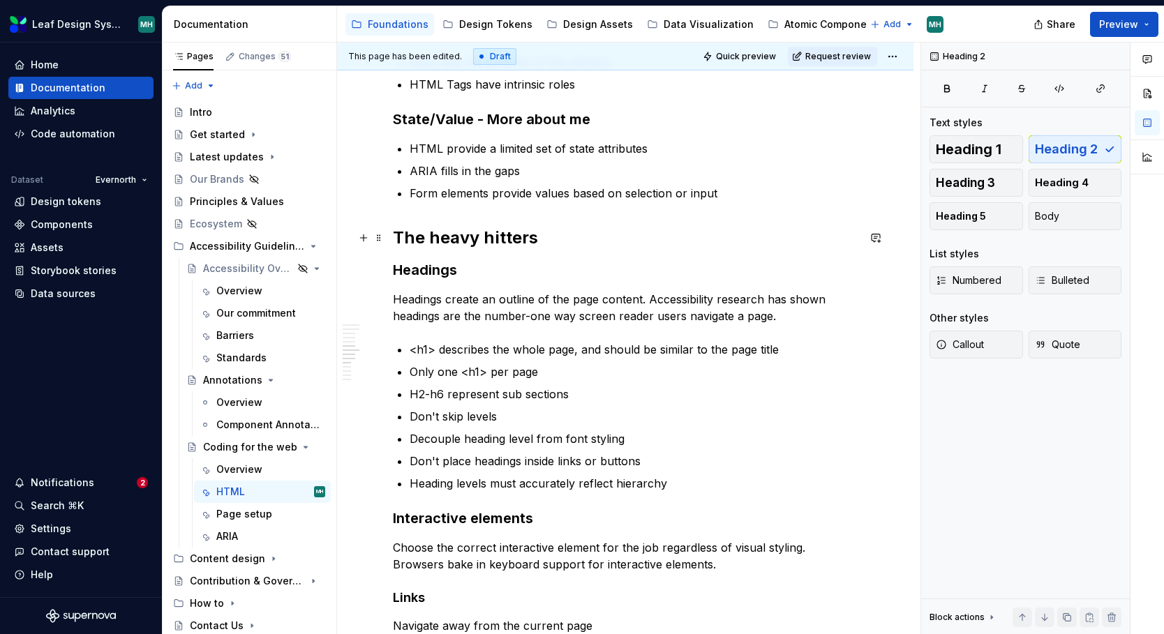
click at [530, 239] on h2 "The heavy hitters" at bounding box center [625, 238] width 465 height 22
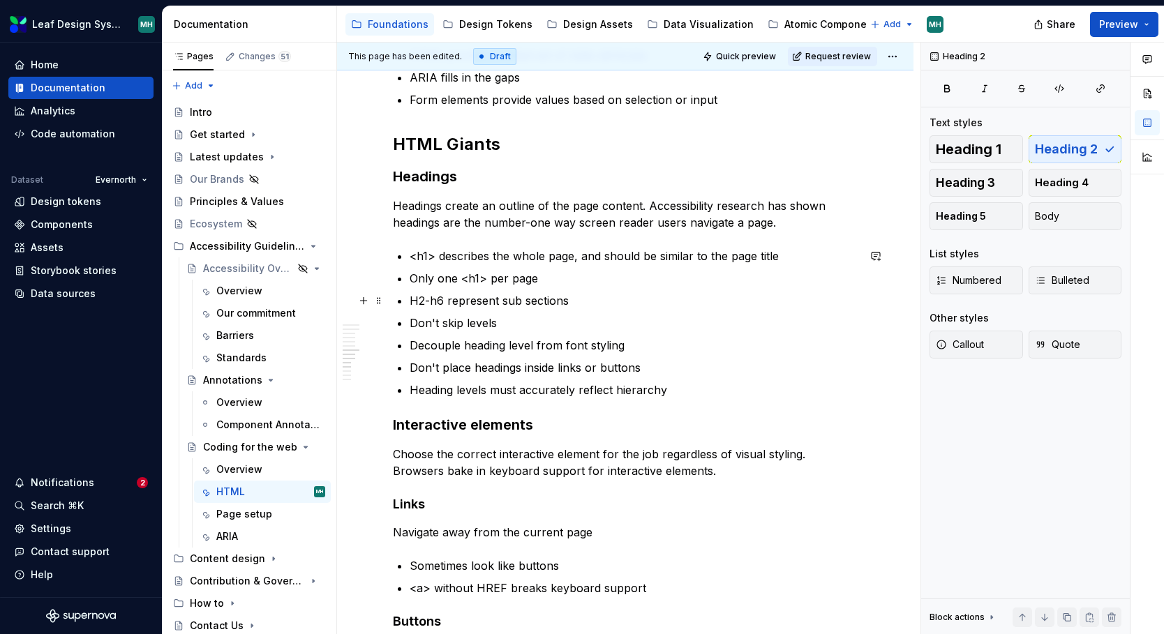
scroll to position [886, 0]
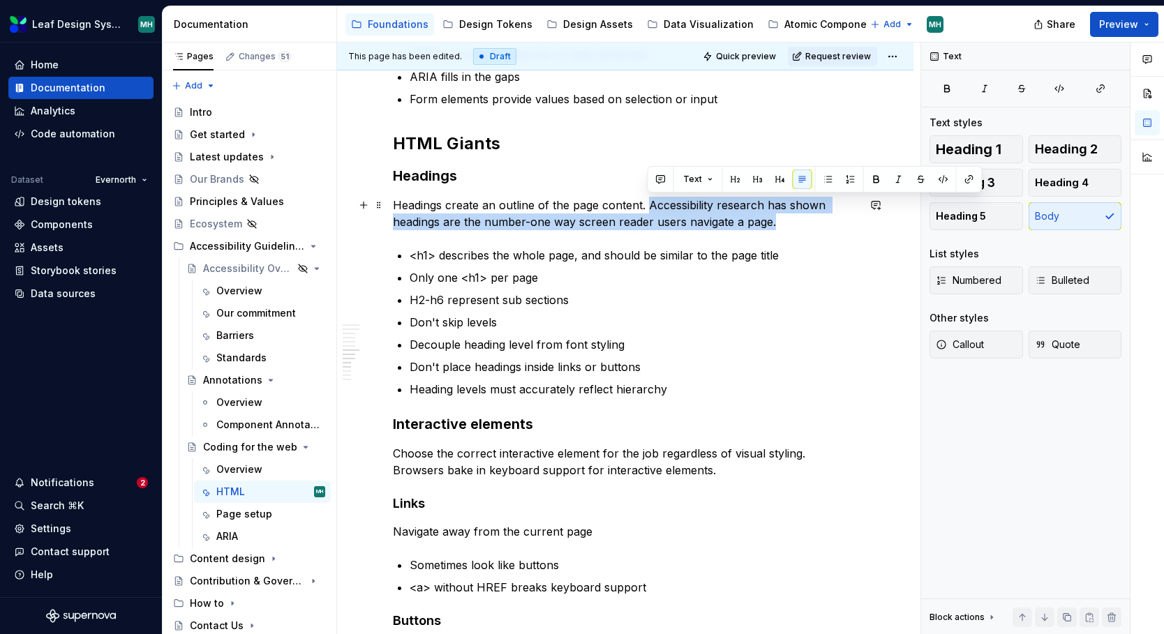
drag, startPoint x: 646, startPoint y: 207, endPoint x: 777, endPoint y: 218, distance: 131.0
click at [777, 218] on p "Headings create an outline of the page content. Accessibility research has show…" at bounding box center [625, 213] width 465 height 33
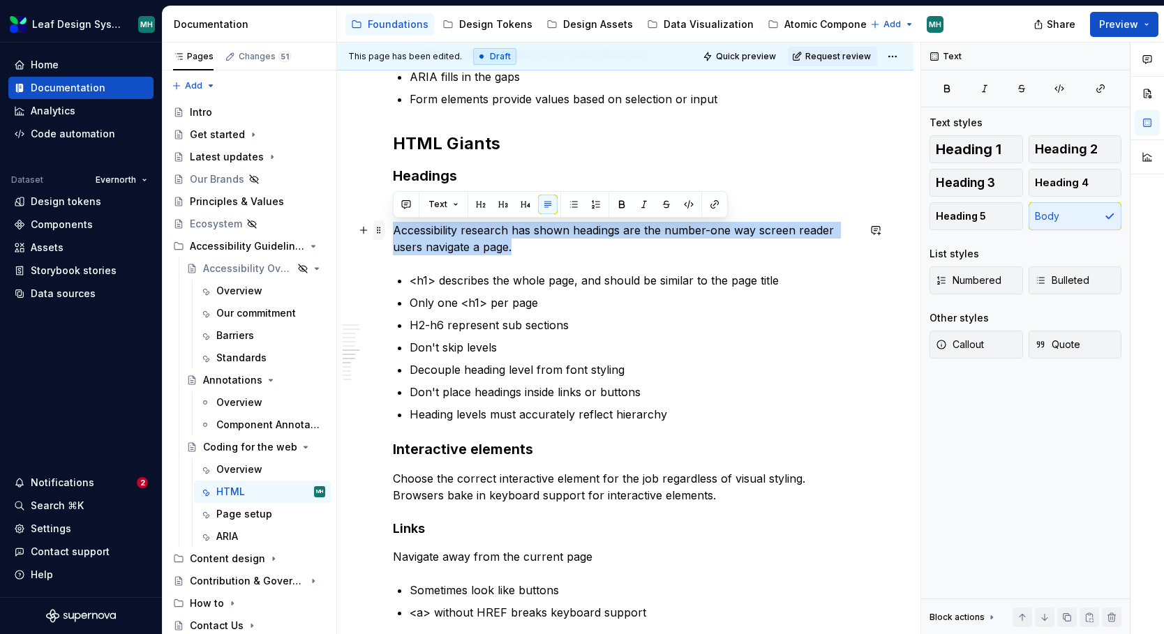
click at [379, 234] on span at bounding box center [378, 231] width 11 height 20
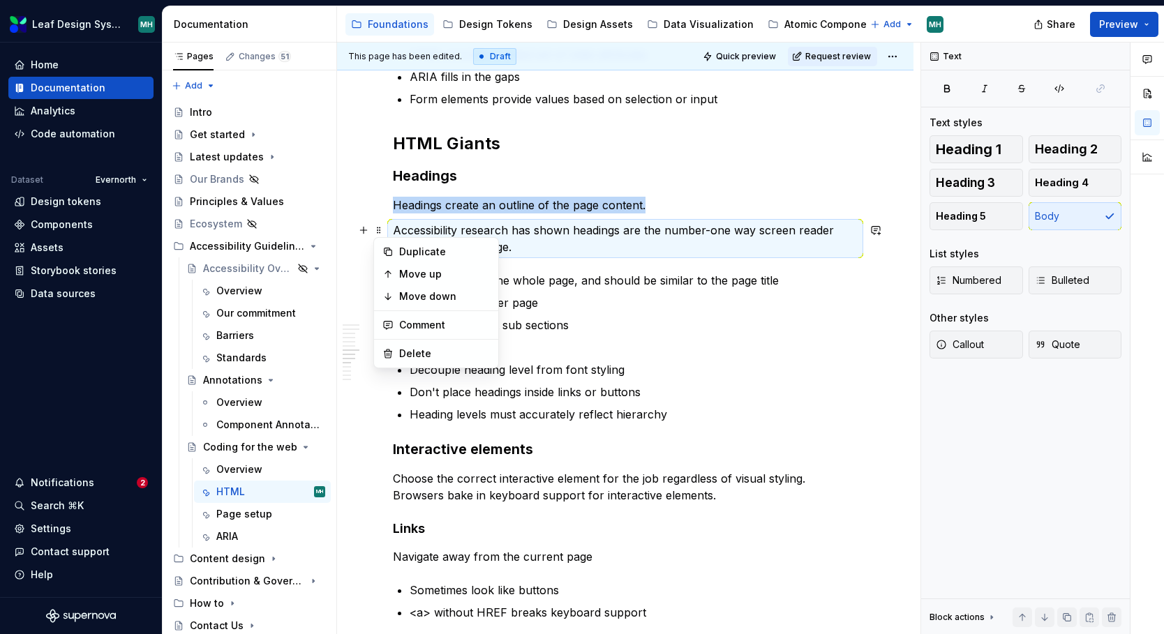
click at [886, 250] on div "HTML, the accessibility API The HTML standard allows browser companies to rende…" at bounding box center [625, 433] width 576 height 2153
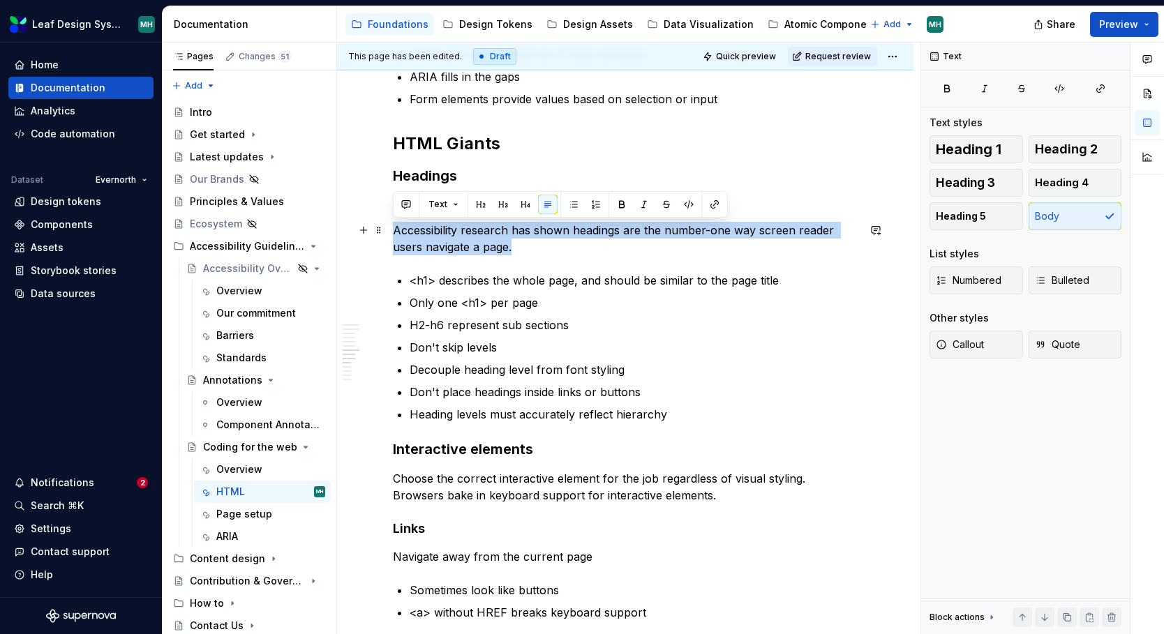
drag, startPoint x: 539, startPoint y: 248, endPoint x: 395, endPoint y: 237, distance: 144.2
click at [395, 237] on p "Accessibility research has shown headings are the number-one way screen reader …" at bounding box center [625, 238] width 465 height 33
click at [963, 350] on span "Callout" at bounding box center [960, 345] width 48 height 14
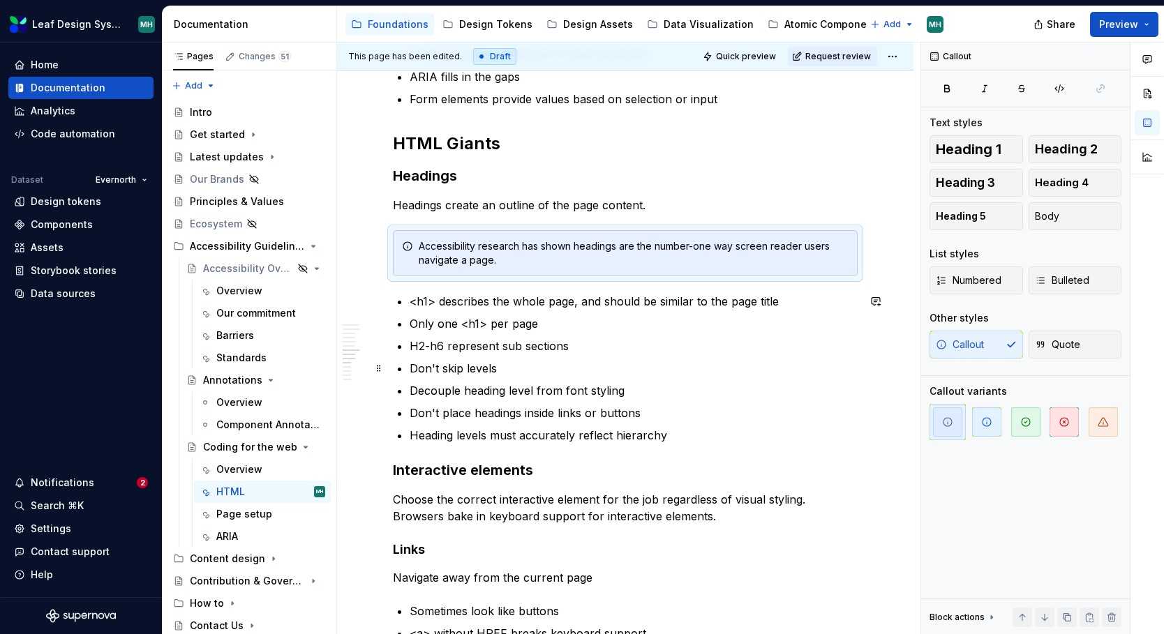
click at [783, 355] on ul "<h1> describes the whole page, and should be similar to the page title Only one…" at bounding box center [634, 368] width 448 height 151
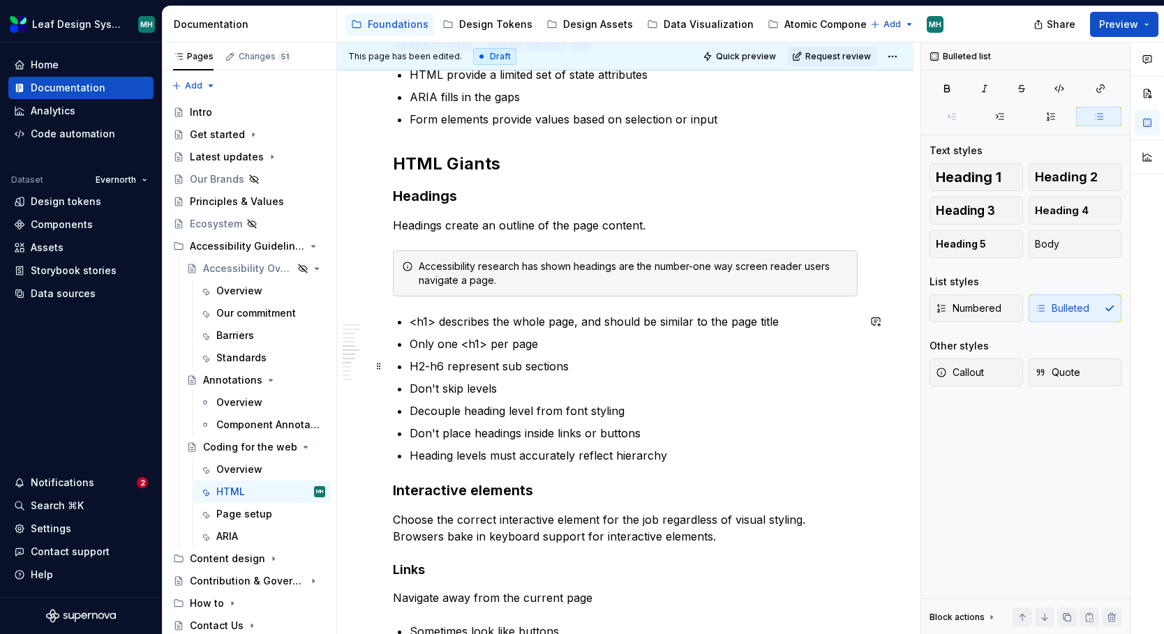
scroll to position [866, 0]
click at [420, 278] on div "Accessibility research has shown headings are the number-one way screen reader …" at bounding box center [634, 273] width 430 height 28
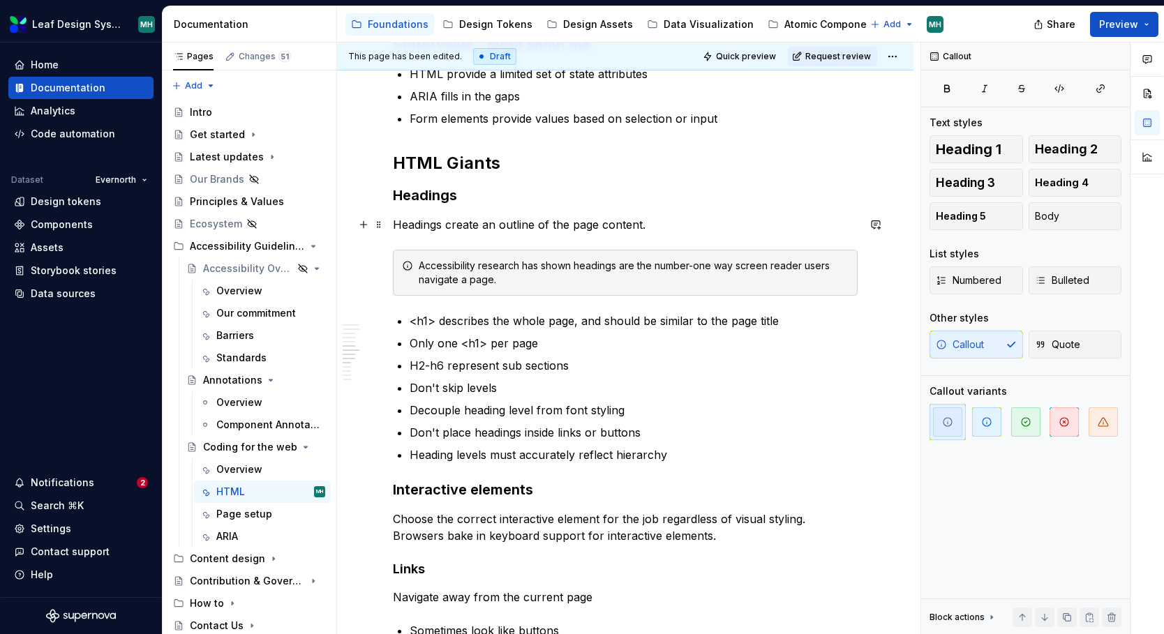
click at [460, 228] on p "Headings create an outline of the page content." at bounding box center [625, 224] width 465 height 17
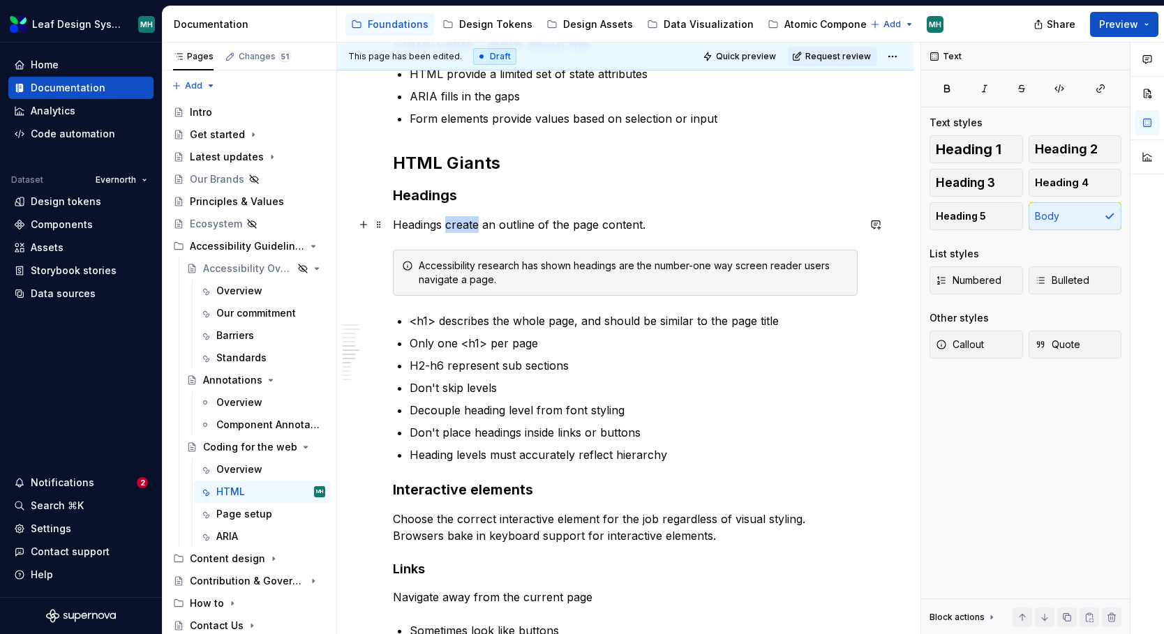
click at [460, 228] on p "Headings create an outline of the page content." at bounding box center [625, 224] width 465 height 17
click at [657, 232] on p "Headings create an outline of the page content." at bounding box center [625, 224] width 465 height 17
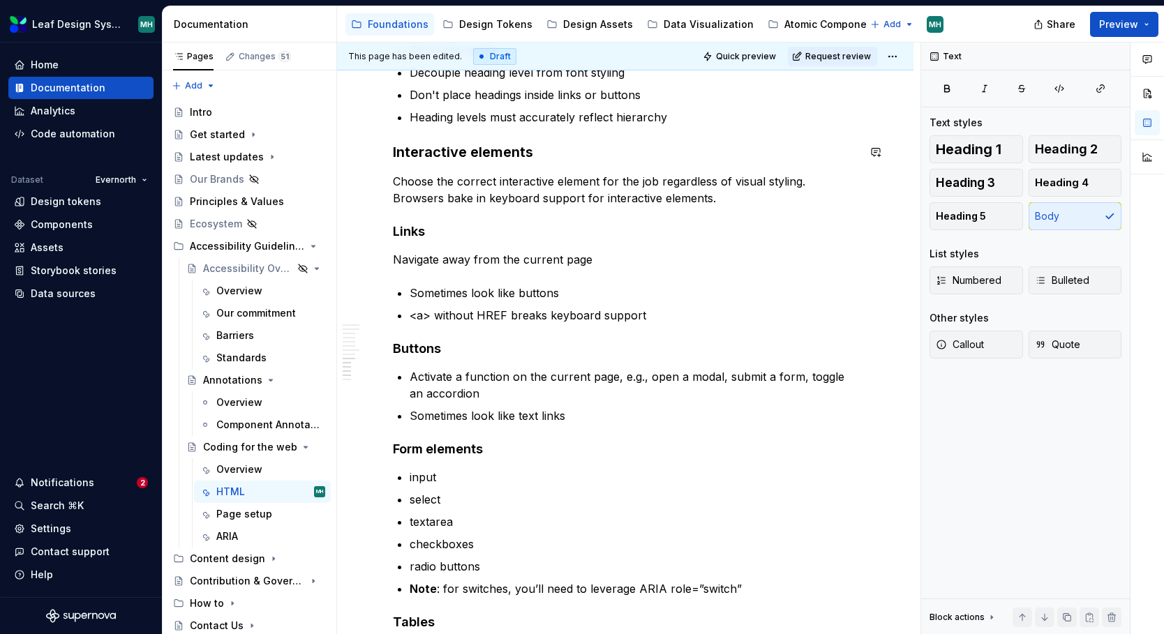
scroll to position [1205, 0]
click at [391, 256] on div "HTML, the accessibility API The HTML standard allows browser companies to rende…" at bounding box center [625, 125] width 576 height 2174
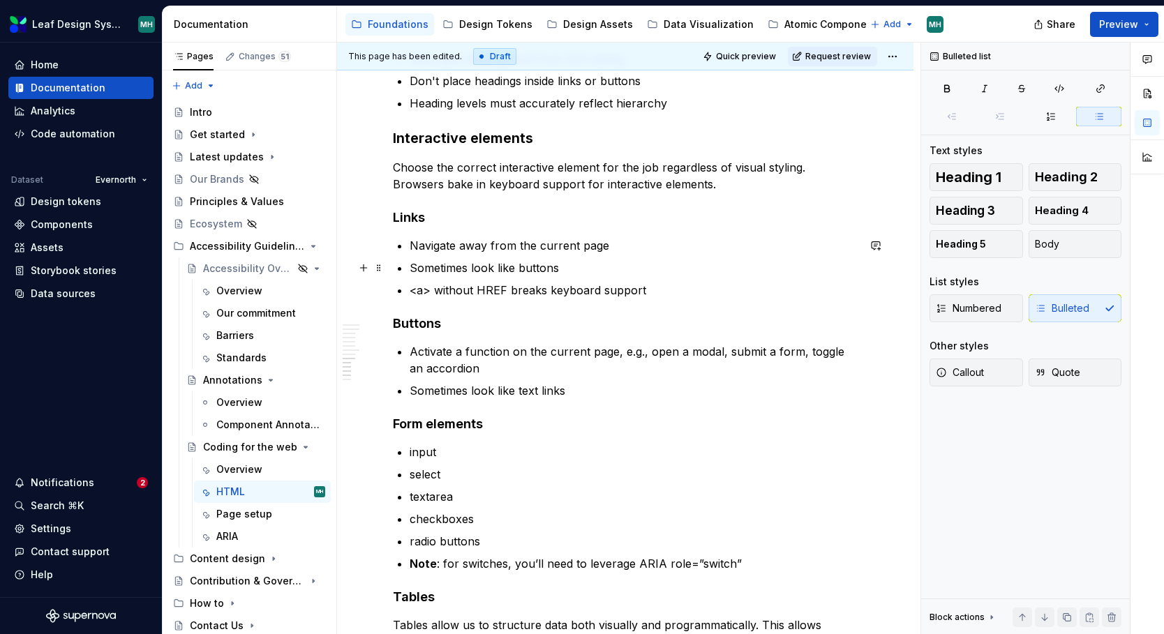
scroll to position [1214, 0]
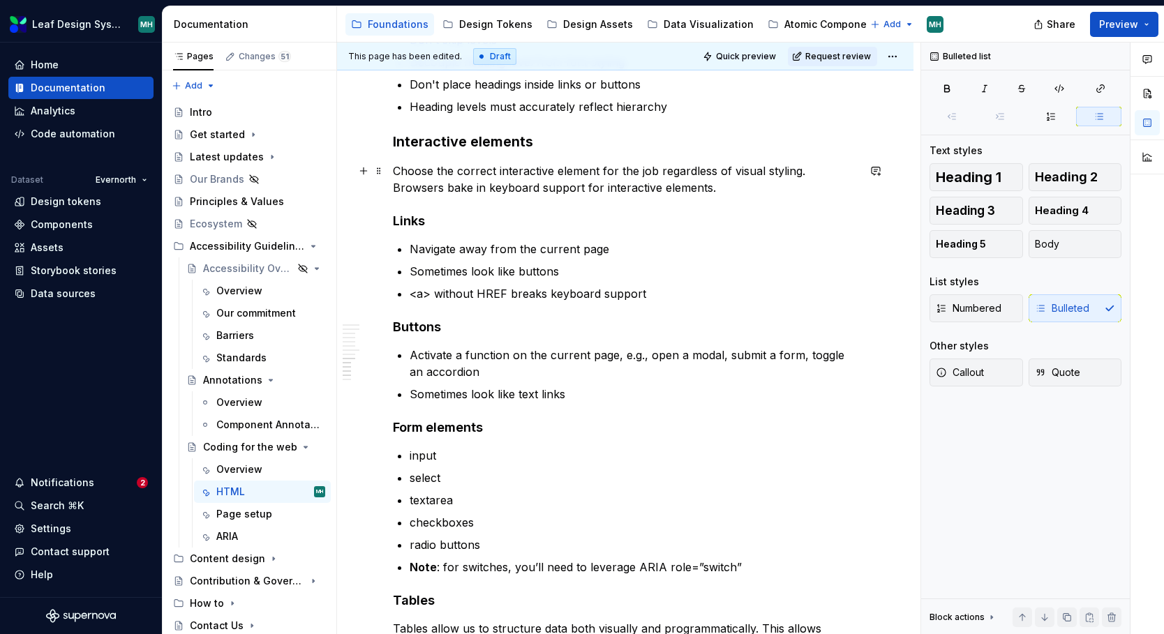
click at [673, 188] on p "Choose the correct interactive element for the job regardless of visual styling…" at bounding box center [625, 179] width 465 height 33
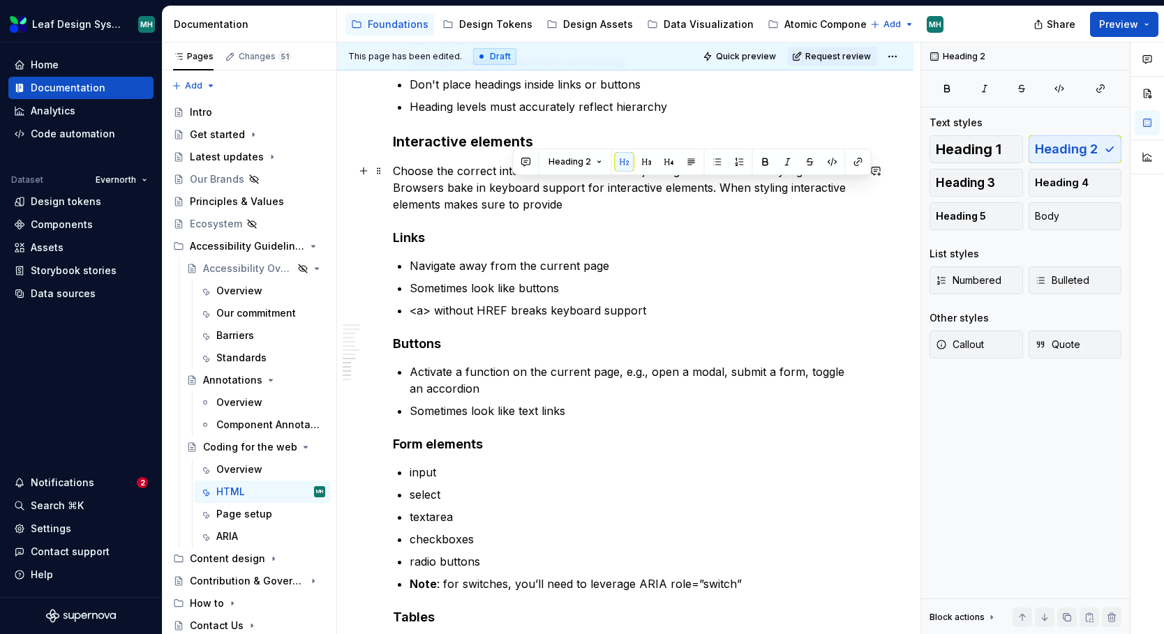
click at [664, 187] on p "Choose the correct interactive element for the job regardless of visual styling…" at bounding box center [625, 188] width 465 height 50
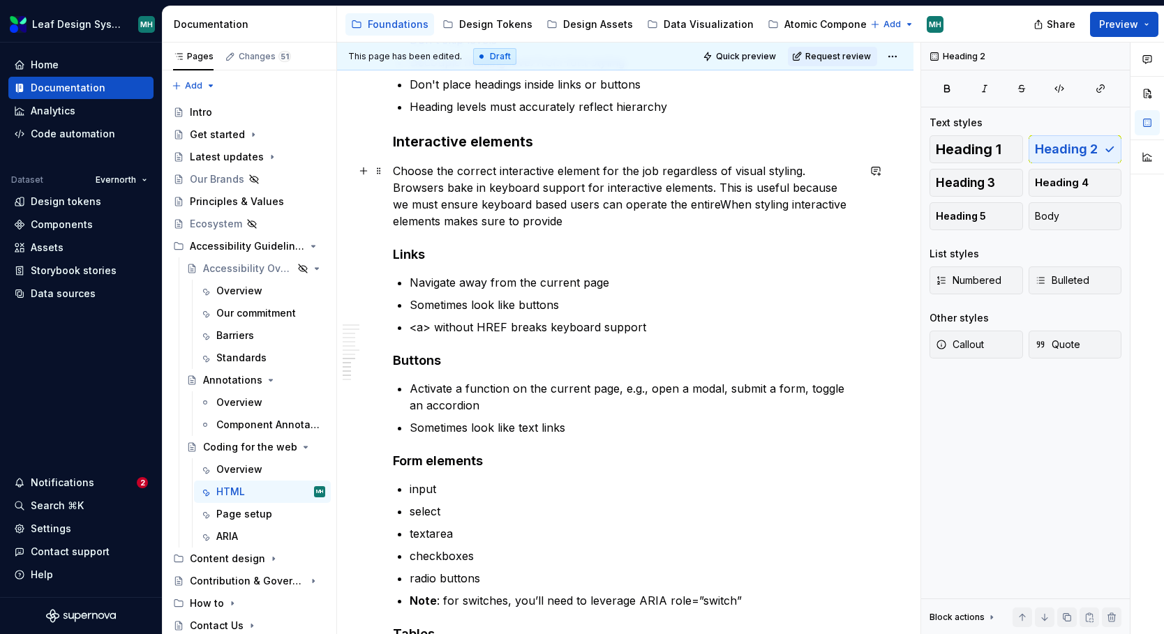
click at [433, 204] on p "Choose the correct interactive element for the job regardless of visual styling…" at bounding box center [625, 196] width 465 height 67
click at [595, 207] on p "Choose the correct interactive element for the job regardless of visual styling…" at bounding box center [625, 196] width 465 height 67
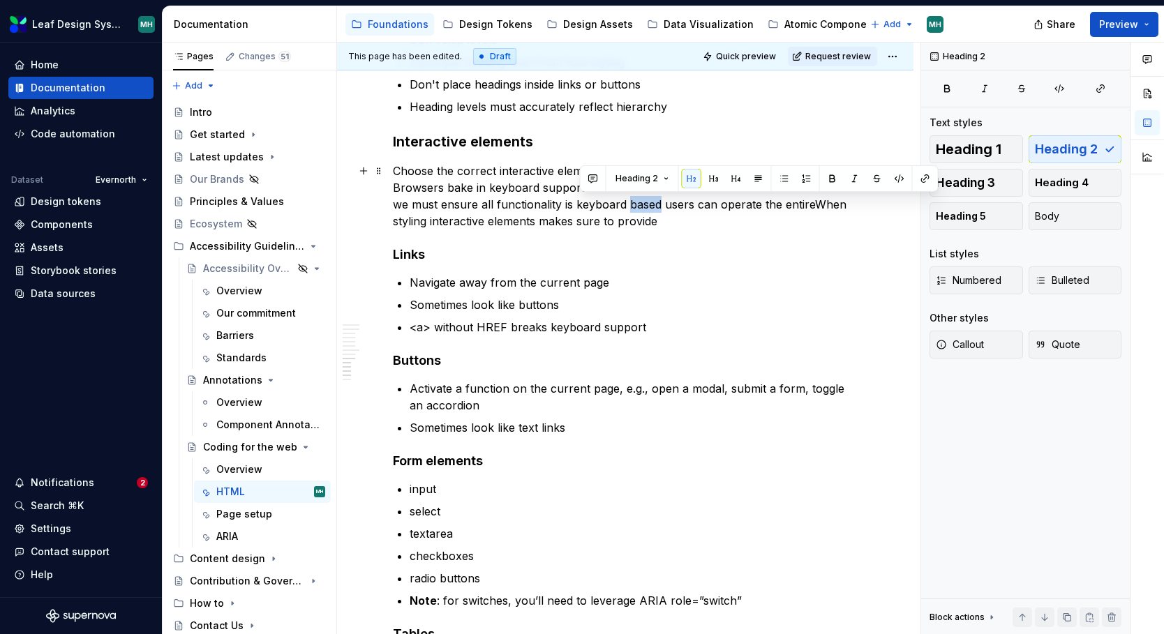
click at [595, 207] on p "Choose the correct interactive element for the job regardless of visual styling…" at bounding box center [625, 196] width 465 height 67
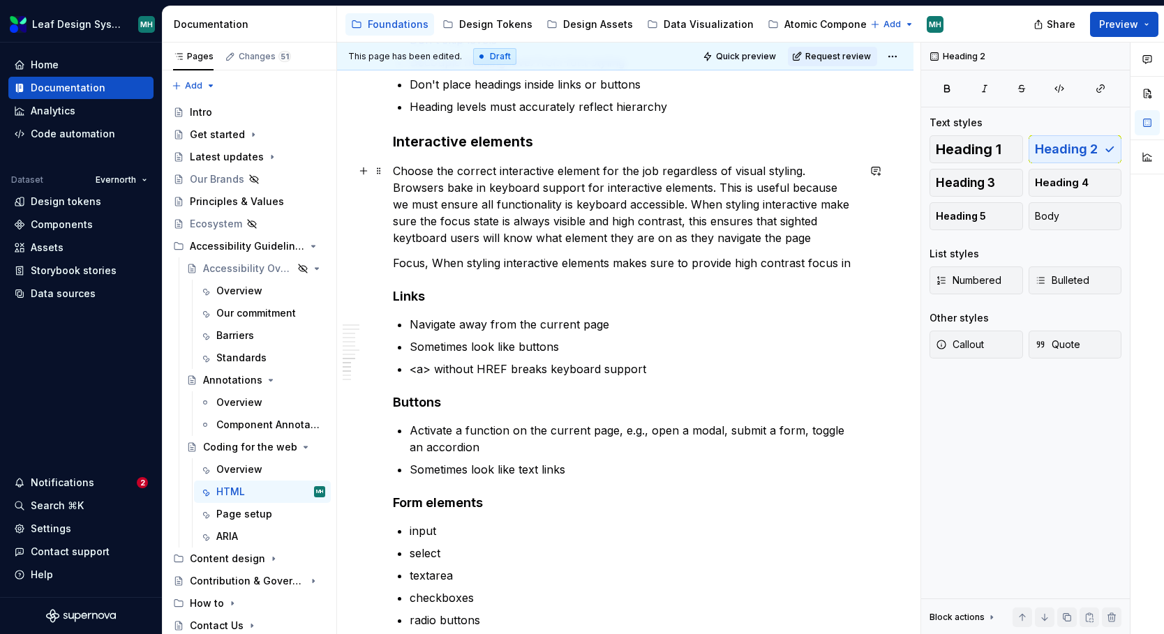
click at [663, 237] on p "Choose the correct interactive element for the job regardless of visual styling…" at bounding box center [625, 205] width 465 height 84
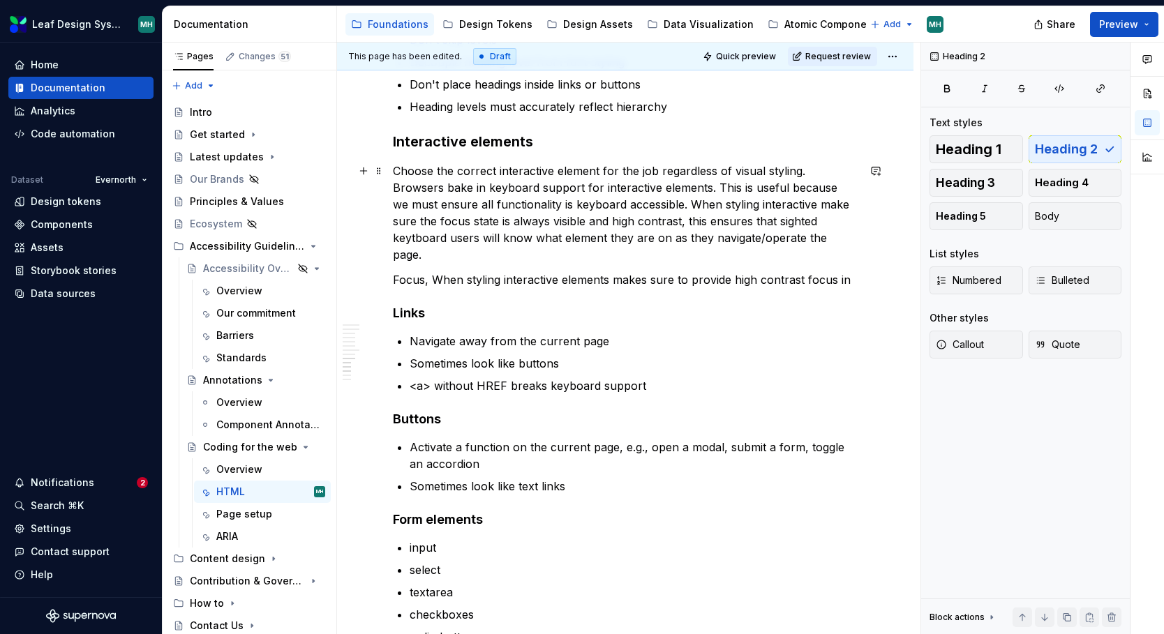
click at [800, 225] on p "Choose the correct interactive element for the job regardless of visual styling…" at bounding box center [625, 213] width 465 height 100
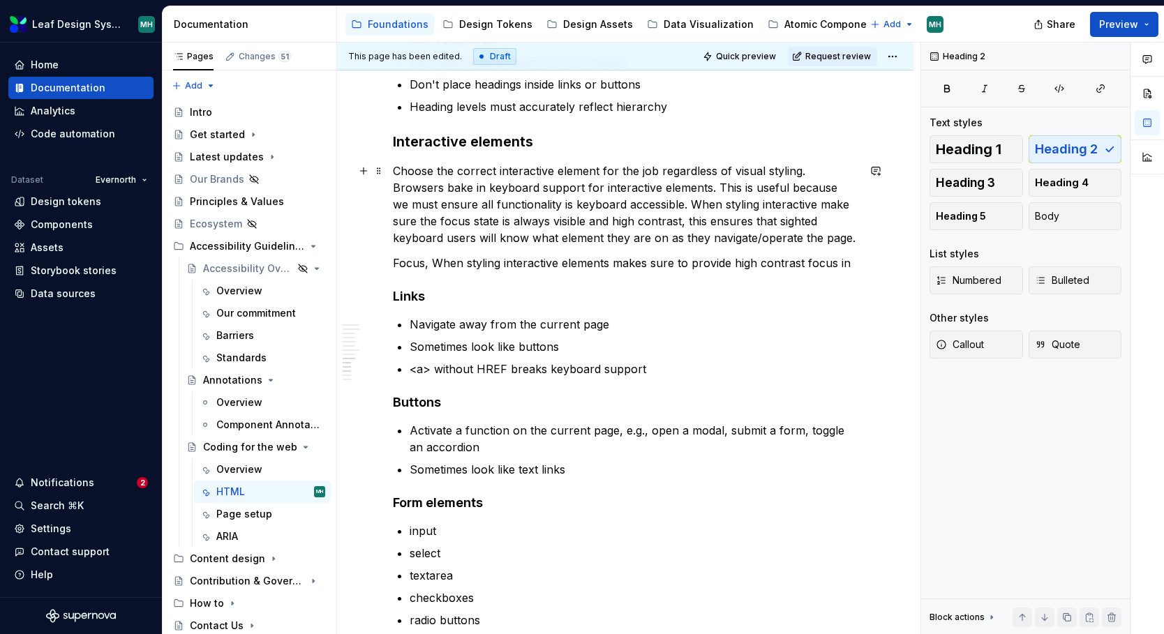
click at [796, 239] on p "Choose the correct interactive element for the job regardless of visual styling…" at bounding box center [625, 205] width 465 height 84
click at [858, 267] on p "Focus, When styling interactive elements makes sure to provide high contrast fo…" at bounding box center [625, 263] width 465 height 17
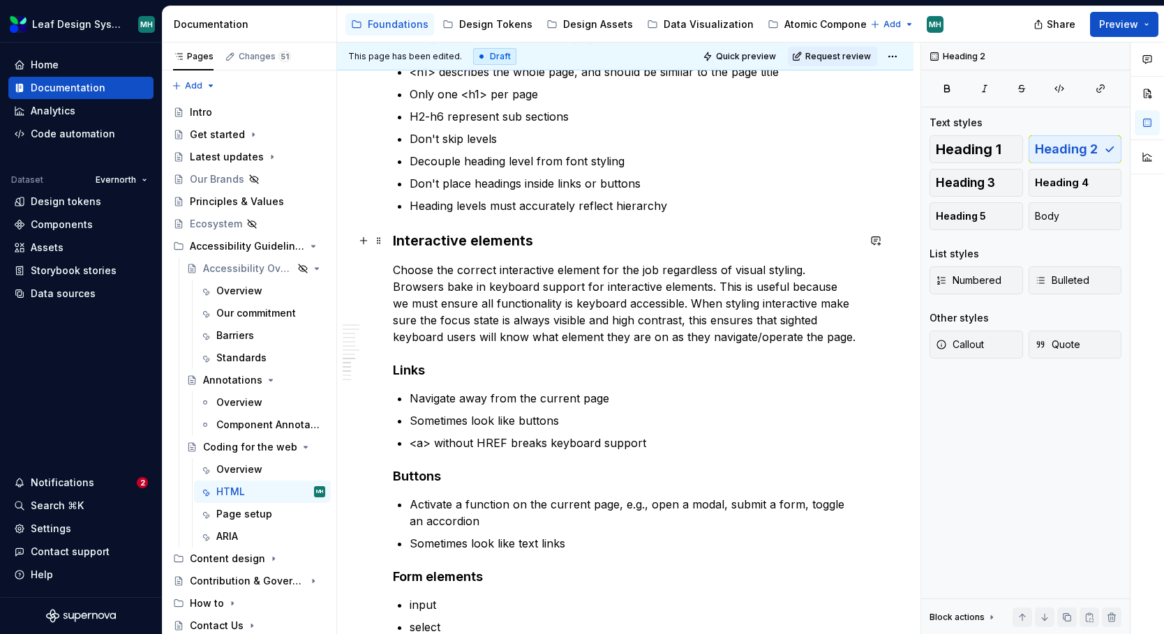
scroll to position [1117, 0]
click at [643, 302] on p "Choose the correct interactive element for the job regardless of visual styling…" at bounding box center [625, 302] width 465 height 84
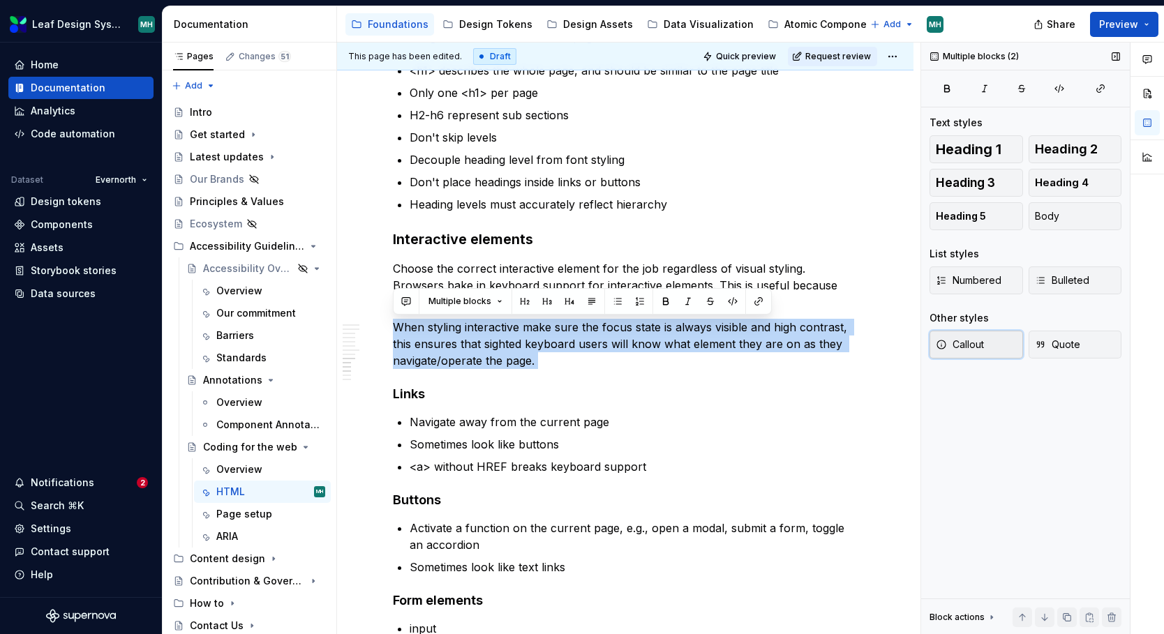
click at [980, 350] on span "Callout" at bounding box center [960, 345] width 48 height 14
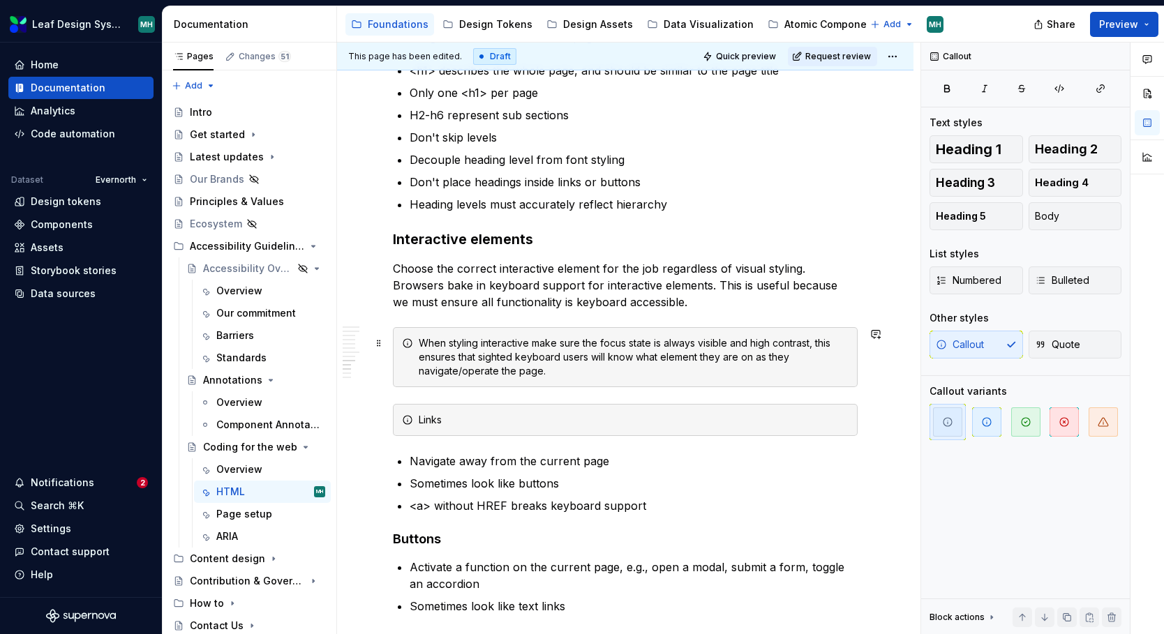
click at [412, 345] on icon at bounding box center [407, 343] width 11 height 11
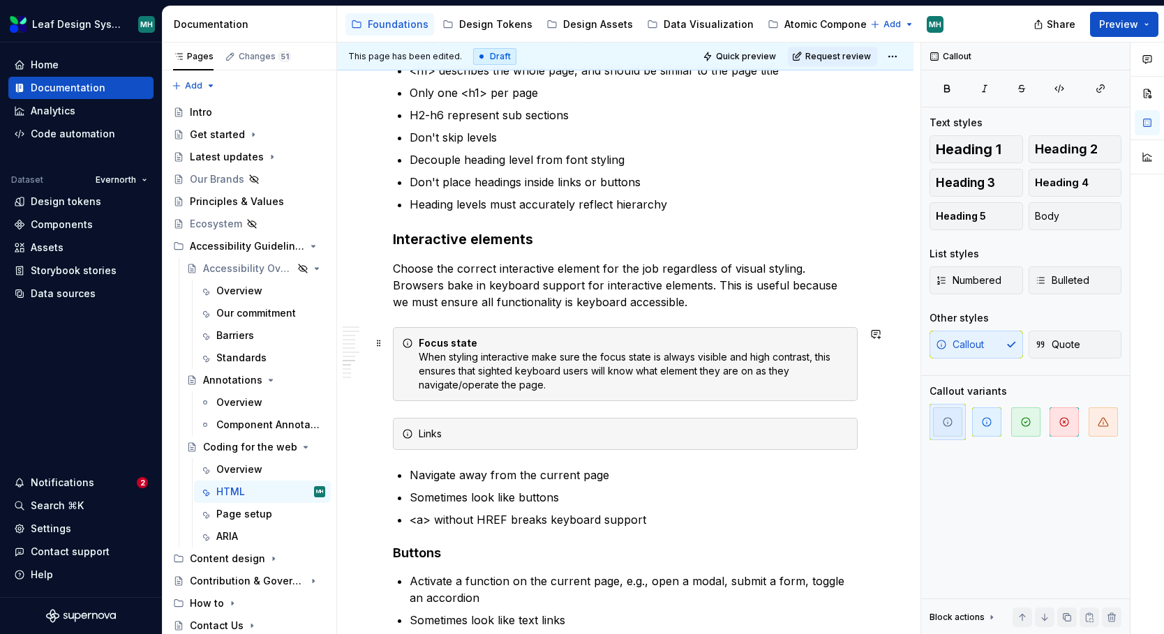
click at [479, 358] on div "Focus state When styling interactive make sure the focus state is always visibl…" at bounding box center [634, 364] width 430 height 56
click at [496, 357] on div "Focus state All interactive make sure the focus state is always visible and hig…" at bounding box center [634, 364] width 430 height 56
click at [603, 358] on div "Focus state All interactive elements requite a high ciontrat sure the focus sta…" at bounding box center [634, 364] width 430 height 56
click at [619, 354] on div "Focus state All interactive elements requite a high contrat sure the focus stat…" at bounding box center [634, 364] width 430 height 56
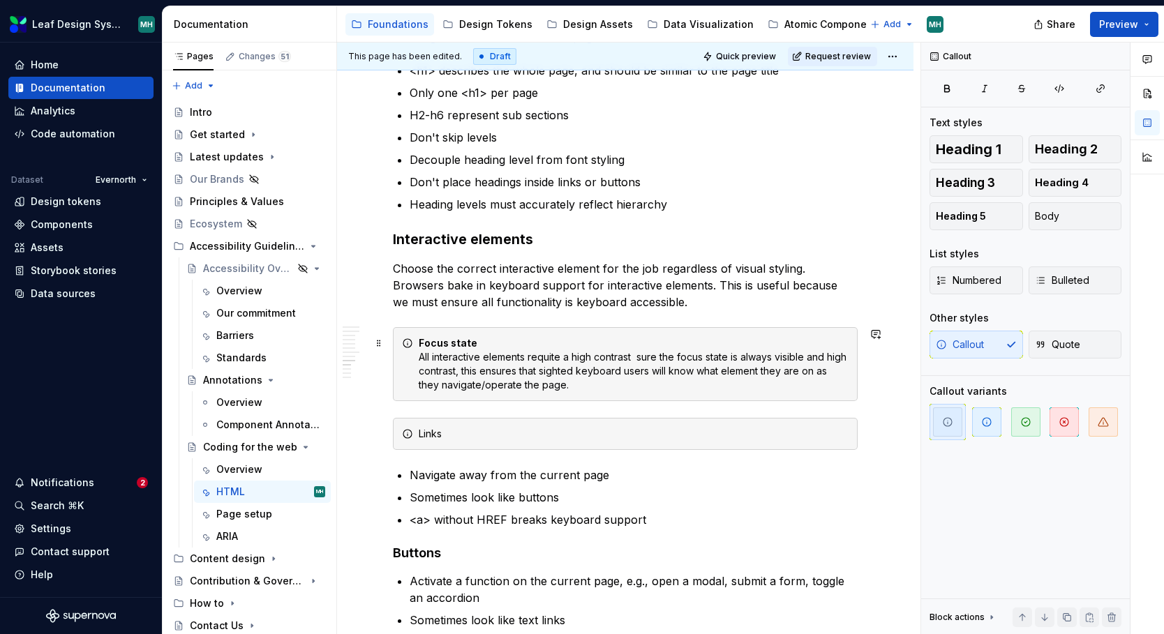
click at [562, 359] on div "Focus state All interactive elements requite a high contrast sure the focus sta…" at bounding box center [634, 364] width 430 height 56
click at [562, 359] on div "Focus state All interactive elements requite visible high contrast sure the foc…" at bounding box center [634, 364] width 430 height 56
click at [600, 360] on div "Focus state All interactive elements require a visible high contrast sure the f…" at bounding box center [634, 364] width 430 height 56
click at [669, 354] on div "Focus state All interactive elements require a visible, high contrast sure the …" at bounding box center [634, 364] width 430 height 56
click at [592, 371] on div "Focus state All interactive elements require a visible, high contrast, focus in…" at bounding box center [634, 364] width 430 height 56
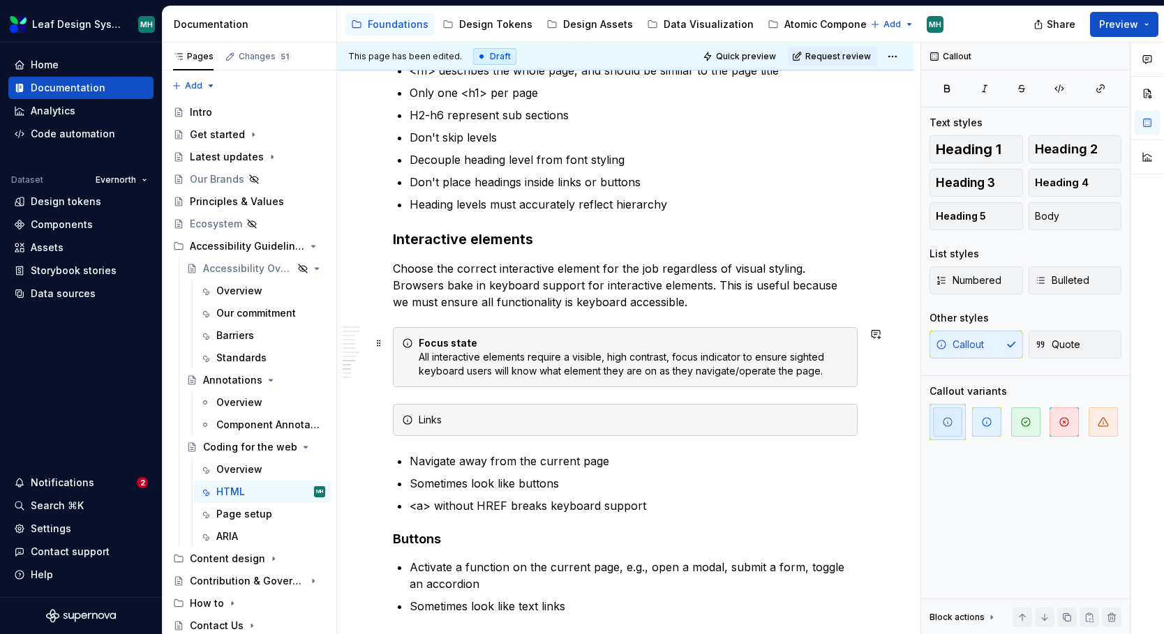
click at [500, 369] on div "Focus state All interactive elements require a visible, high contrast, focus in…" at bounding box center [634, 357] width 430 height 42
click at [586, 374] on div "Focus state All interactive elements require a visible, high contrast, focus in…" at bounding box center [634, 357] width 430 height 42
click at [532, 410] on div "Links" at bounding box center [625, 420] width 465 height 32
click at [528, 411] on div "Links" at bounding box center [625, 420] width 465 height 32
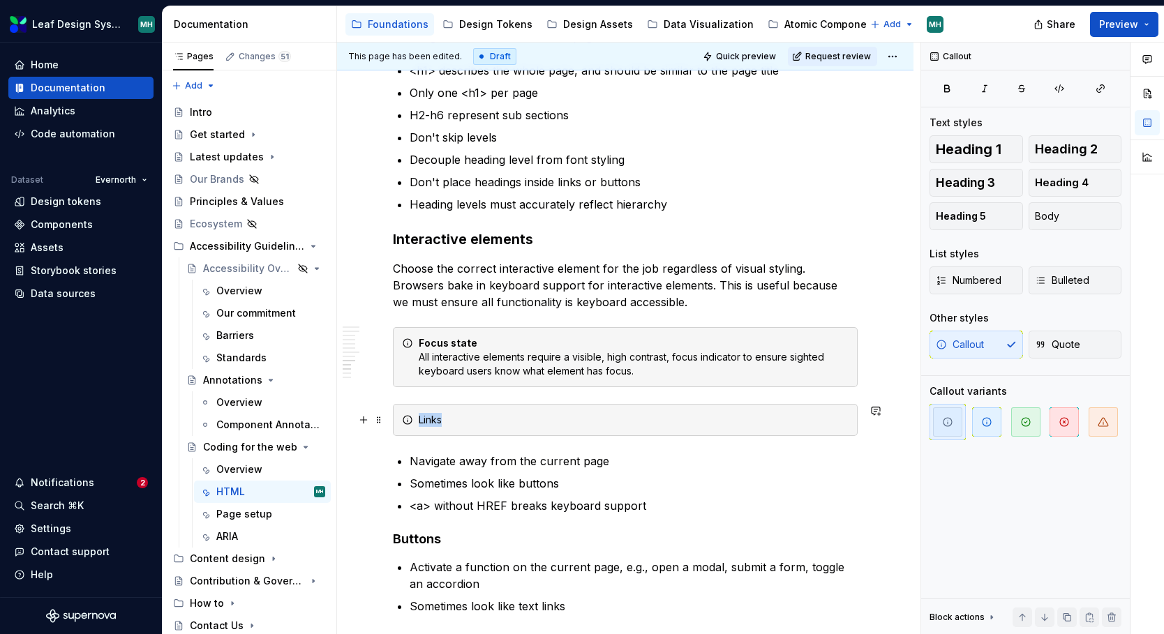
click at [528, 411] on div "Links" at bounding box center [625, 420] width 465 height 32
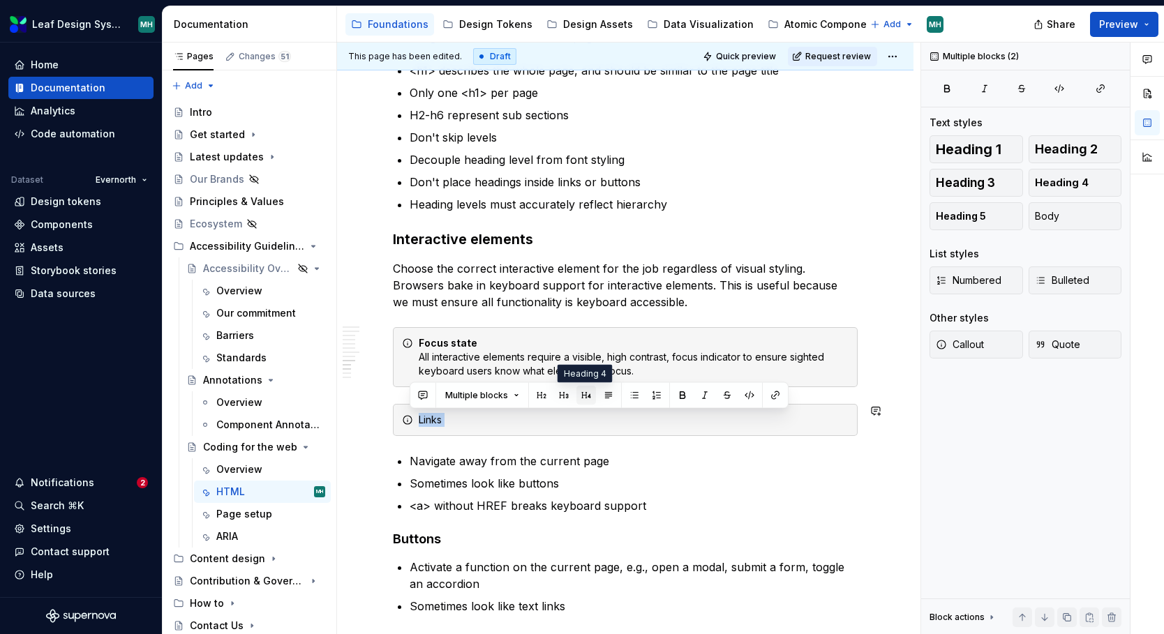
click at [586, 395] on button "button" at bounding box center [586, 396] width 20 height 20
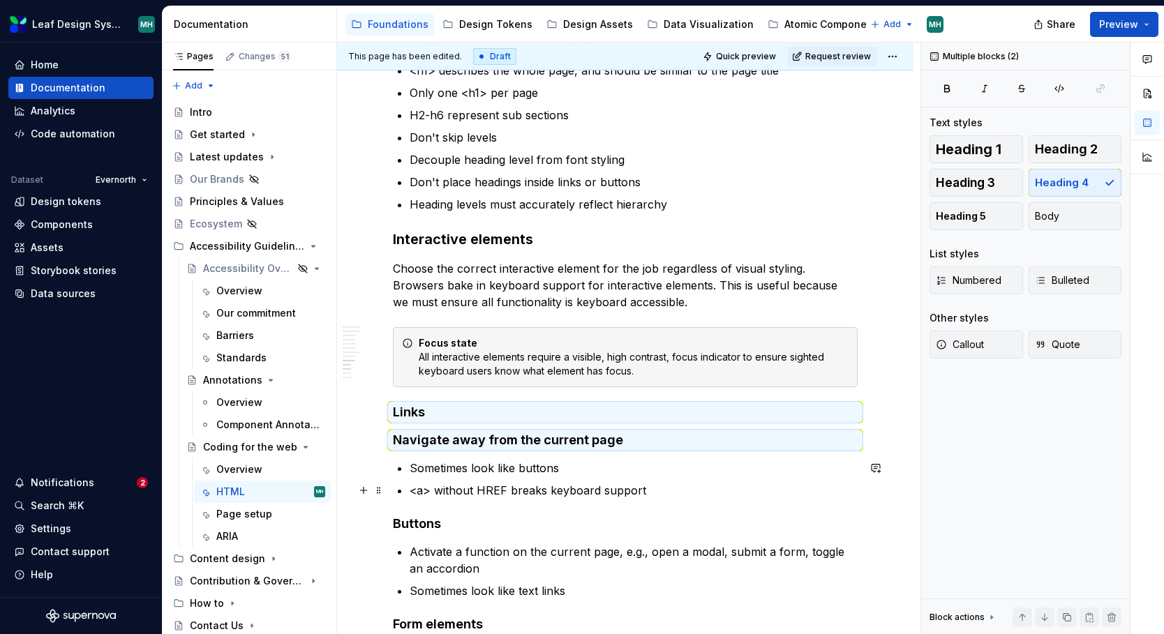
click at [678, 470] on p "Sometimes look like buttons" at bounding box center [634, 468] width 448 height 17
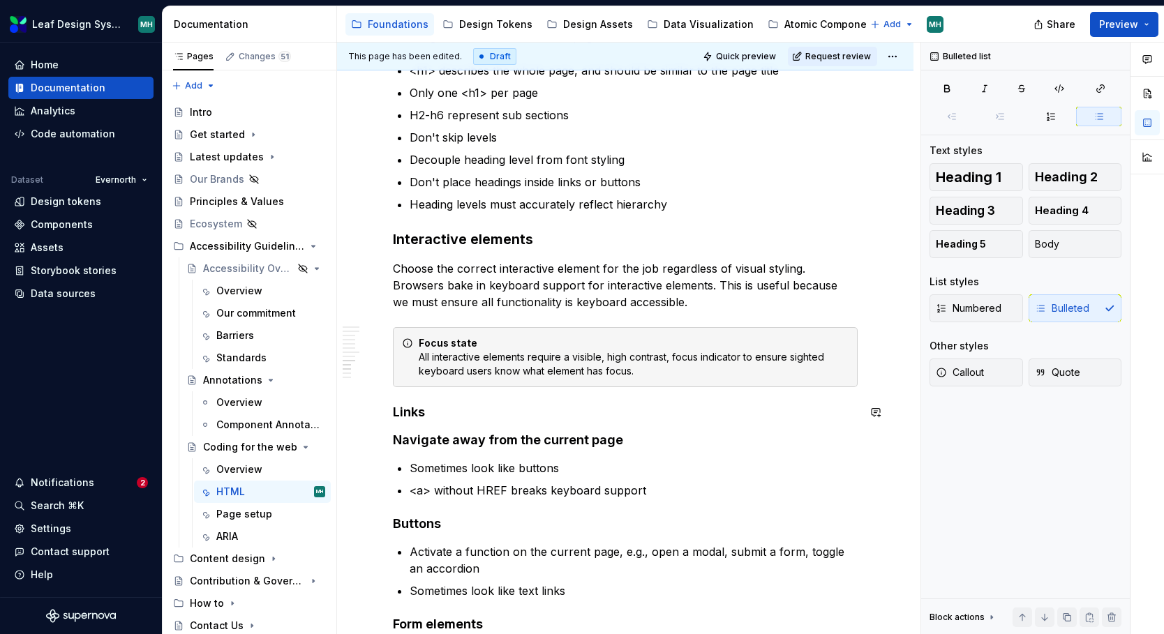
click at [684, 421] on div "HTML, the accessibility API The HTML standard allows browser companies to rende…" at bounding box center [625, 169] width 465 height 2021
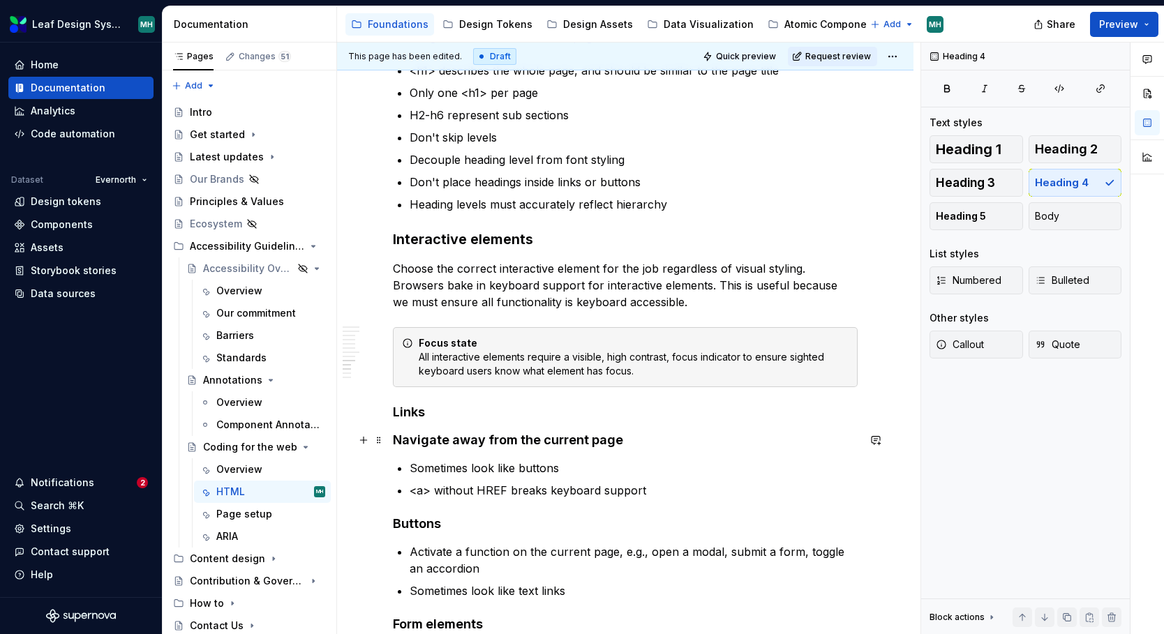
click at [678, 443] on h4 "Navigate away from the current page" at bounding box center [625, 440] width 465 height 17
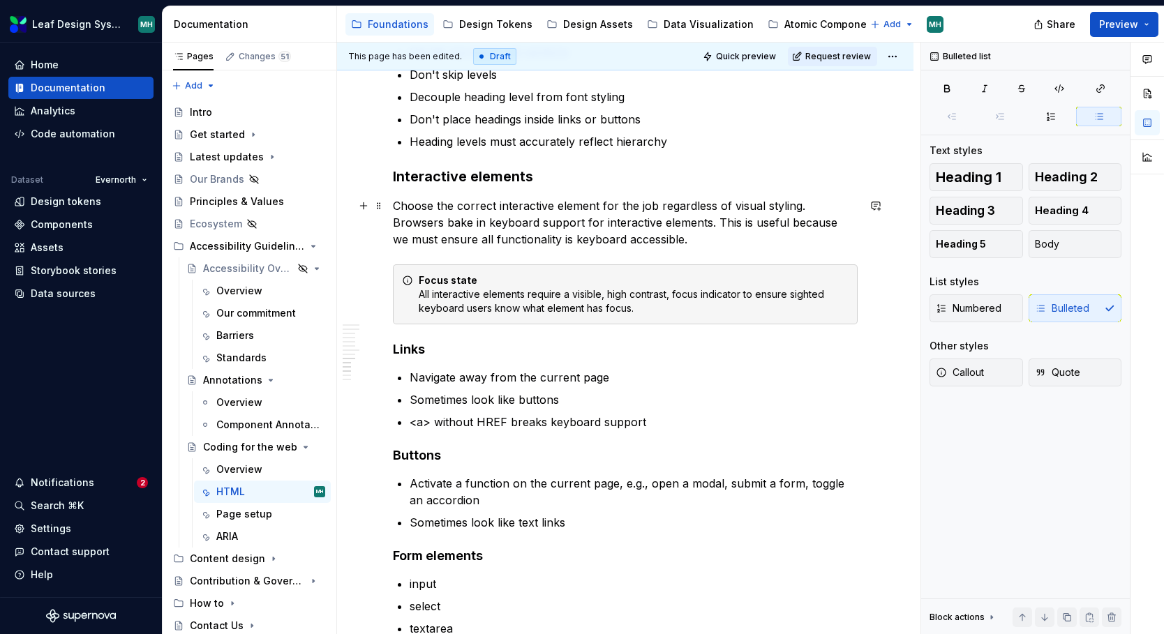
scroll to position [1180, 0]
click at [654, 222] on p "Choose the correct interactive element for the job regardless of visual styling…" at bounding box center [625, 222] width 465 height 50
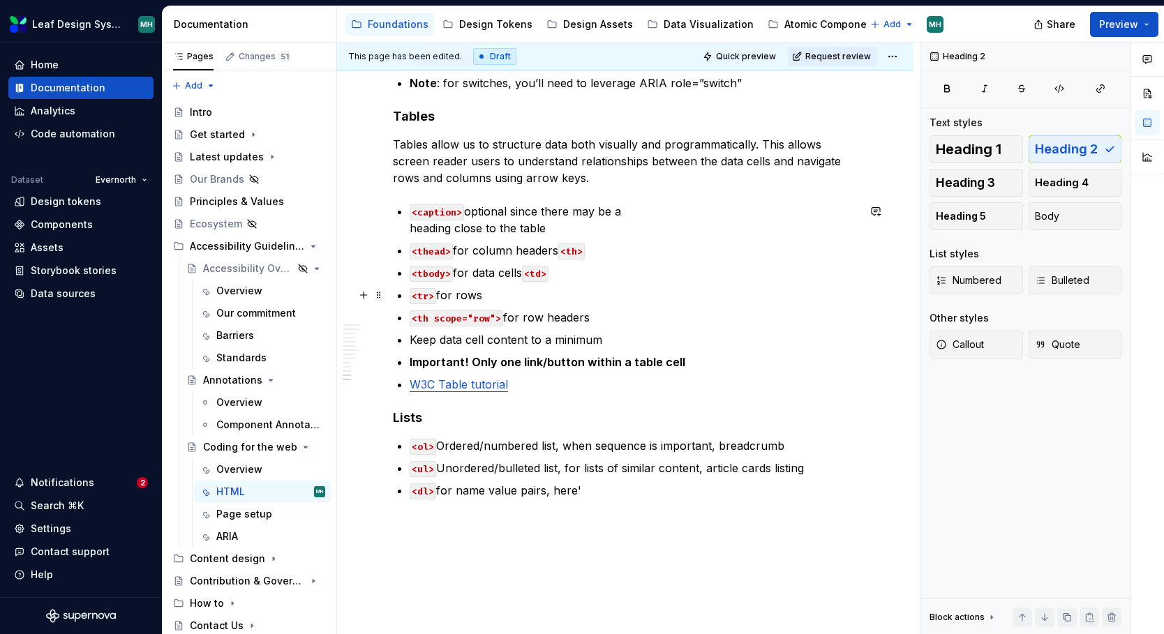
scroll to position [1785, 0]
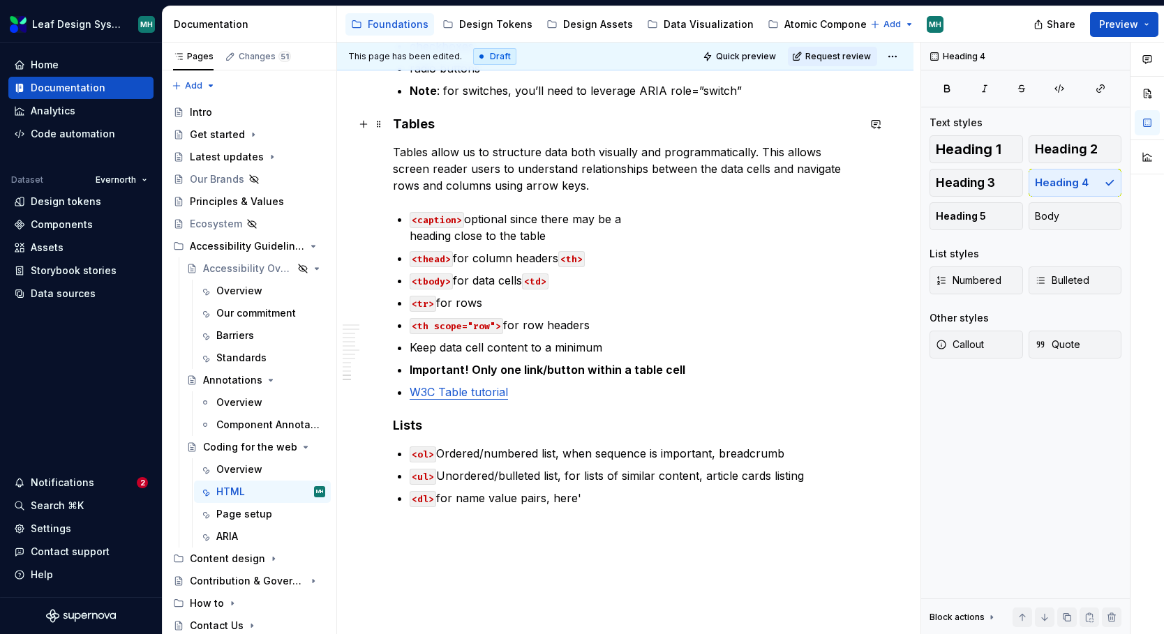
click at [415, 124] on h4 "Tables" at bounding box center [625, 124] width 465 height 17
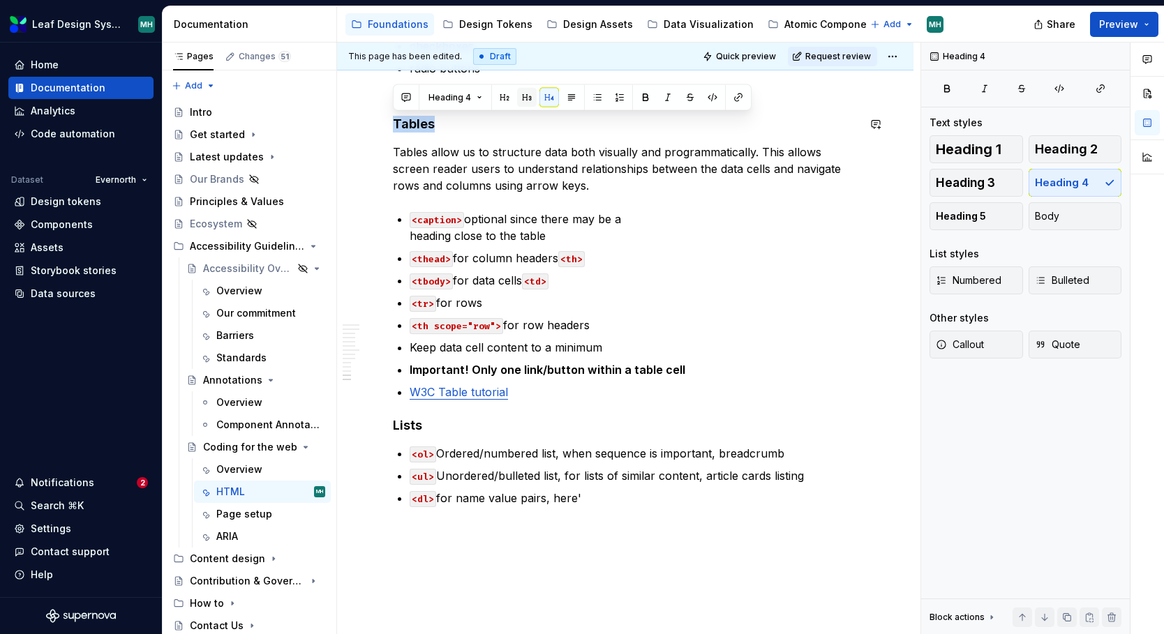
click at [524, 97] on button "button" at bounding box center [527, 98] width 20 height 20
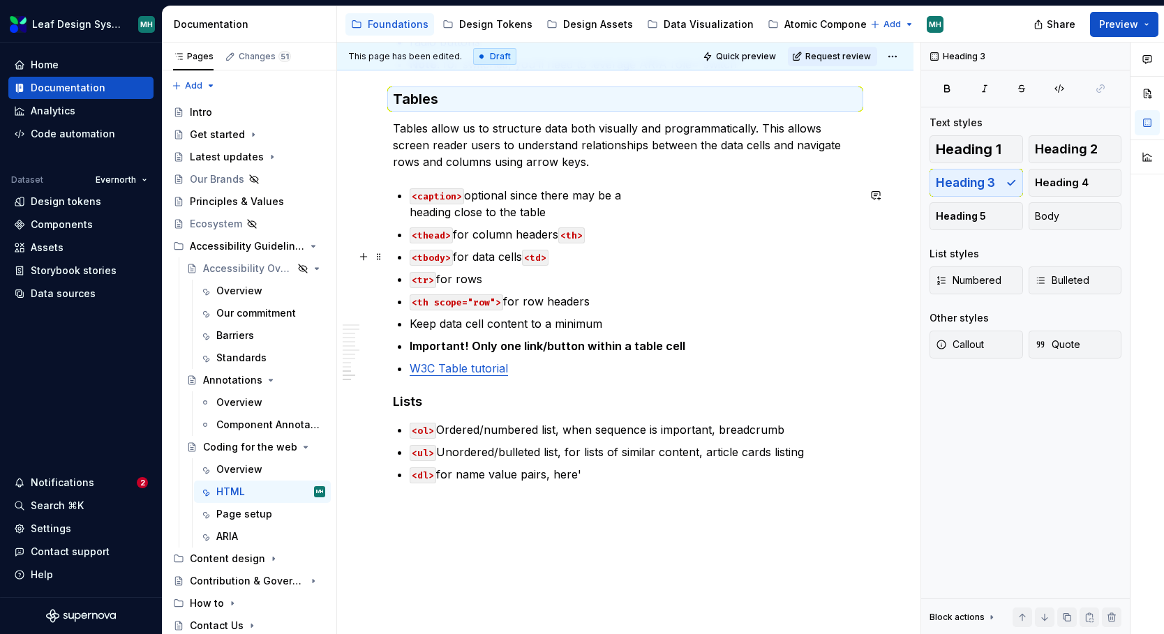
scroll to position [1864, 0]
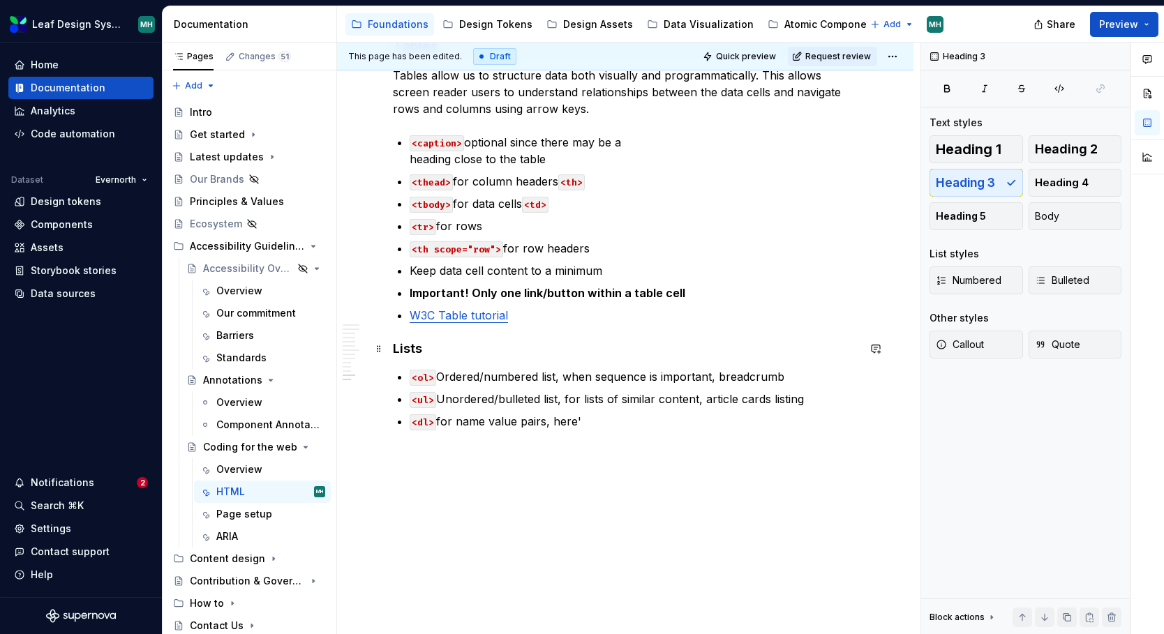
click at [408, 349] on h4 "Lists" at bounding box center [625, 349] width 465 height 17
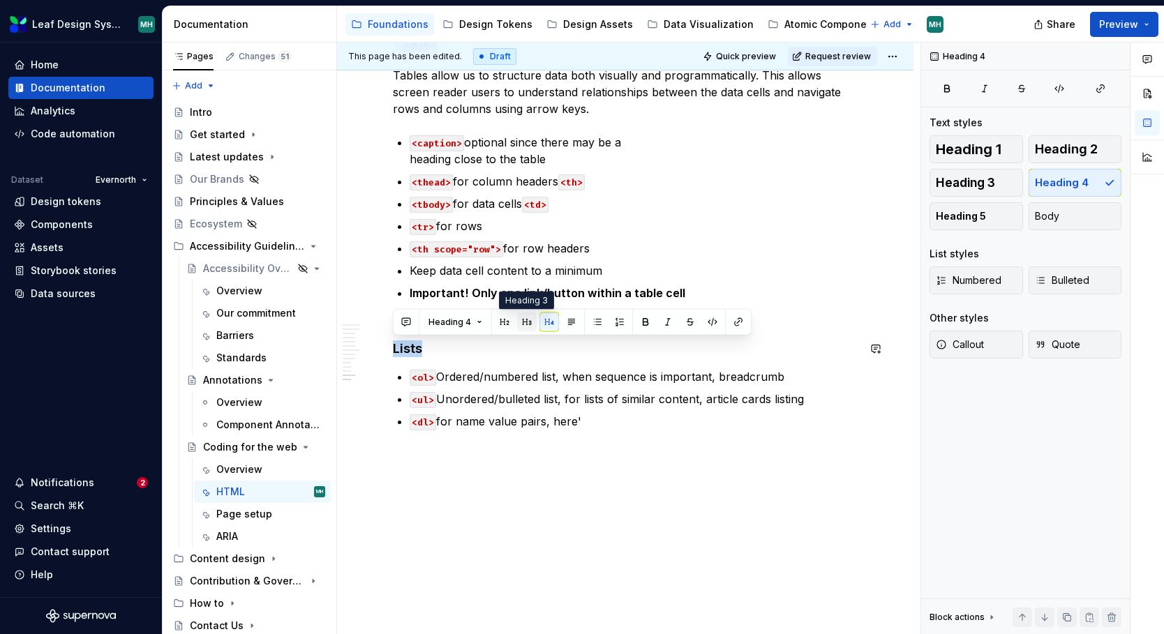
click at [526, 321] on button "button" at bounding box center [527, 323] width 20 height 20
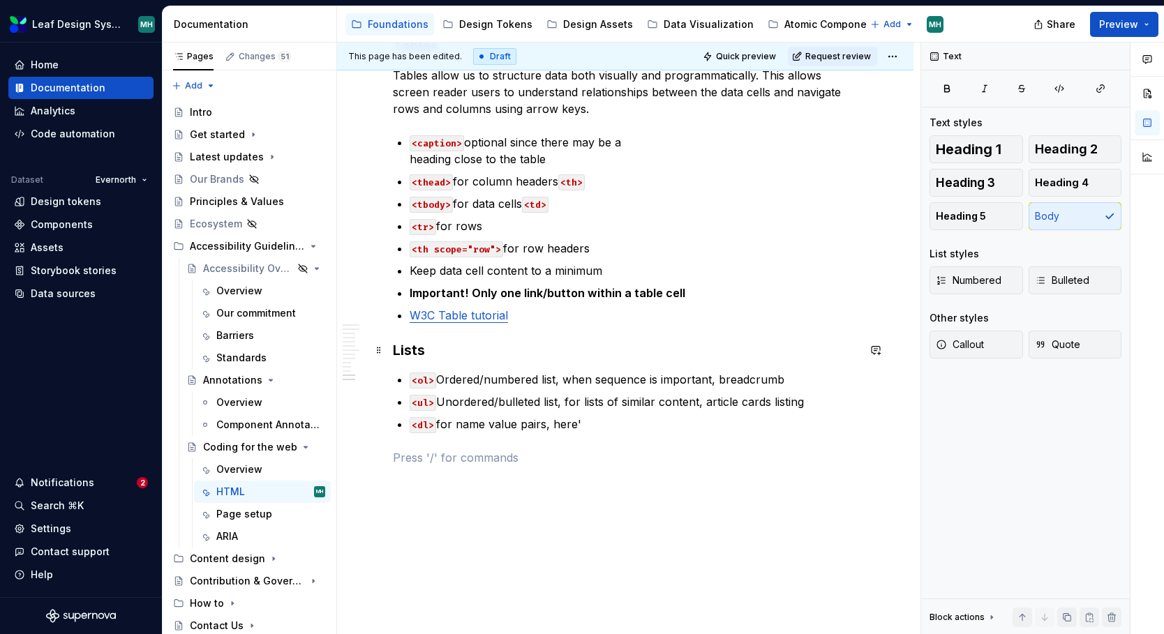
click at [438, 353] on h3 "Lists" at bounding box center [625, 351] width 465 height 20
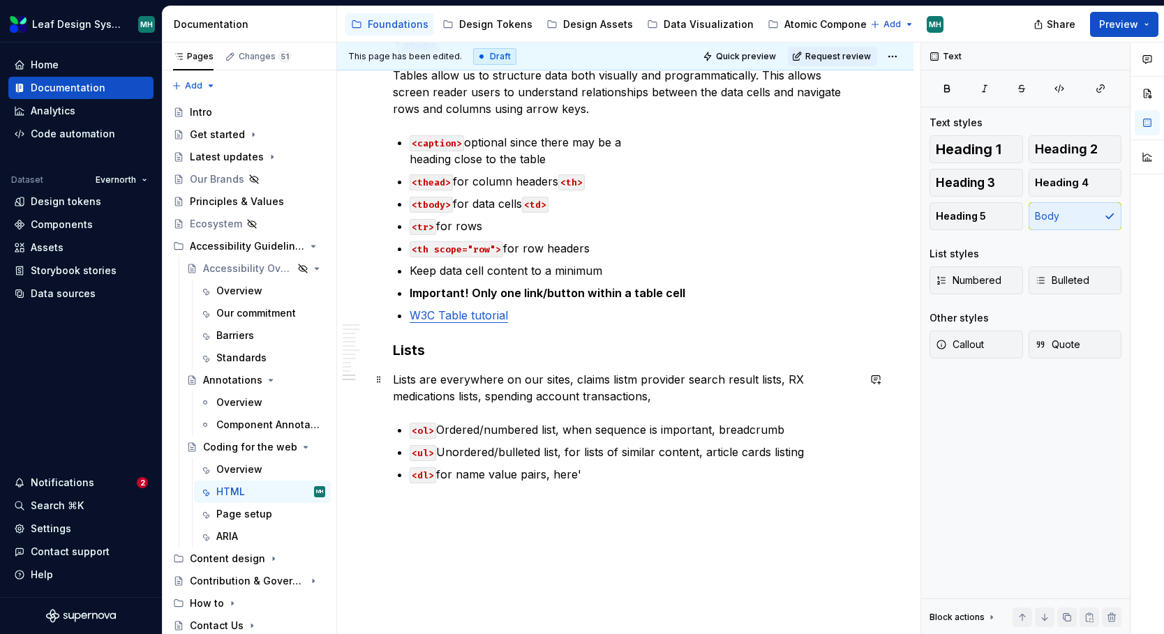
click at [470, 397] on p "Lists are everywhere on our sites, claims listm provider search result lists, R…" at bounding box center [625, 387] width 465 height 33
click at [764, 380] on p "Lists are everywhere on our sites, claims listm provider search result lists, R…" at bounding box center [625, 387] width 465 height 33
click at [627, 381] on p "Lists are everywhere on our sites, claims listm provider search result, RX medi…" at bounding box center [625, 387] width 465 height 33
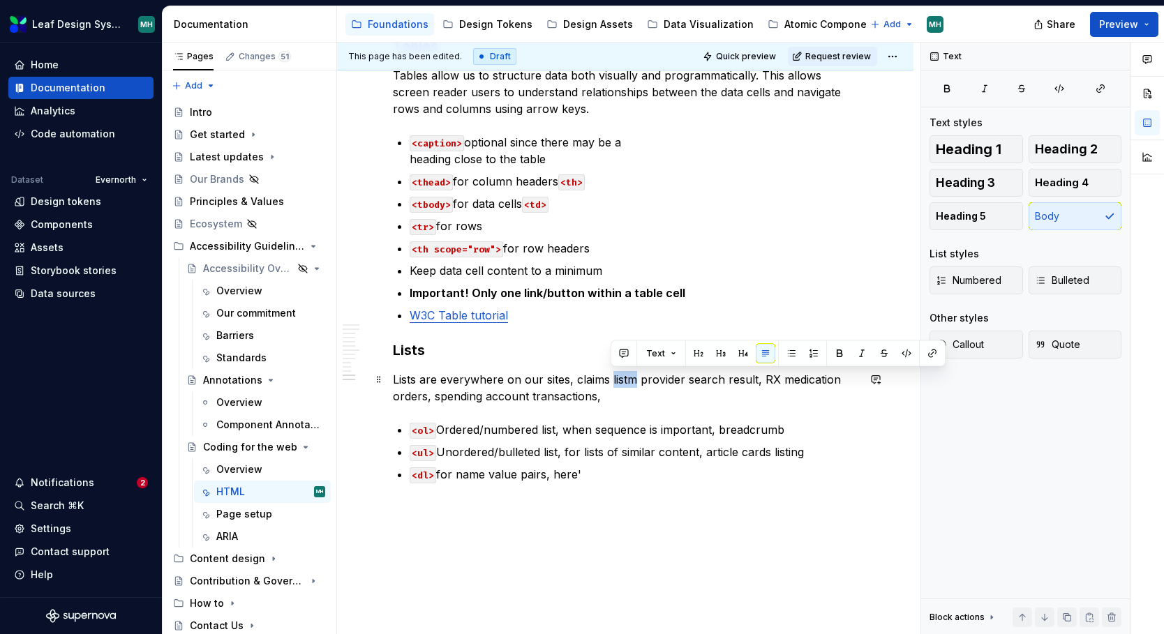
click at [627, 381] on p "Lists are everywhere on our sites, claims listm provider search result, RX medi…" at bounding box center [625, 387] width 465 height 33
click at [569, 385] on p "Lists are everywhere on our sites, claims, provider search result, RX medicatio…" at bounding box center [625, 387] width 465 height 33
click at [574, 399] on p "Lists are everywhere on our sites, claims, provider search result, RX medicatio…" at bounding box center [625, 387] width 465 height 33
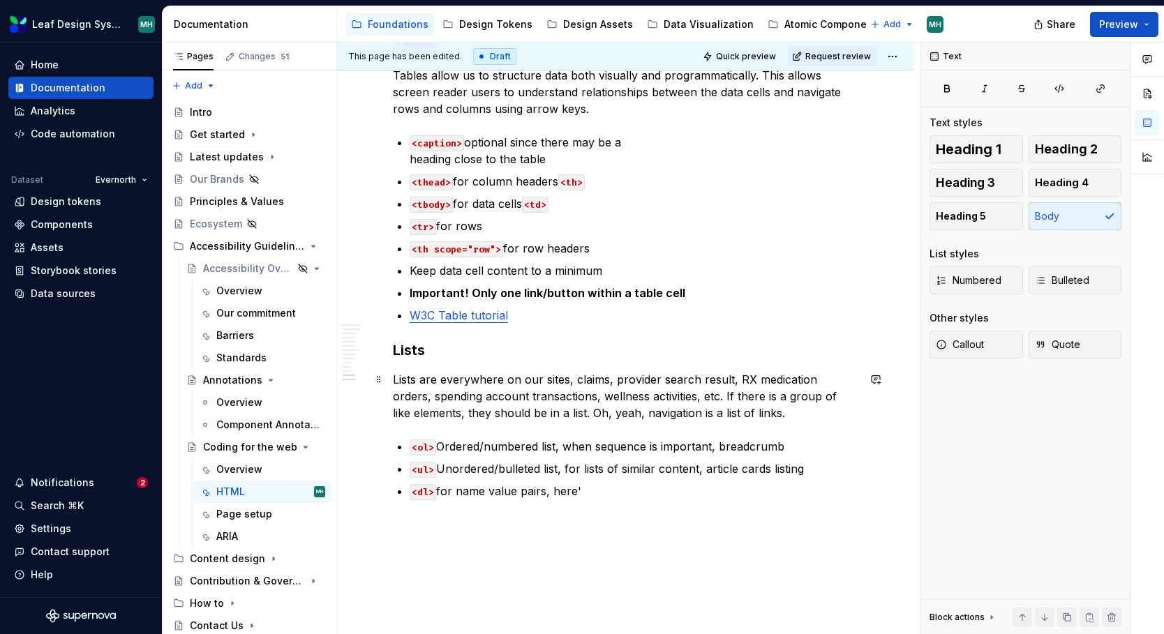
click at [728, 382] on p "Lists are everywhere on our sites, claims, provider search result, RX medicatio…" at bounding box center [625, 396] width 465 height 50
click at [671, 395] on p "Lists are everywhere on our sites, claims, provider search results, RX medicati…" at bounding box center [625, 396] width 465 height 50
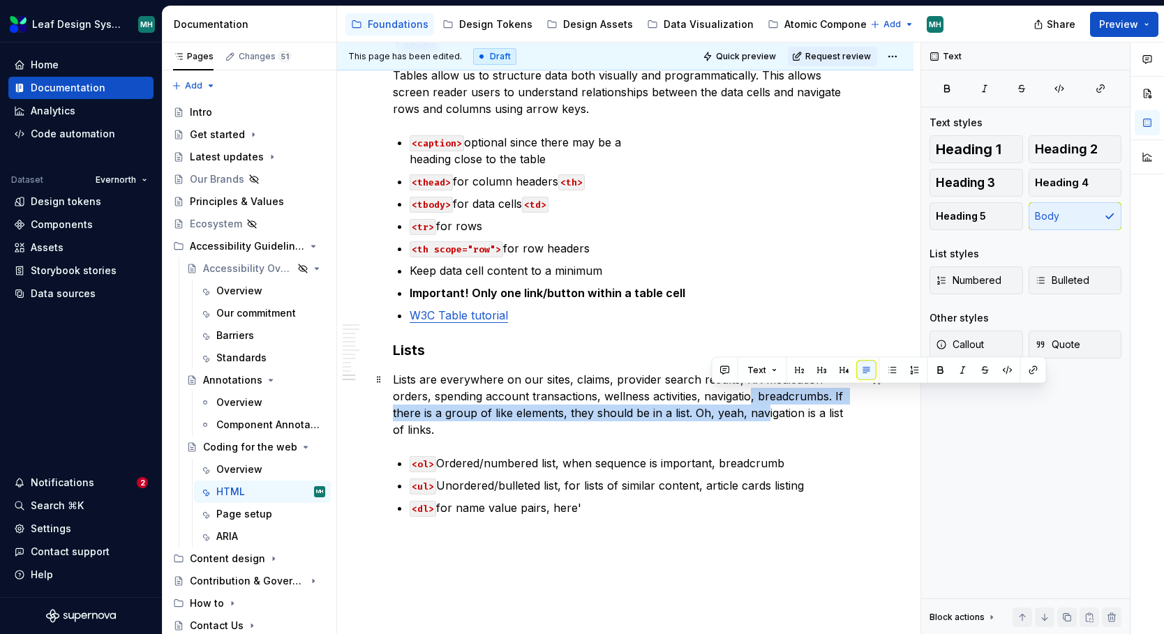
click at [711, 415] on p "Lists are everywhere on our sites, claims, provider search results, RX medicati…" at bounding box center [625, 404] width 465 height 67
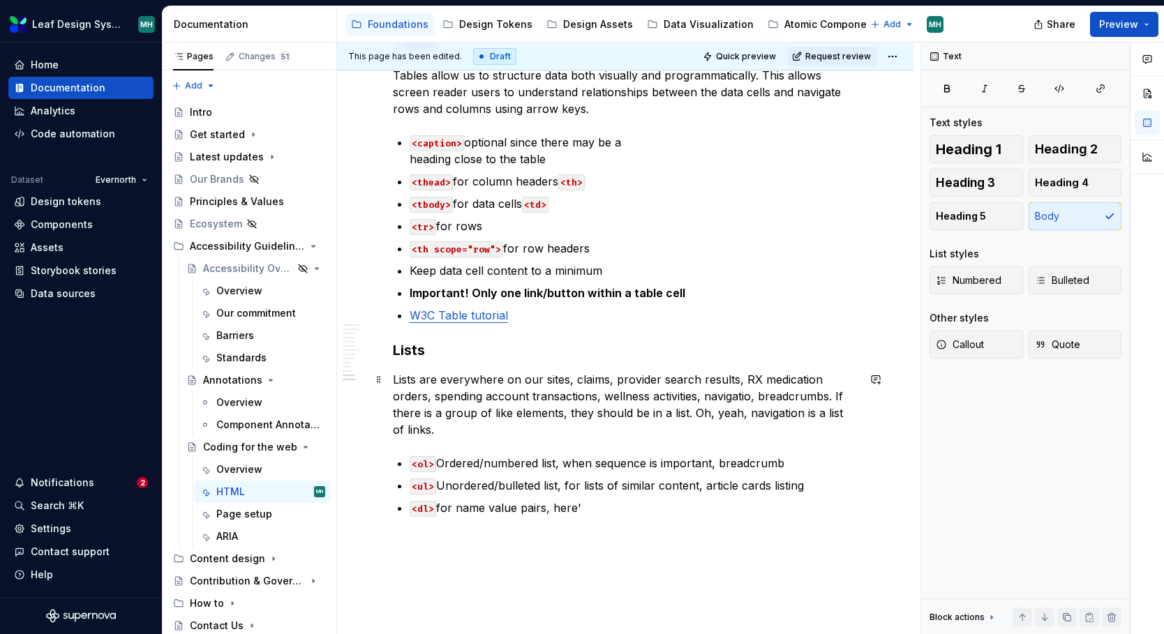
click at [711, 396] on p "Lists are everywhere on our sites, claims, provider search results, RX medicati…" at bounding box center [625, 404] width 465 height 67
click at [793, 400] on p "Lists are everywhere on our sites, claims, provider search results, RX medicati…" at bounding box center [625, 404] width 465 height 67
click at [650, 413] on p "Lists are everywhere on our sites, claims, provider search results, RX medicati…" at bounding box center [625, 404] width 465 height 67
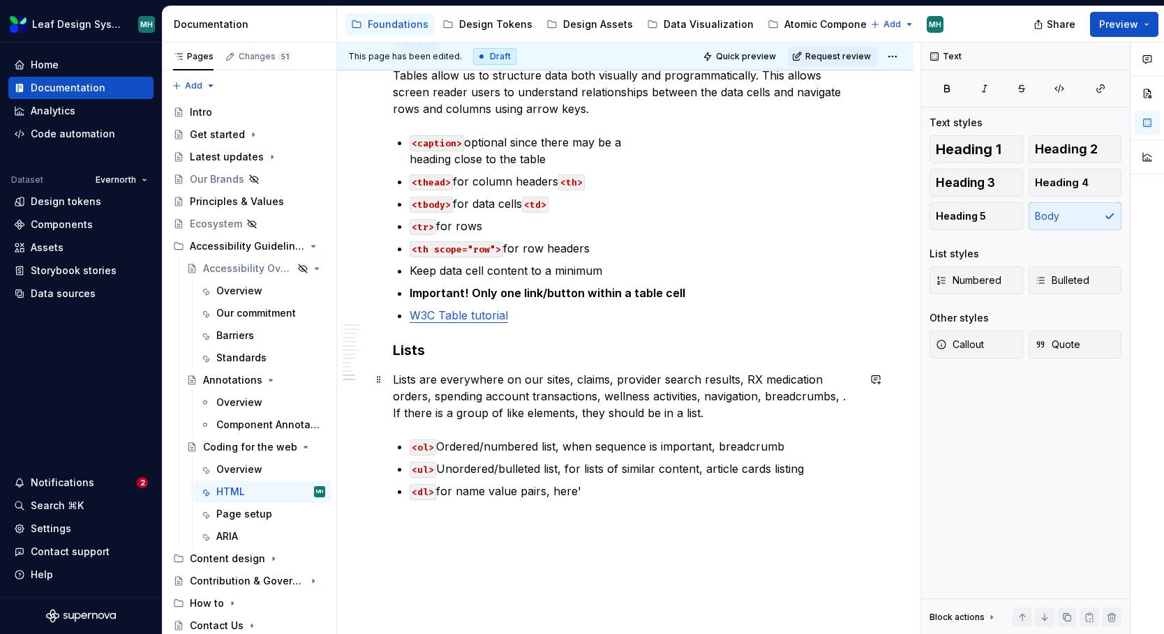
click at [566, 382] on p "Lists are everywhere on our sites, claims, provider search results, RX medicati…" at bounding box center [625, 396] width 465 height 50
click at [772, 380] on p "Lists are everywhere on our sites: claims, provider search results, RX medicati…" at bounding box center [625, 396] width 465 height 50
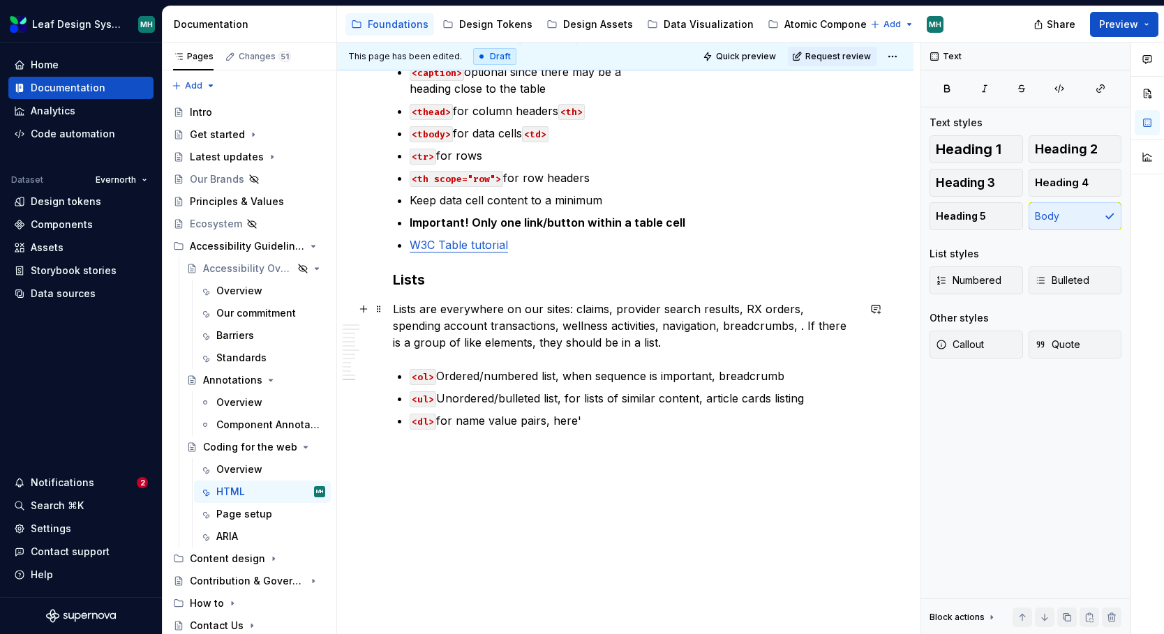
scroll to position [1969, 0]
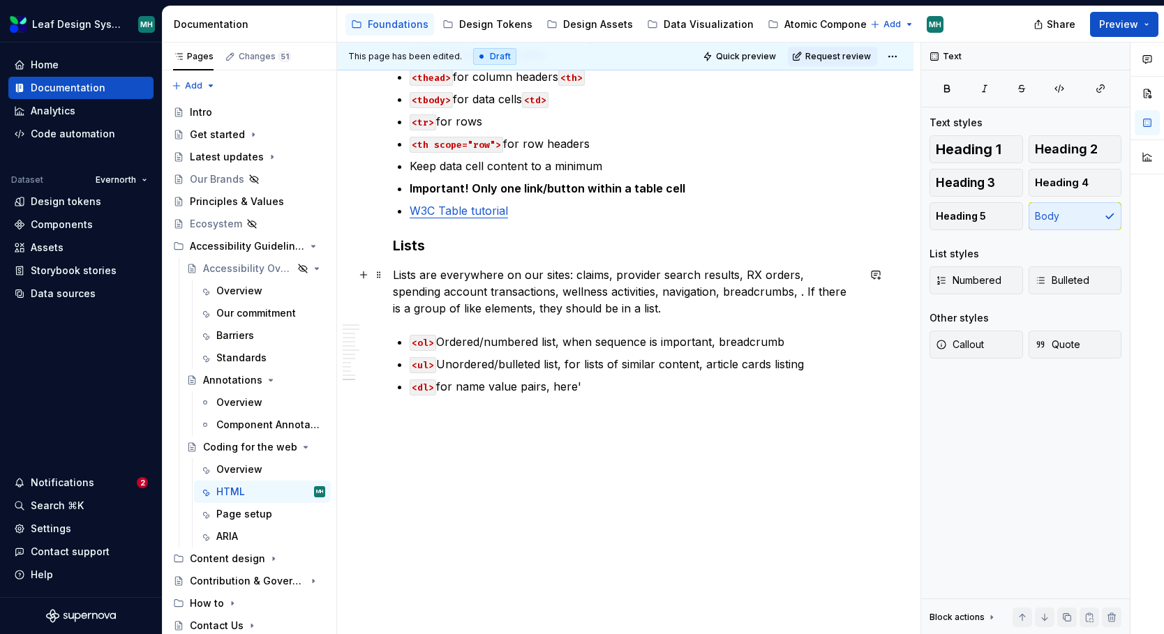
click at [576, 275] on p "Lists are everywhere on our sites: claims, provider search results, RX orders, …" at bounding box center [625, 292] width 465 height 50
click at [530, 312] on p "Lists are everywhere on our sites: available health plans, covered services, cl…" at bounding box center [625, 292] width 465 height 50
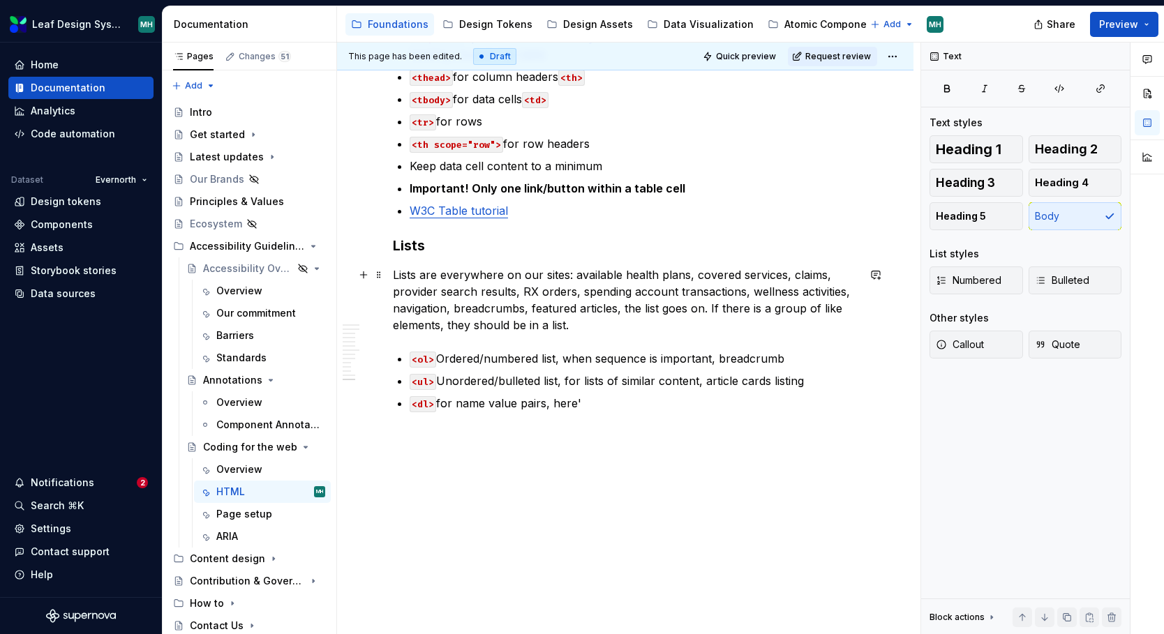
click at [623, 308] on p "Lists are everywhere on our sites: available health plans, covered services, cl…" at bounding box center [625, 300] width 465 height 67
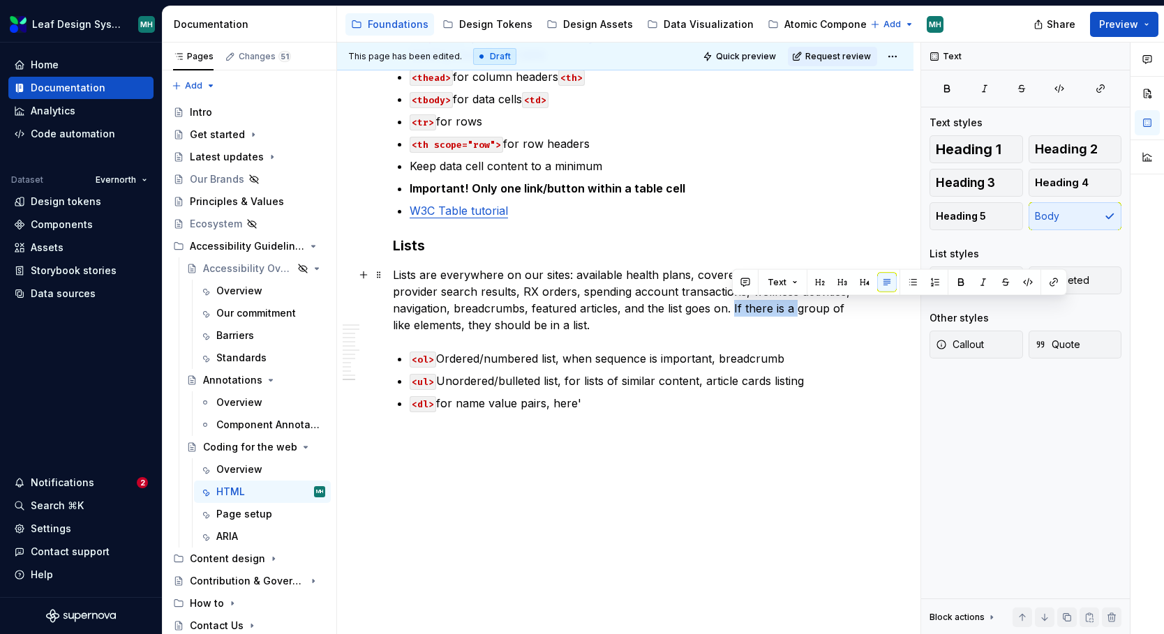
drag, startPoint x: 794, startPoint y: 312, endPoint x: 731, endPoint y: 312, distance: 63.5
click at [731, 312] on p "Lists are everywhere on our sites: available health plans, covered services, cl…" at bounding box center [625, 300] width 465 height 67
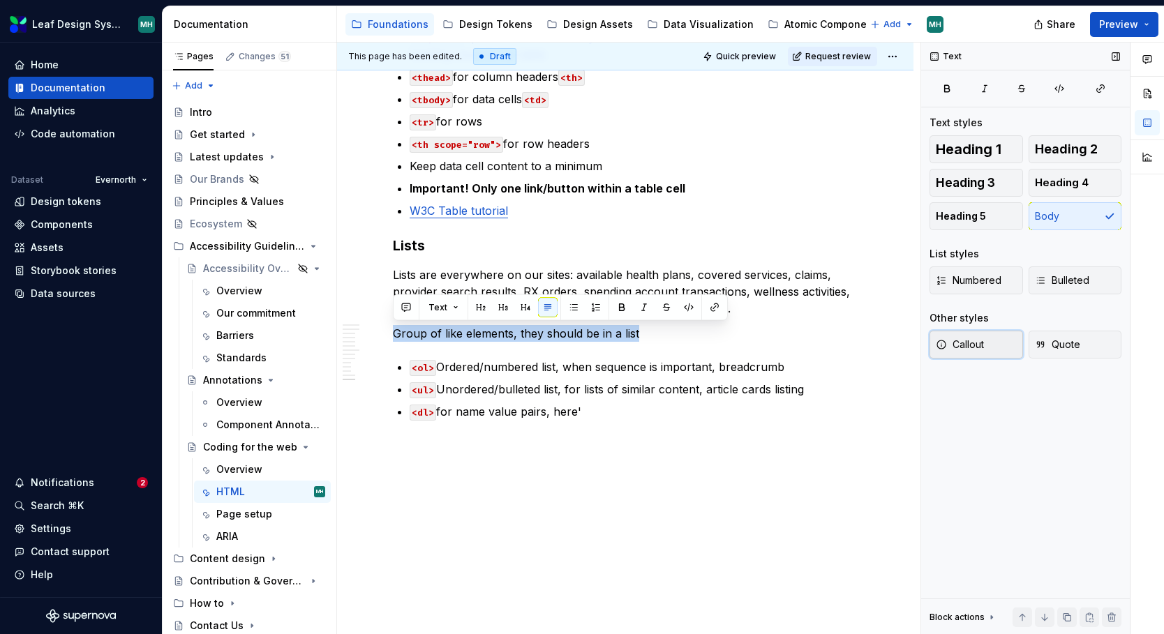
click at [974, 337] on button "Callout" at bounding box center [977, 345] width 94 height 28
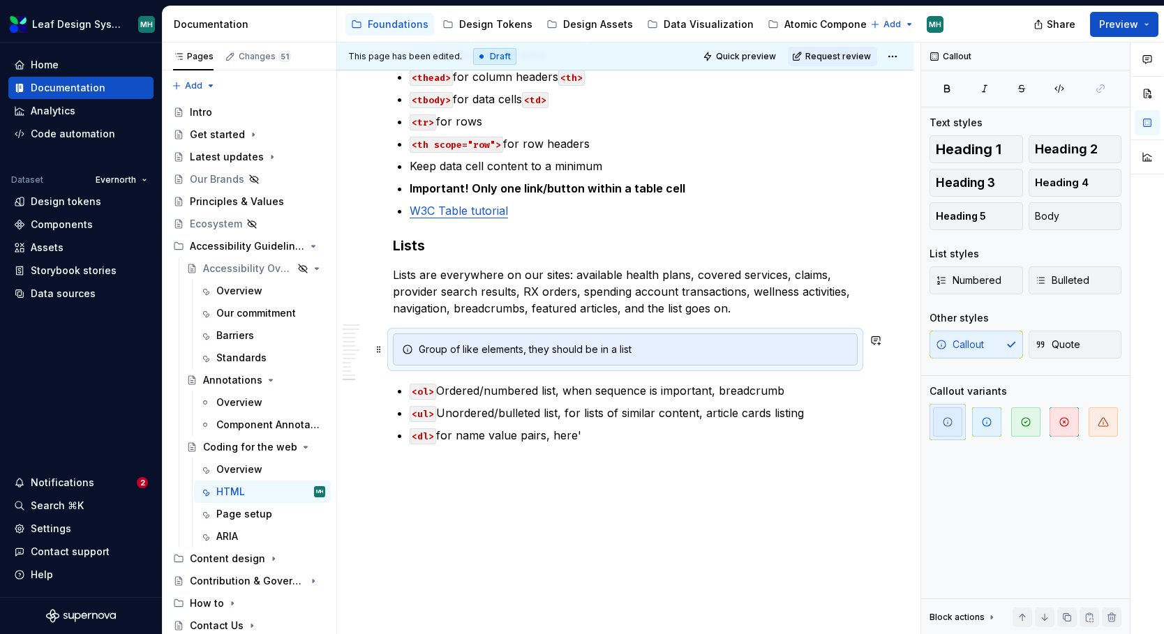
click at [446, 351] on div "Group of like elements, they should be in a list" at bounding box center [634, 350] width 430 height 14
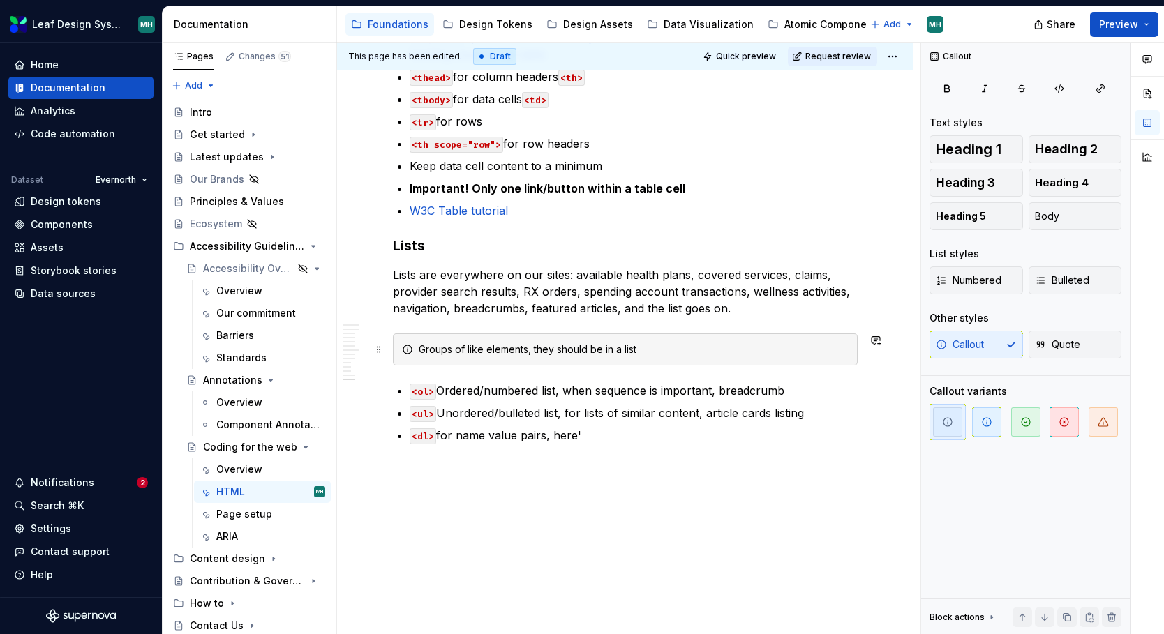
click at [528, 351] on div "Groups of like elements, they should be in a list" at bounding box center [634, 350] width 430 height 14
click at [581, 352] on div "Groups of like elements should be in a list" at bounding box center [634, 350] width 430 height 14
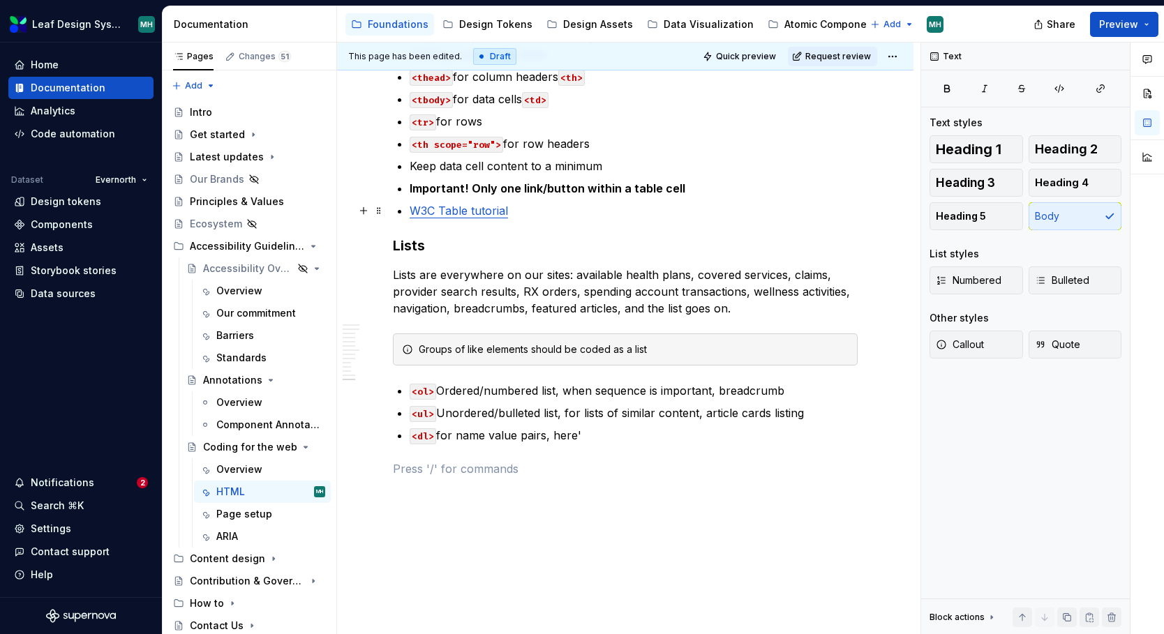
scroll to position [2018, 0]
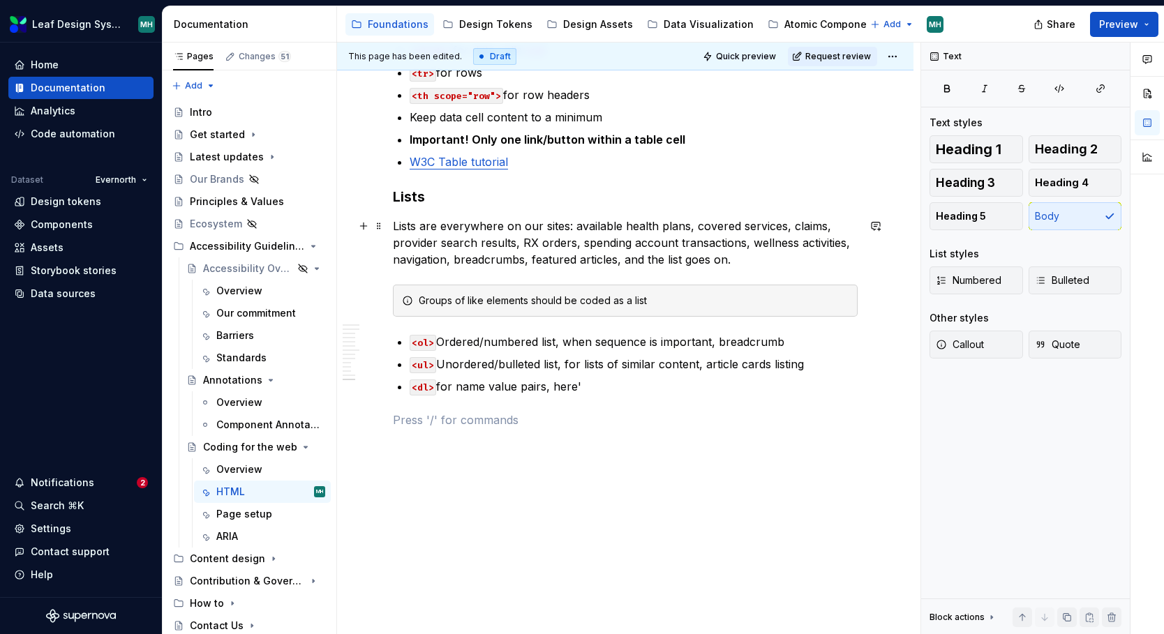
click at [655, 259] on p "Lists are everywhere on our sites: available health plans, covered services, cl…" at bounding box center [625, 243] width 465 height 50
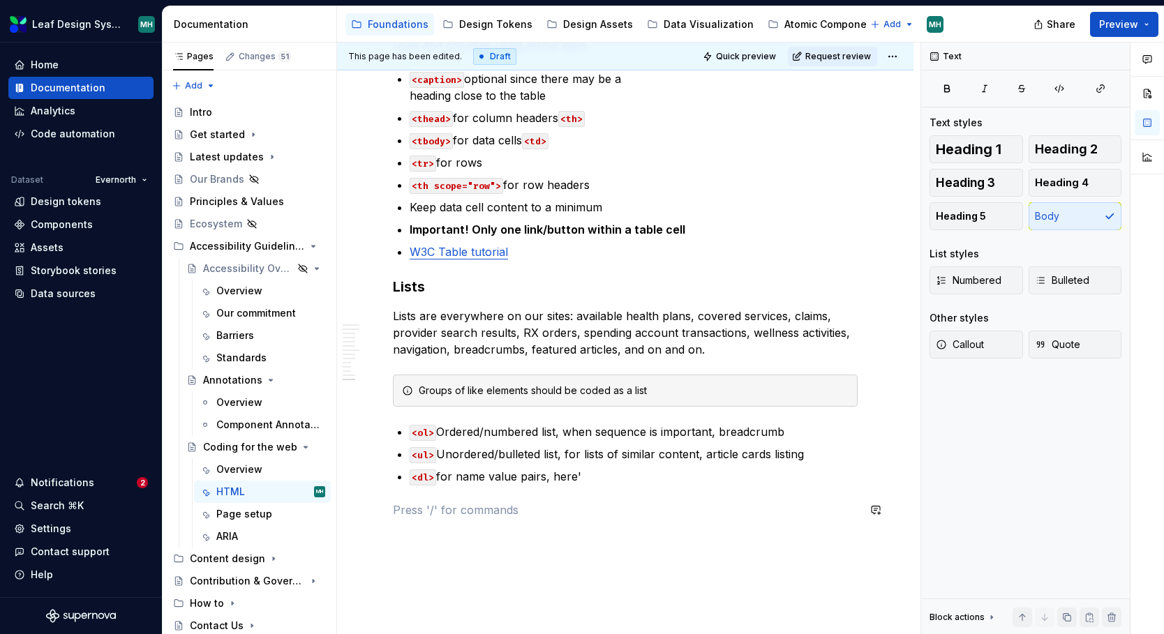
scroll to position [1925, 0]
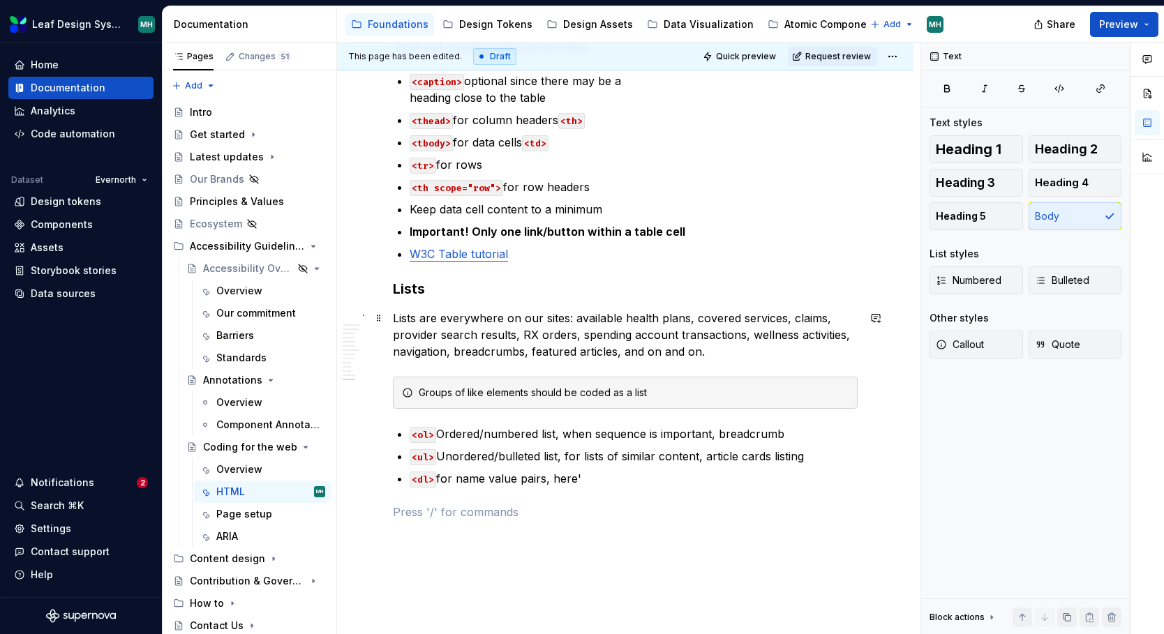
click at [648, 354] on p "Lists are everywhere on our sites: available health plans, covered services, cl…" at bounding box center [625, 335] width 465 height 50
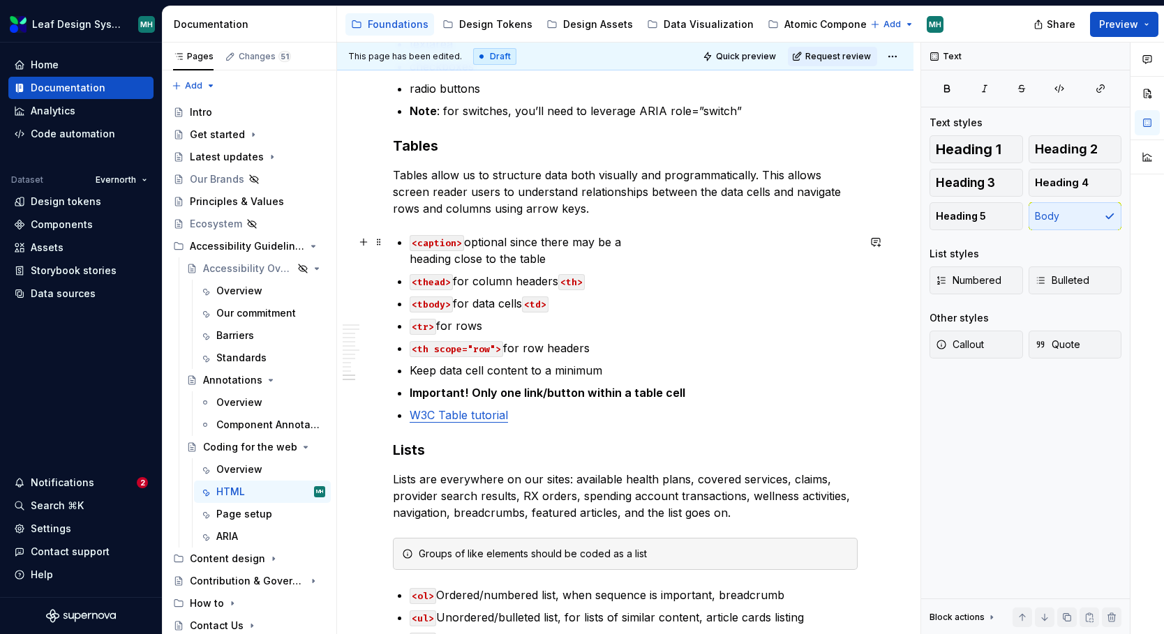
scroll to position [1764, 0]
click at [562, 206] on p "Tables allow us to structure data both visually and programmatically. This allo…" at bounding box center [625, 192] width 465 height 50
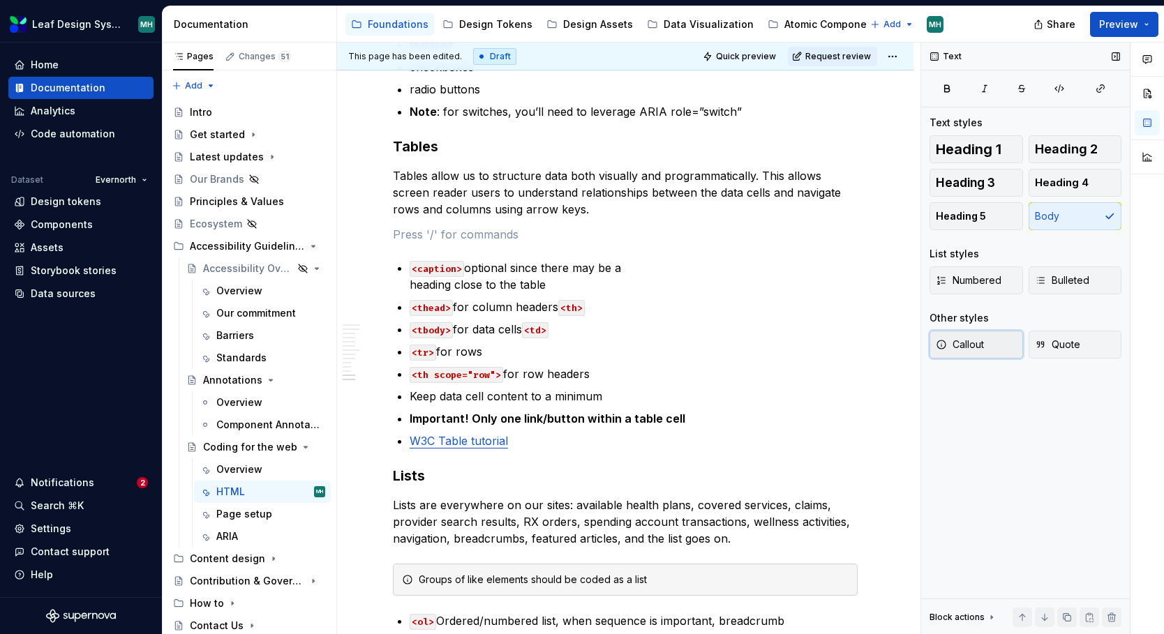
click at [977, 345] on span "Callout" at bounding box center [960, 345] width 48 height 14
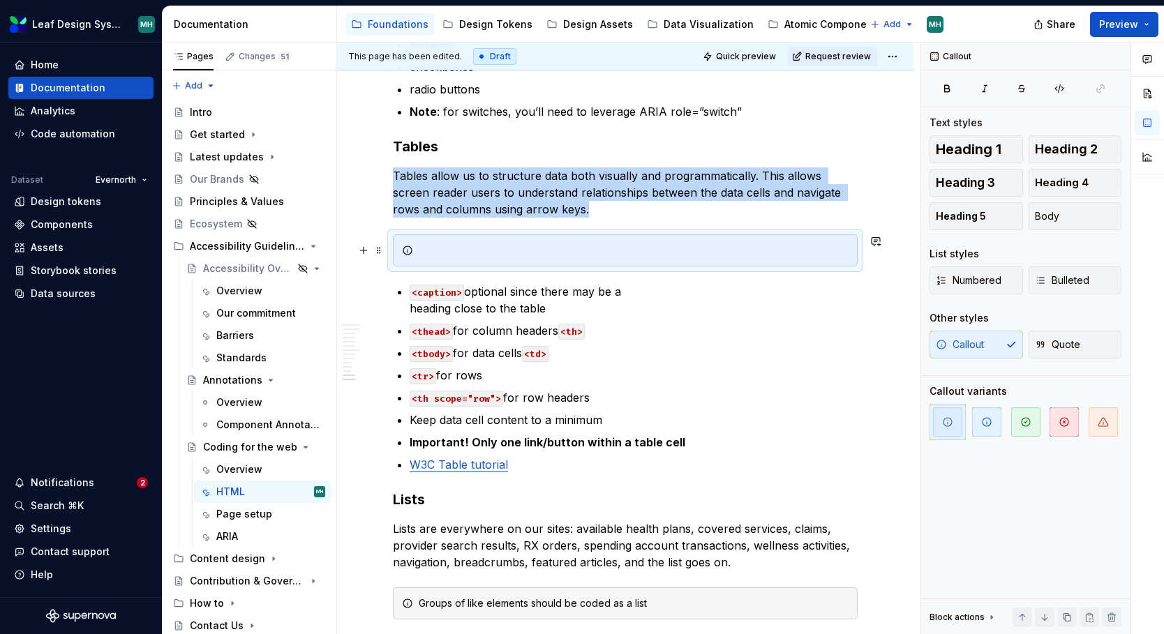
click at [492, 253] on div at bounding box center [634, 251] width 430 height 14
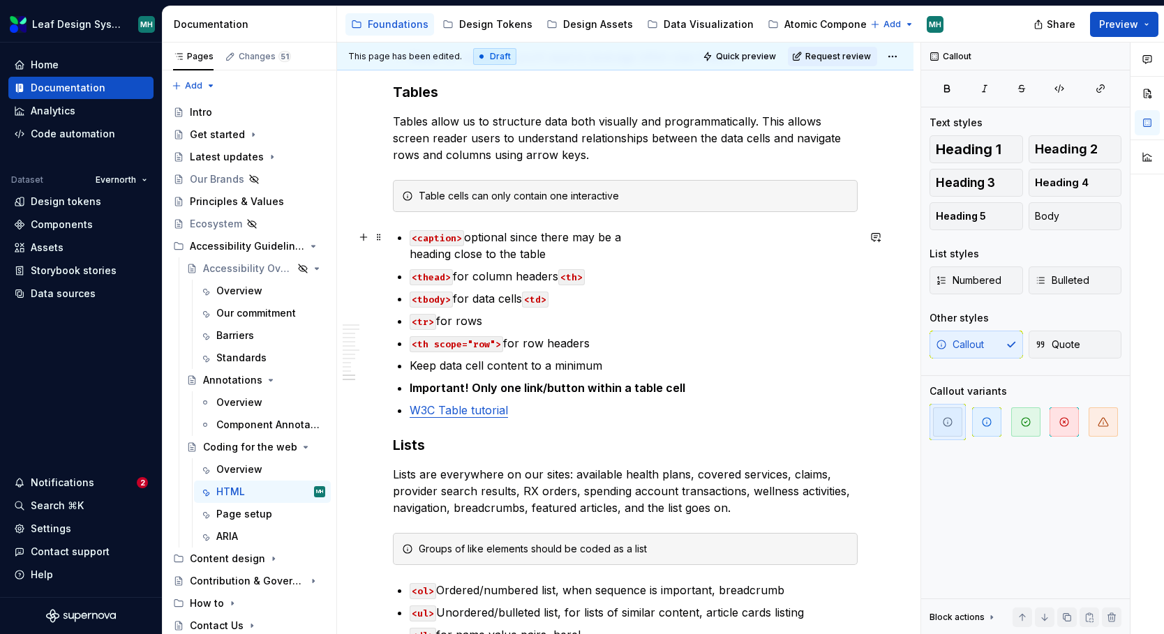
scroll to position [1819, 0]
click at [631, 364] on p "Keep data cell content to a minimum" at bounding box center [634, 365] width 448 height 17
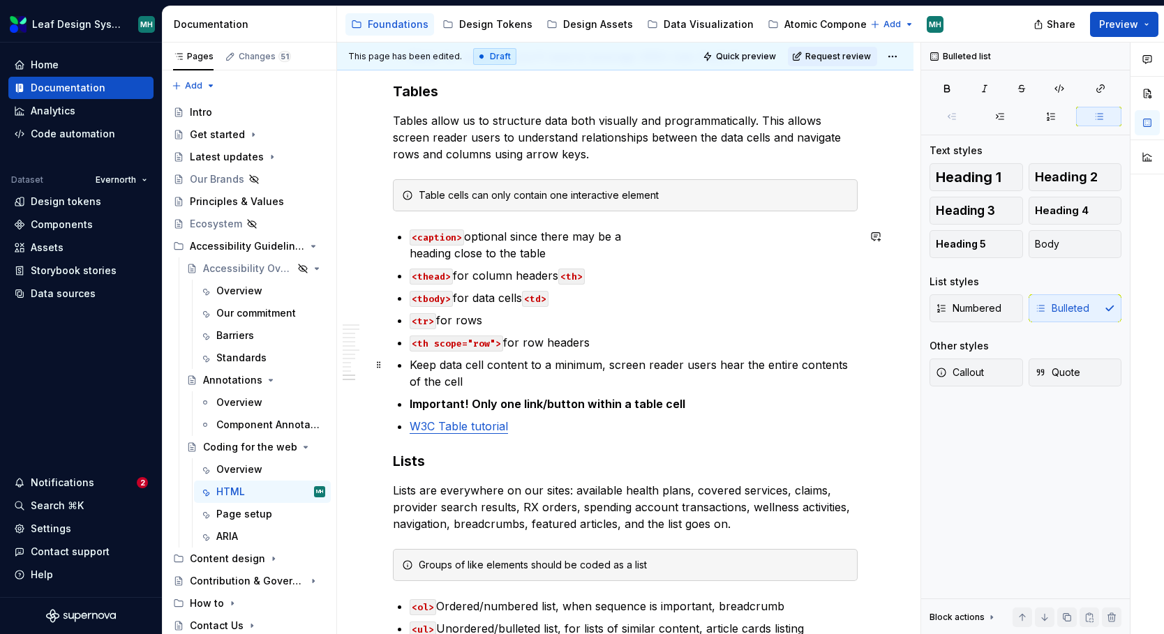
click at [602, 370] on p "Keep data cell content to a minimum, screen reader users hear the entire conten…" at bounding box center [634, 373] width 448 height 33
click at [605, 382] on p "Keep data cell content to a minimum, screen reader users hear the entire conten…" at bounding box center [634, 373] width 448 height 33
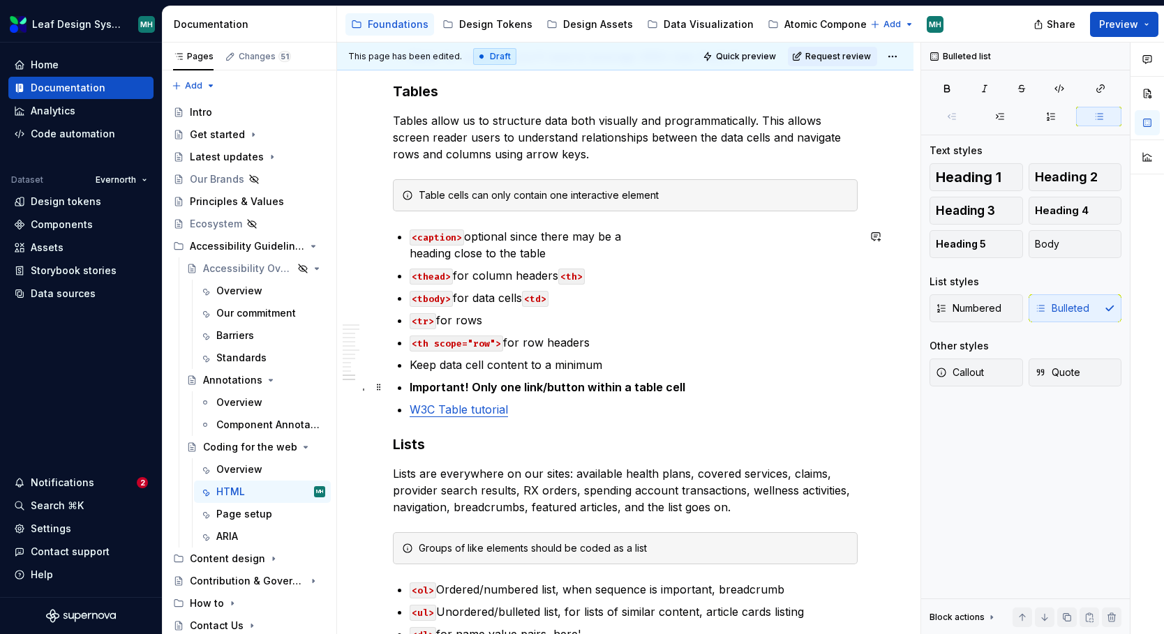
click at [696, 389] on p "Important! Only one link/button within a table cell" at bounding box center [634, 387] width 448 height 17
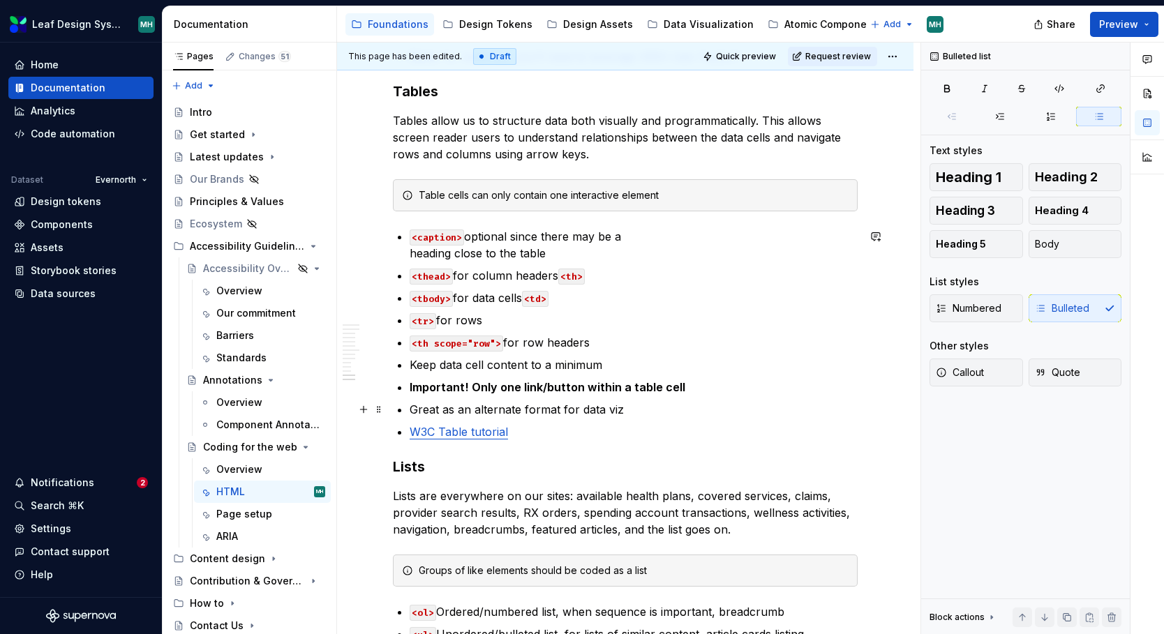
click at [445, 412] on p "Great as an alternate format for data viz" at bounding box center [634, 409] width 448 height 17
click at [546, 412] on p "Great to include as an alternate format for data viz" at bounding box center [634, 409] width 448 height 17
click at [624, 410] on p "Great to include alongside any data viz" at bounding box center [634, 409] width 448 height 17
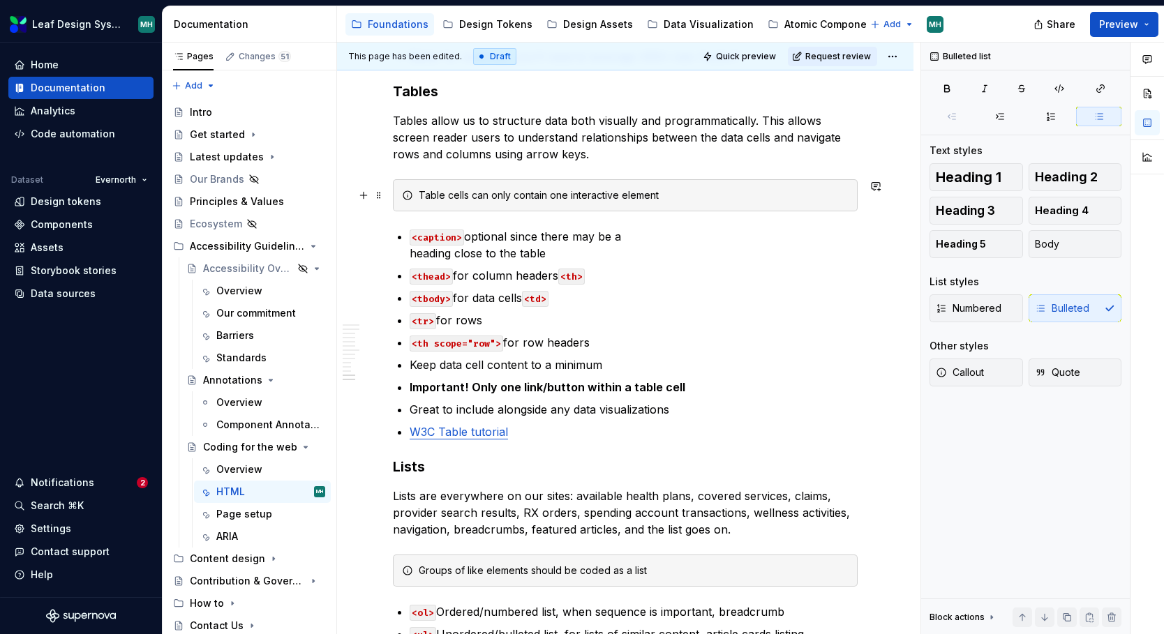
click at [665, 201] on div "Table cells can only contain one interactive element" at bounding box center [634, 195] width 430 height 14
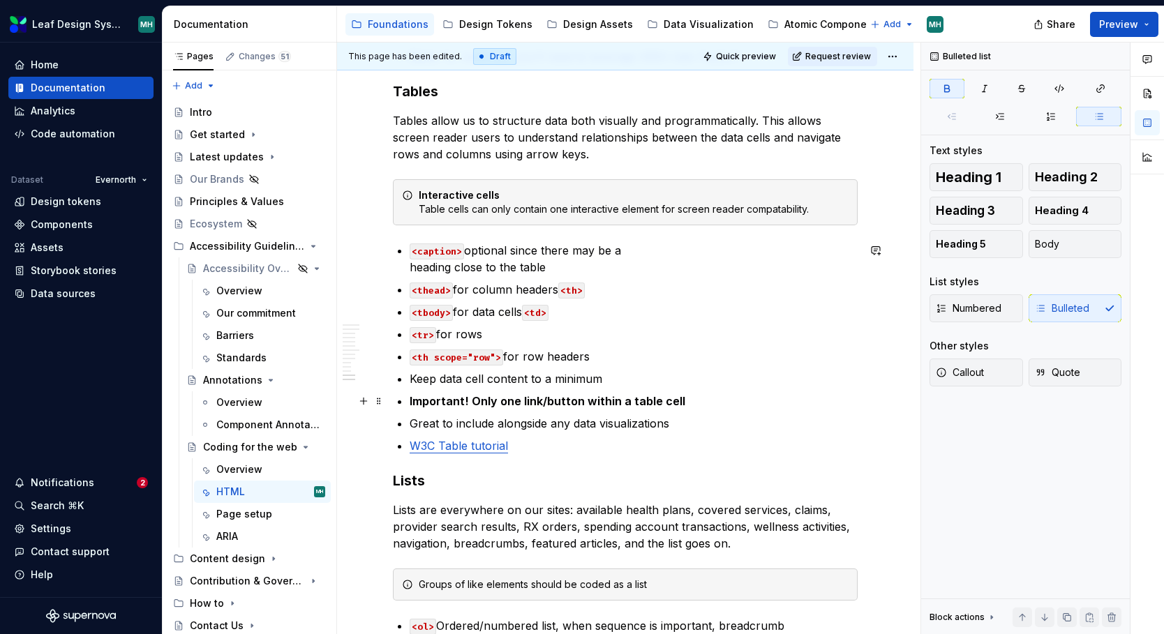
click at [684, 398] on p "Important! Only one link/button within a table cell" at bounding box center [634, 401] width 448 height 17
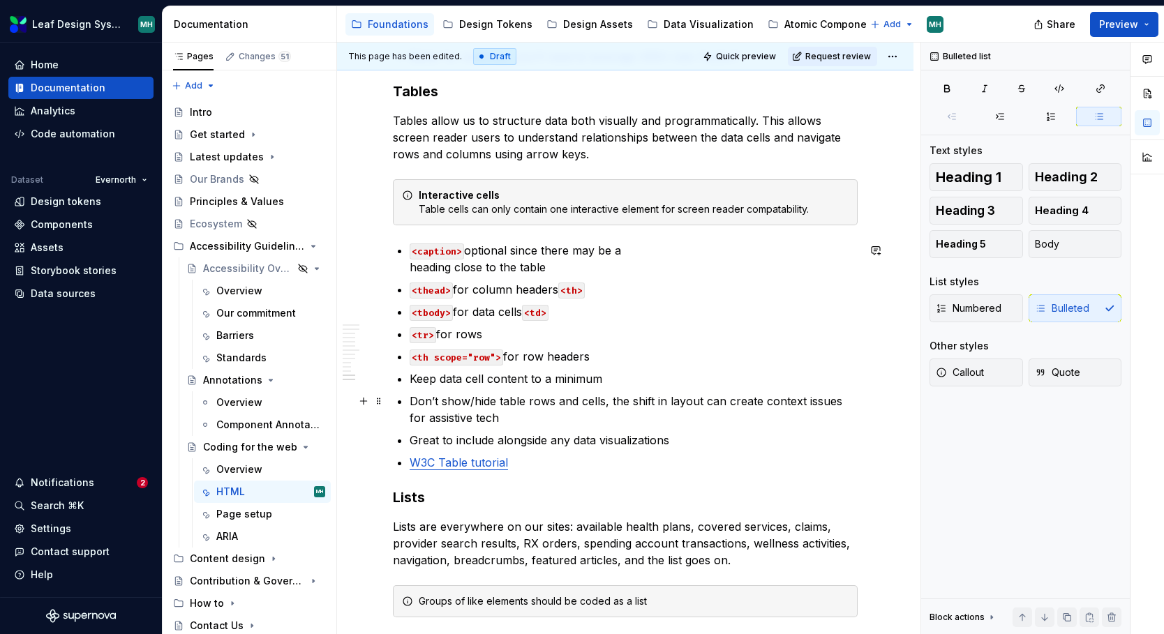
click at [422, 401] on p "Don’t show/hide table rows and cells, the shift in layout can create context is…" at bounding box center [634, 409] width 448 height 33
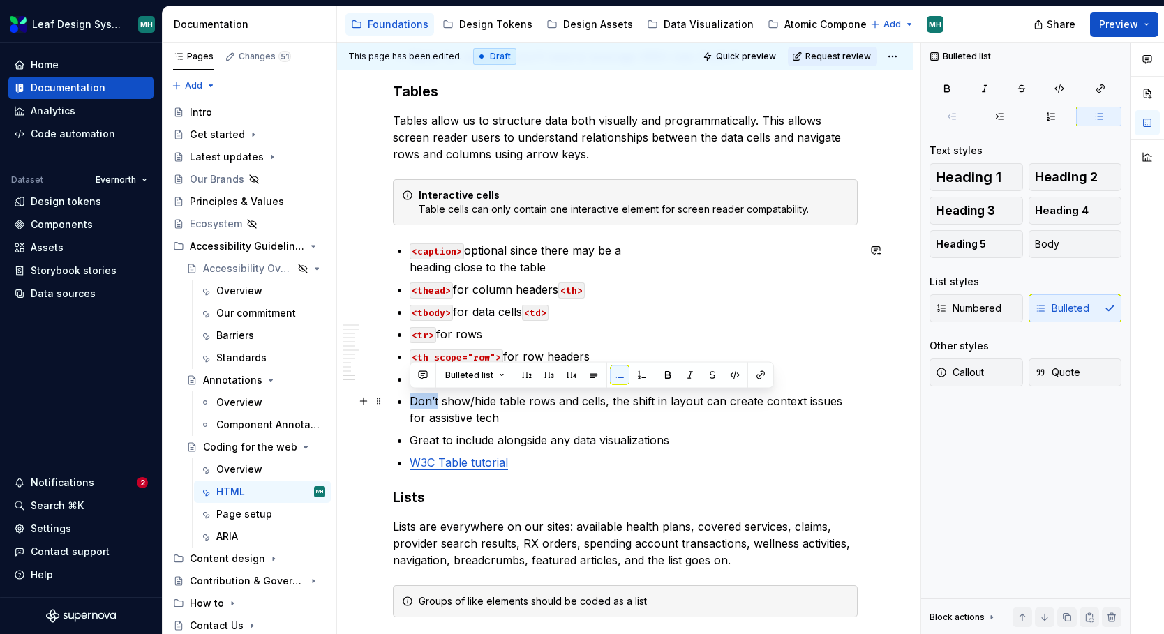
click at [422, 401] on p "Don’t show/hide table rows and cells, the shift in layout can create context is…" at bounding box center [634, 409] width 448 height 33
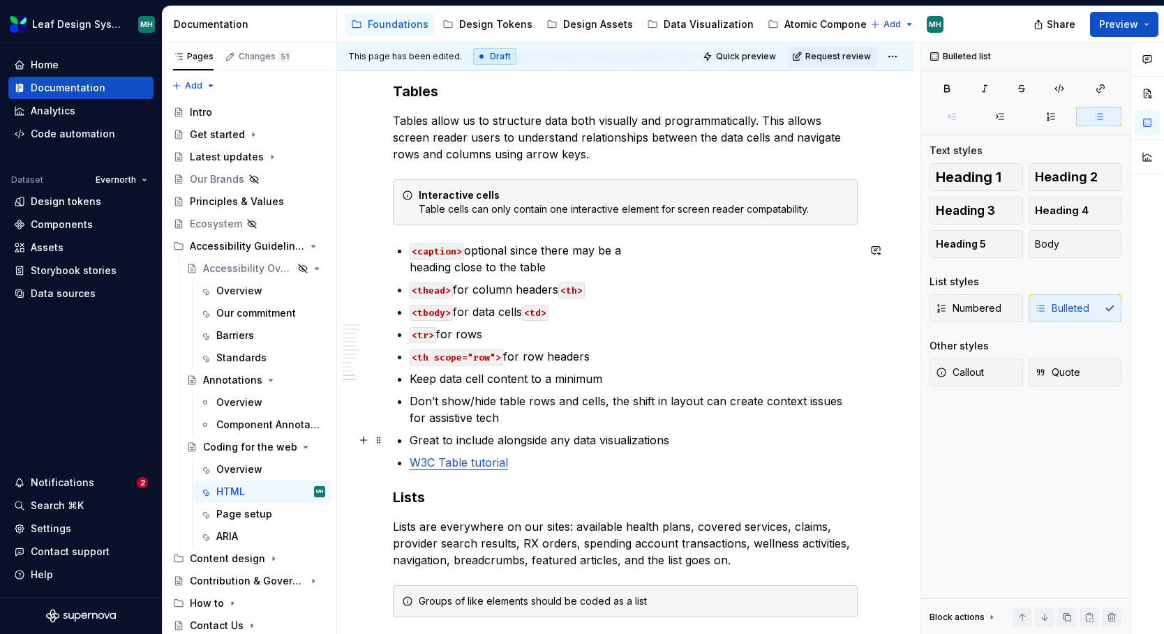
click at [424, 439] on p "Great to include alongside any data visualizations" at bounding box center [634, 440] width 448 height 17
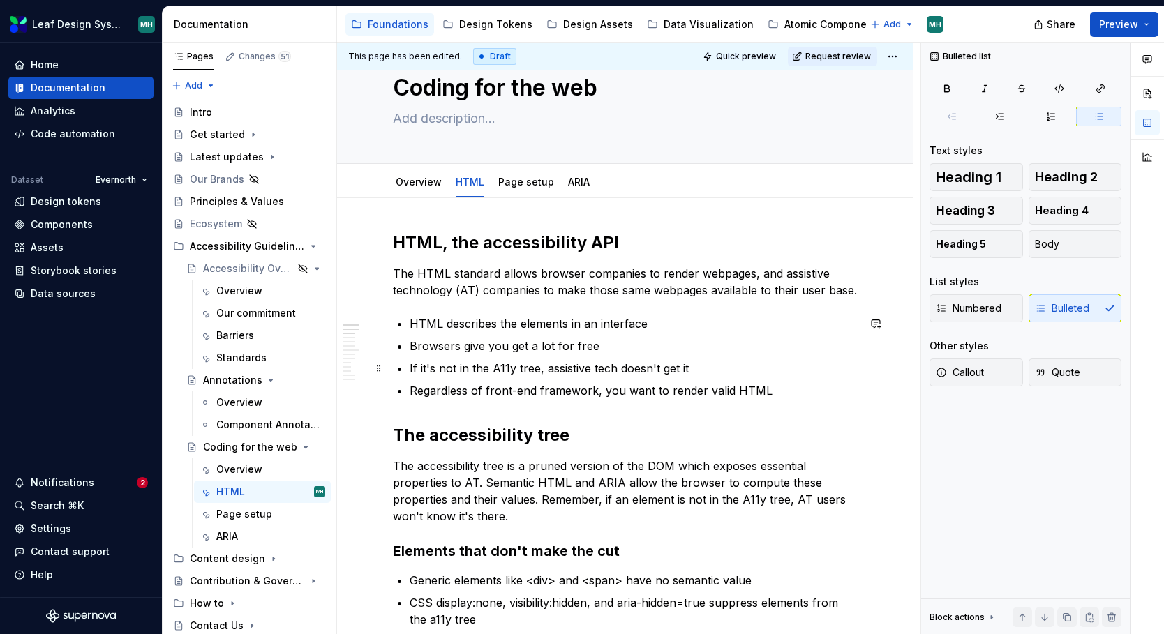
scroll to position [0, 0]
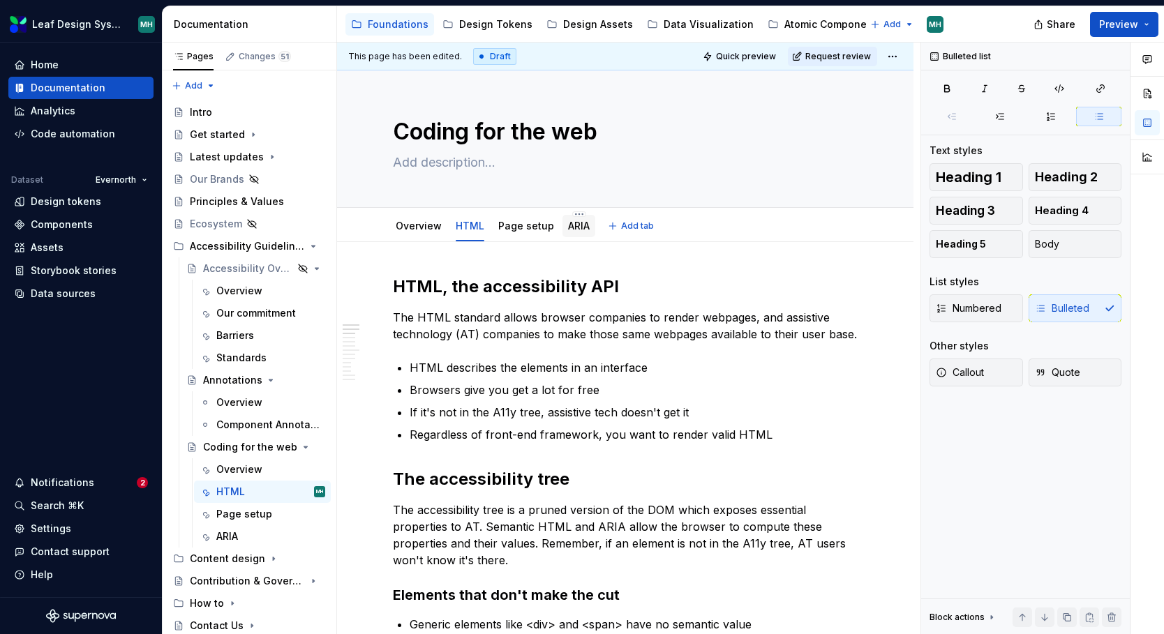
click at [579, 228] on link "ARIA" at bounding box center [579, 226] width 22 height 12
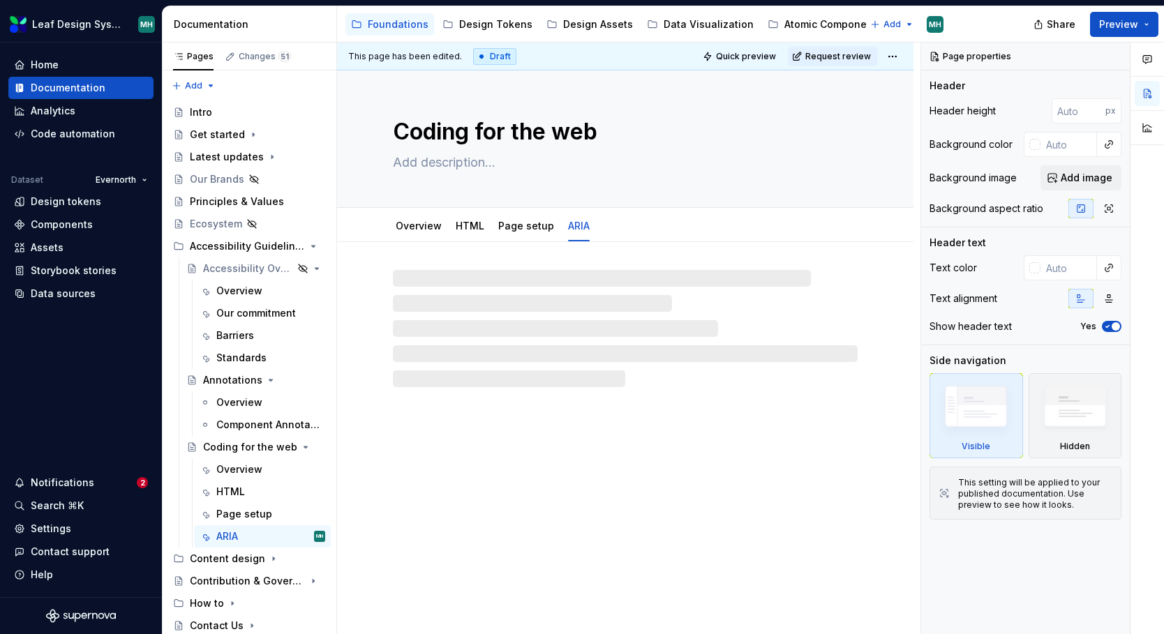
type textarea "*"
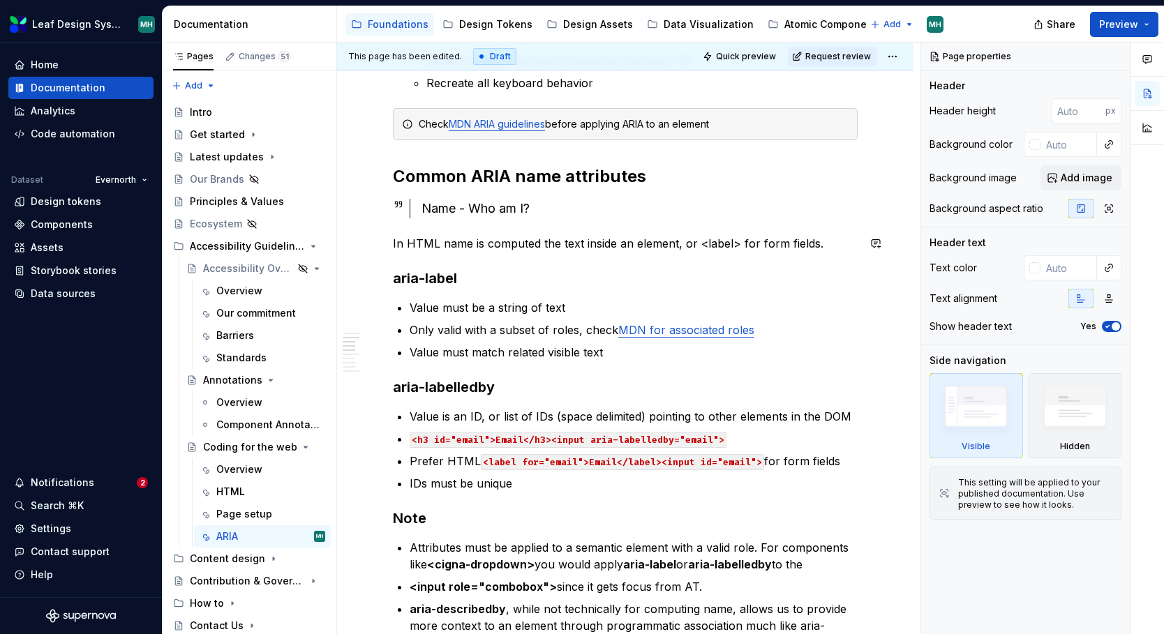
scroll to position [475, 0]
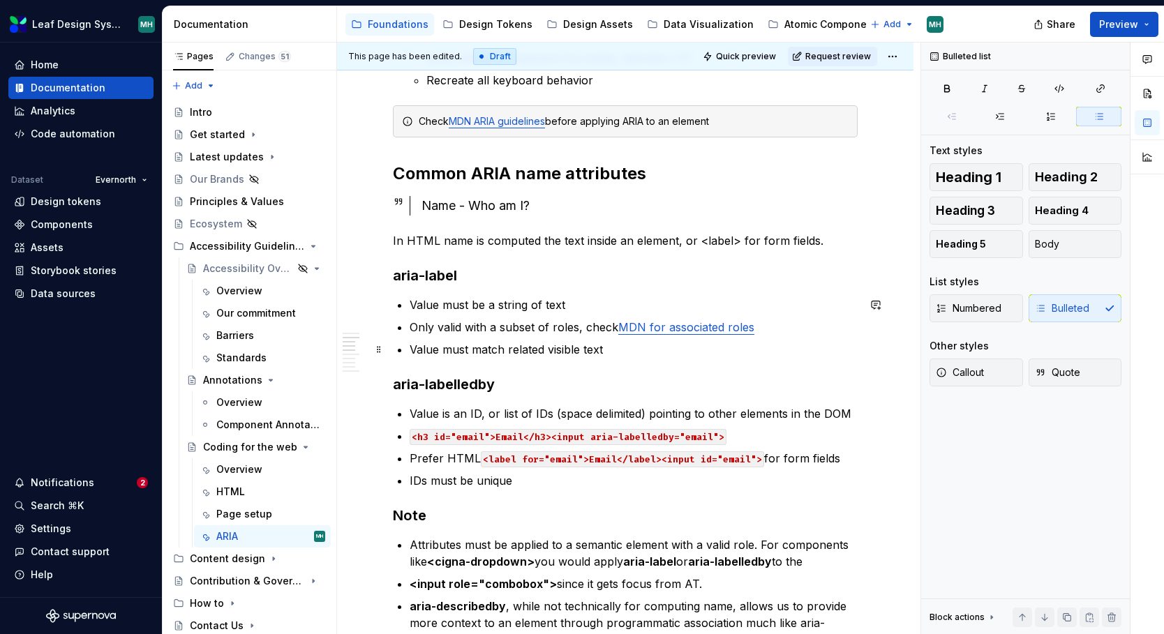
click at [613, 350] on p "Value must match related visible text" at bounding box center [634, 349] width 448 height 17
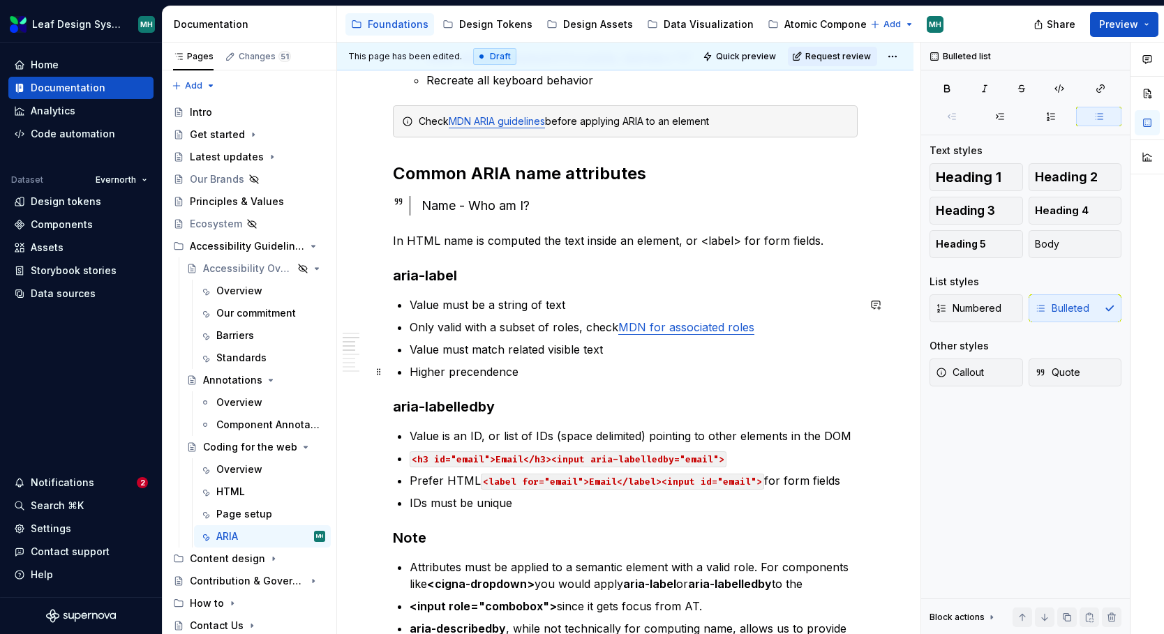
click at [482, 374] on p "Higher precendence" at bounding box center [634, 372] width 448 height 17
click at [708, 374] on p "Higher precedence than element’s text or related <label> for computing name" at bounding box center [634, 372] width 448 height 17
click at [671, 373] on p "Higher precedence than element’s text or related <label> for computing name" at bounding box center [634, 372] width 448 height 17
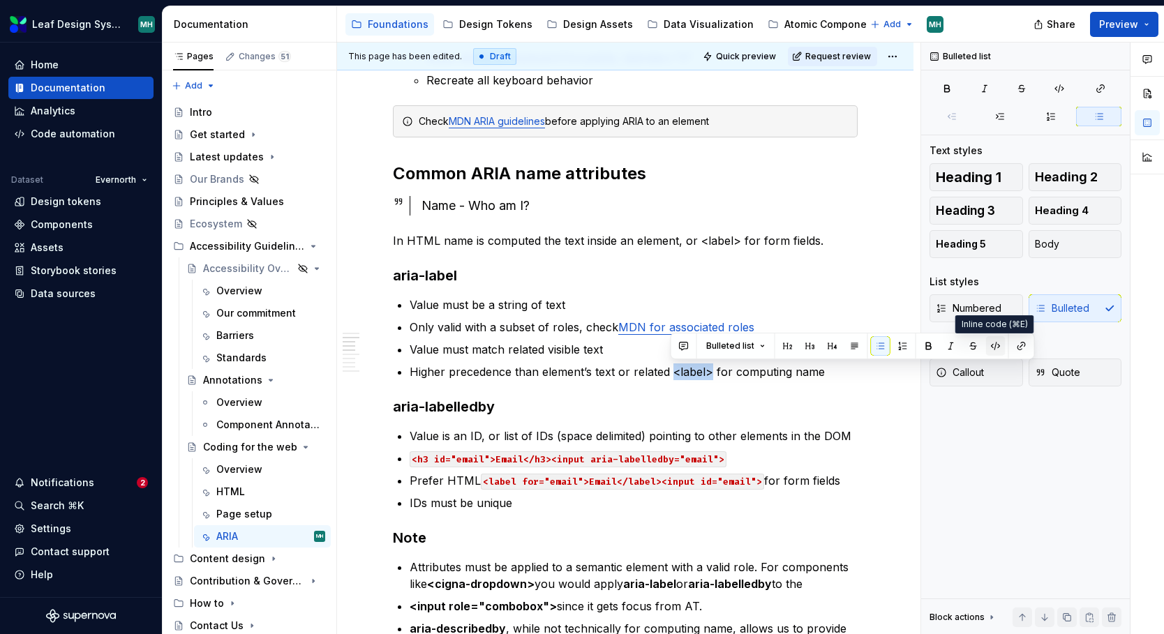
click at [994, 348] on button "button" at bounding box center [996, 346] width 20 height 20
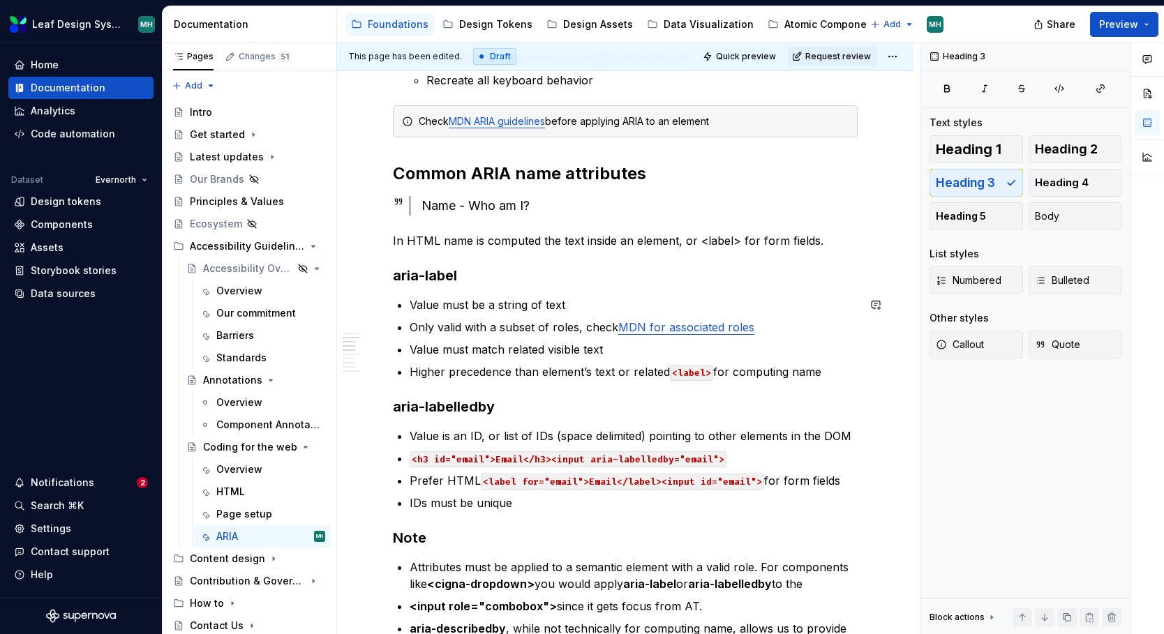
click at [673, 394] on div "ARIA, Accessible Rich Internet Applications First rule of ARIA is don't use it,…" at bounding box center [625, 642] width 465 height 1682
click at [443, 372] on p "Higher precedence than element’s text or related <label> for computing name" at bounding box center [634, 372] width 448 height 17
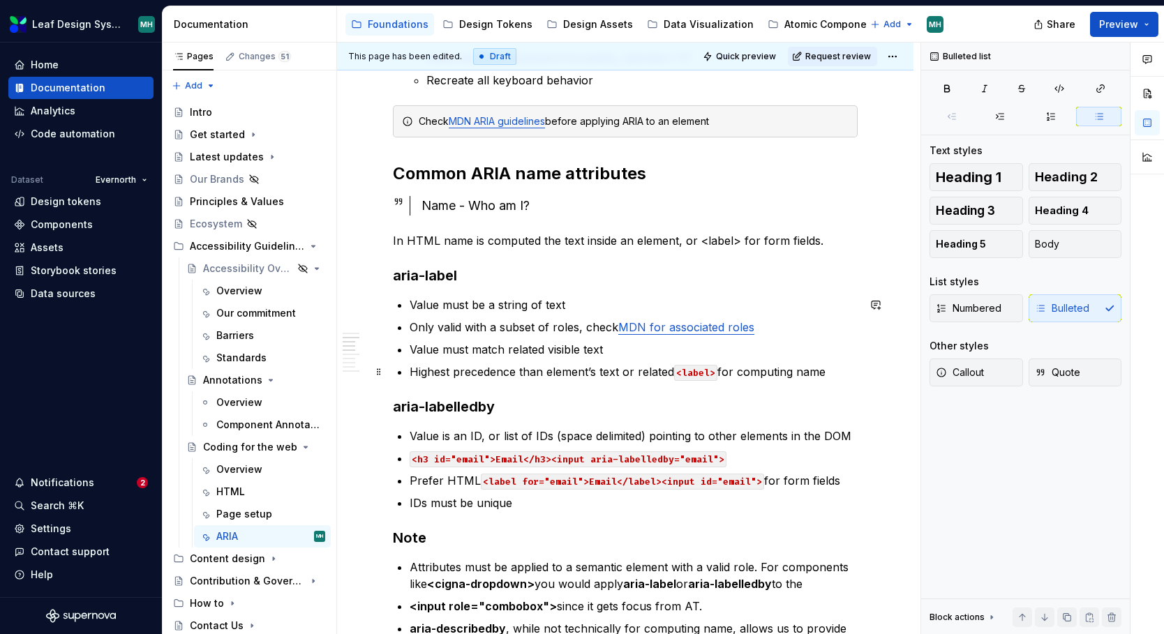
click at [533, 373] on p "Highest precedence than element’s text or related <label> for computing name" at bounding box center [634, 372] width 448 height 17
type textarea "*"
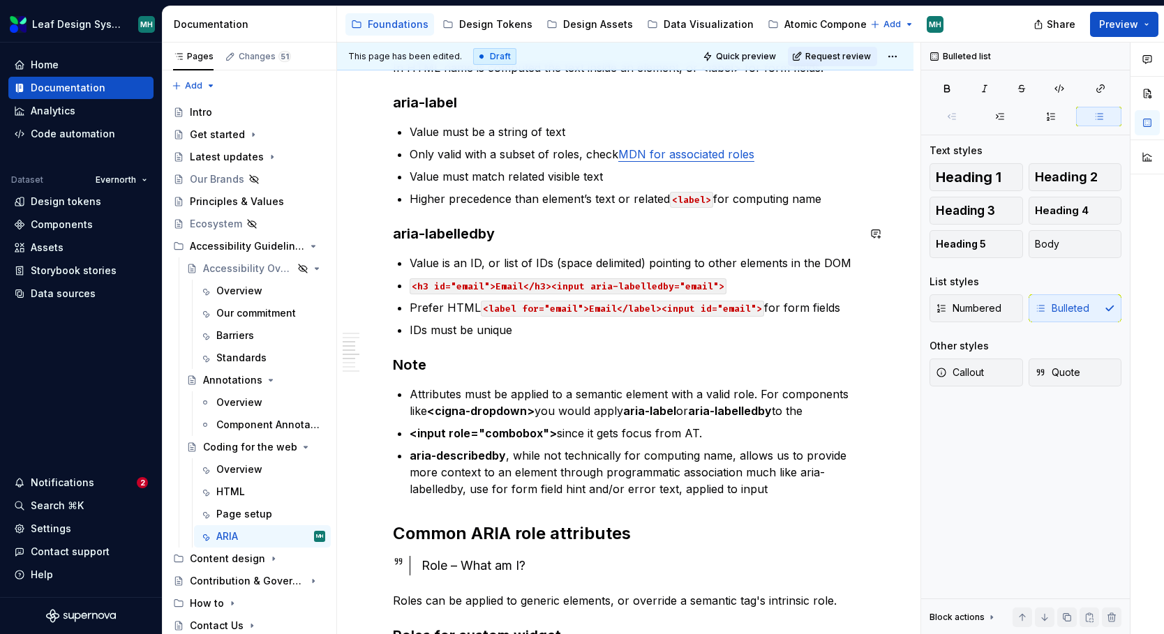
scroll to position [648, 0]
click at [410, 200] on p "Higher precedence than element’s text or related <label> for computing name" at bounding box center [634, 198] width 448 height 17
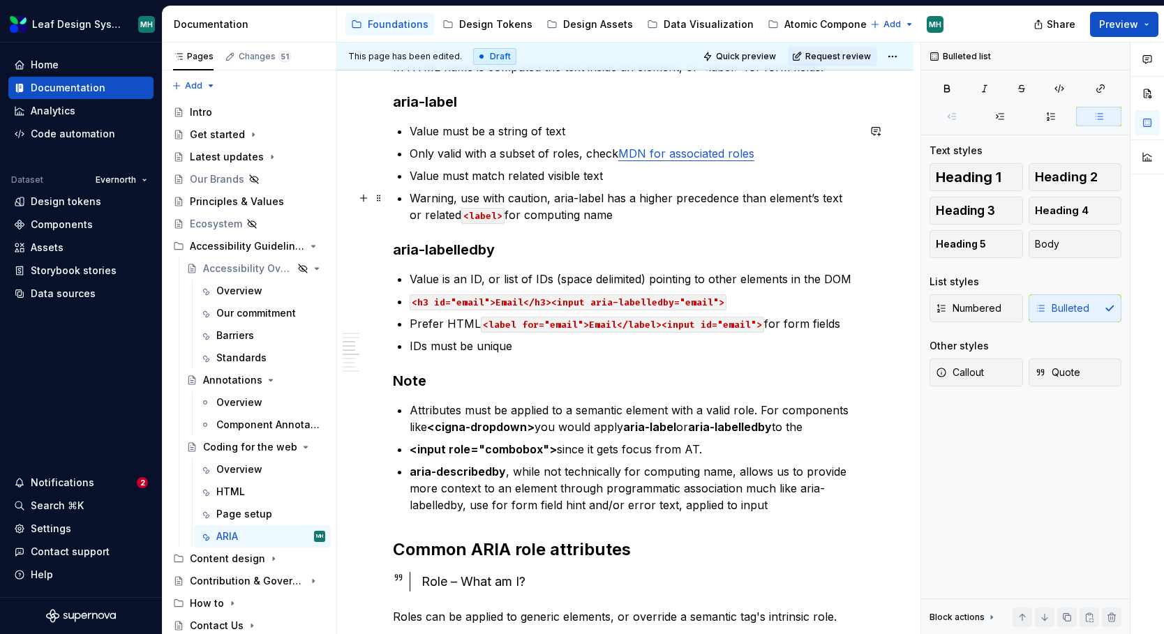
click at [609, 210] on p "Warning, use with caution, aria-label has a higher precedence than element’s te…" at bounding box center [634, 206] width 448 height 33
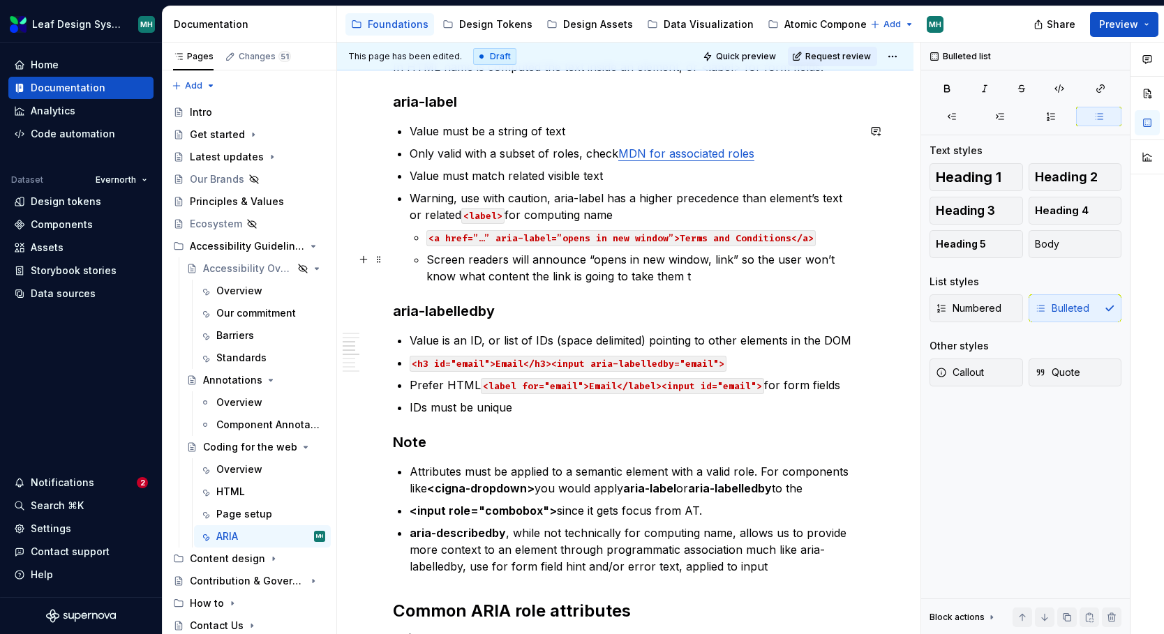
click at [443, 274] on p "Screen readers will announce “opens in new window, link” so the user won’t know…" at bounding box center [641, 267] width 431 height 33
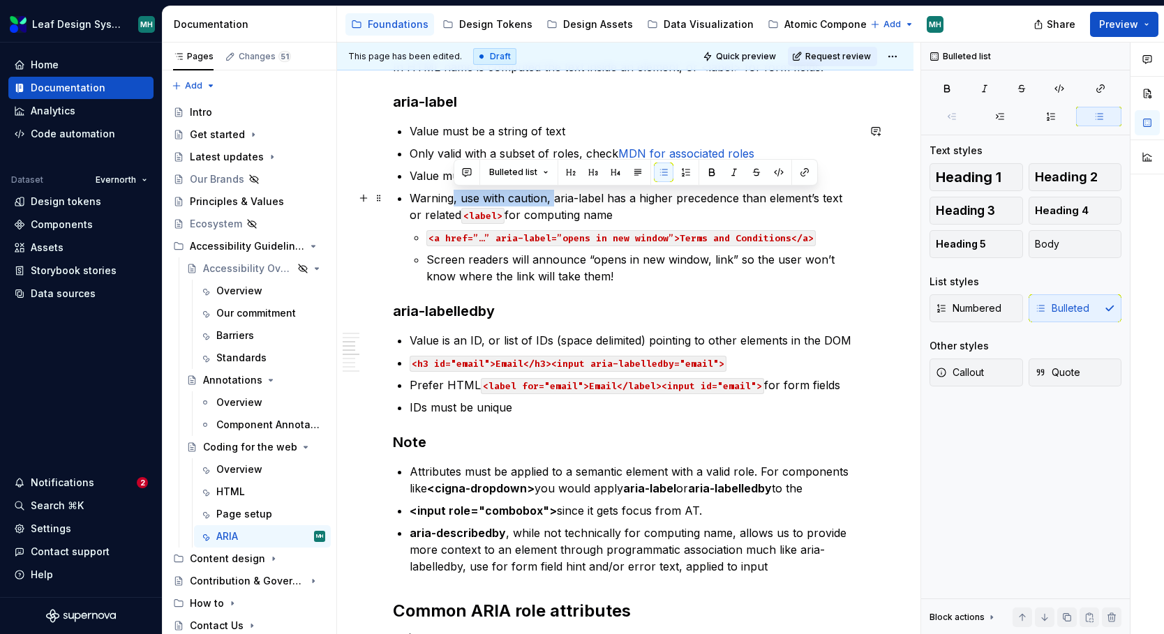
drag, startPoint x: 552, startPoint y: 199, endPoint x: 454, endPoint y: 199, distance: 98.4
click at [454, 199] on p "Warning, use with caution, aria-label has a higher precedence than element’s te…" at bounding box center [634, 206] width 448 height 33
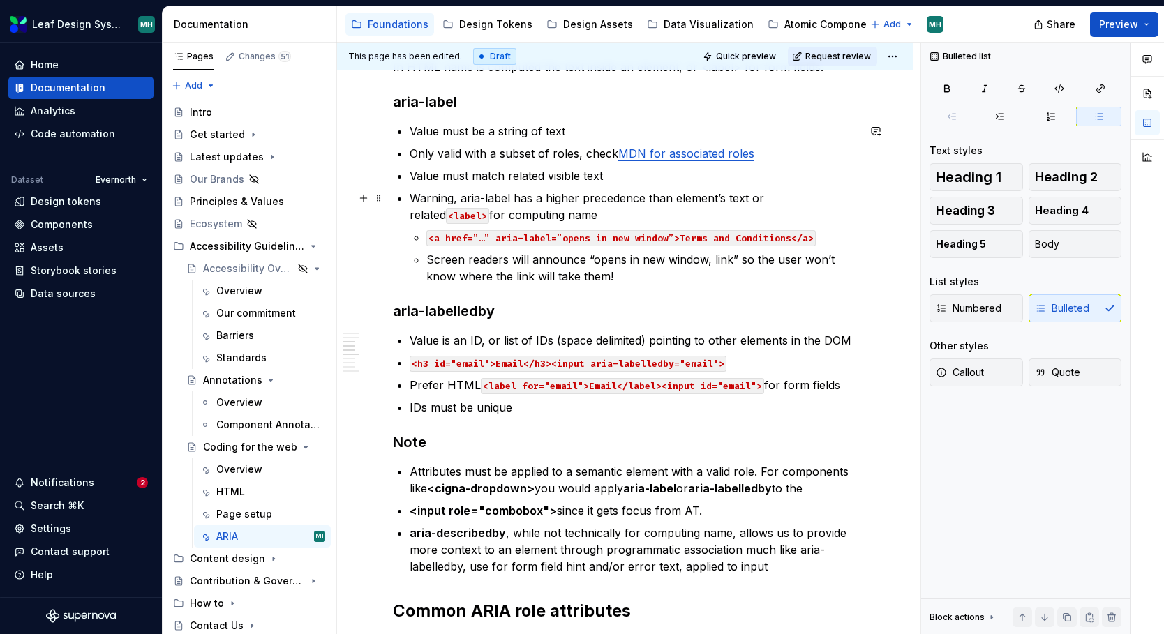
click at [428, 200] on p "Warning, aria-label has a higher precedence than element’s text or related <lab…" at bounding box center [634, 206] width 448 height 33
click at [521, 289] on div "ARIA, Accessible Rich Internet Applications First rule of ARIA is don't use it,…" at bounding box center [625, 507] width 465 height 1760
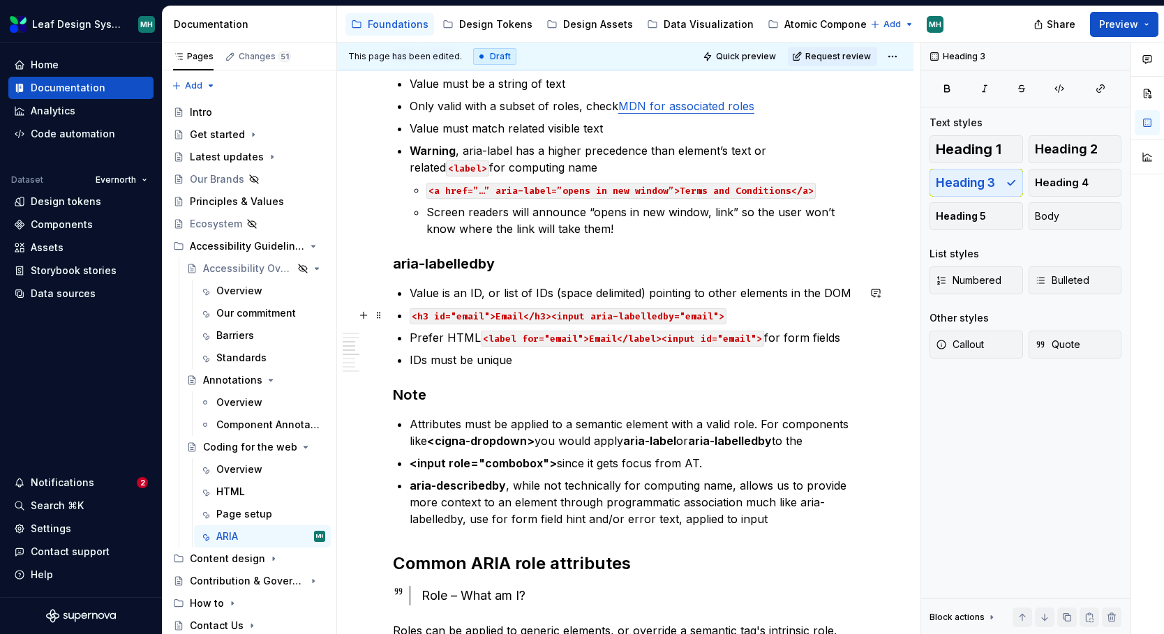
scroll to position [715, 0]
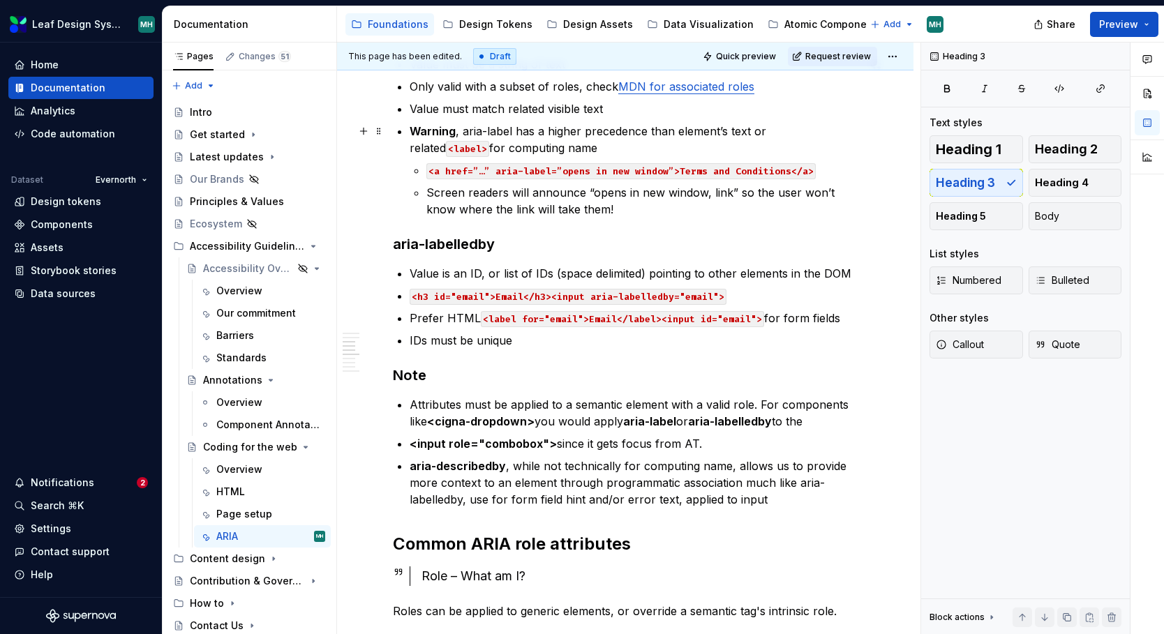
click at [671, 129] on p "Warning , aria-label has a higher precedence than element’s text or related <la…" at bounding box center [634, 139] width 448 height 33
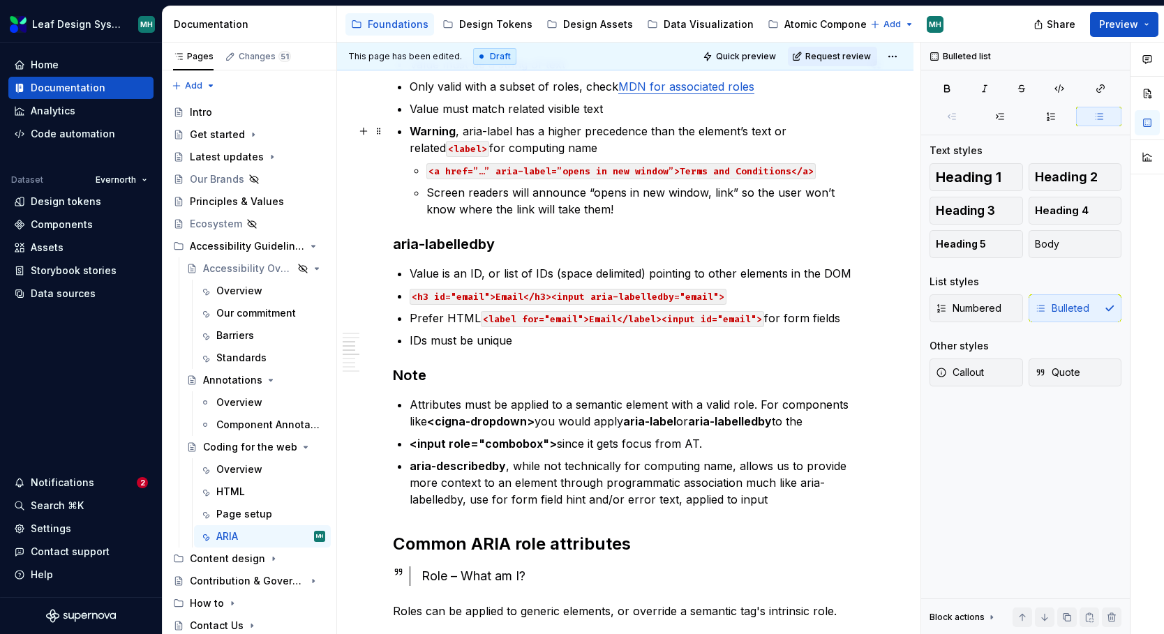
click at [534, 152] on p "Warning , aria-label has a higher precedence than the element’s text or related…" at bounding box center [634, 139] width 448 height 33
click at [537, 147] on p "Warning , aria-label has a higher precedence than the element’s text or related…" at bounding box center [634, 139] width 448 height 33
click at [597, 210] on p "Screen readers will announce “opens in new window, link” so the user won’t know…" at bounding box center [641, 200] width 431 height 33
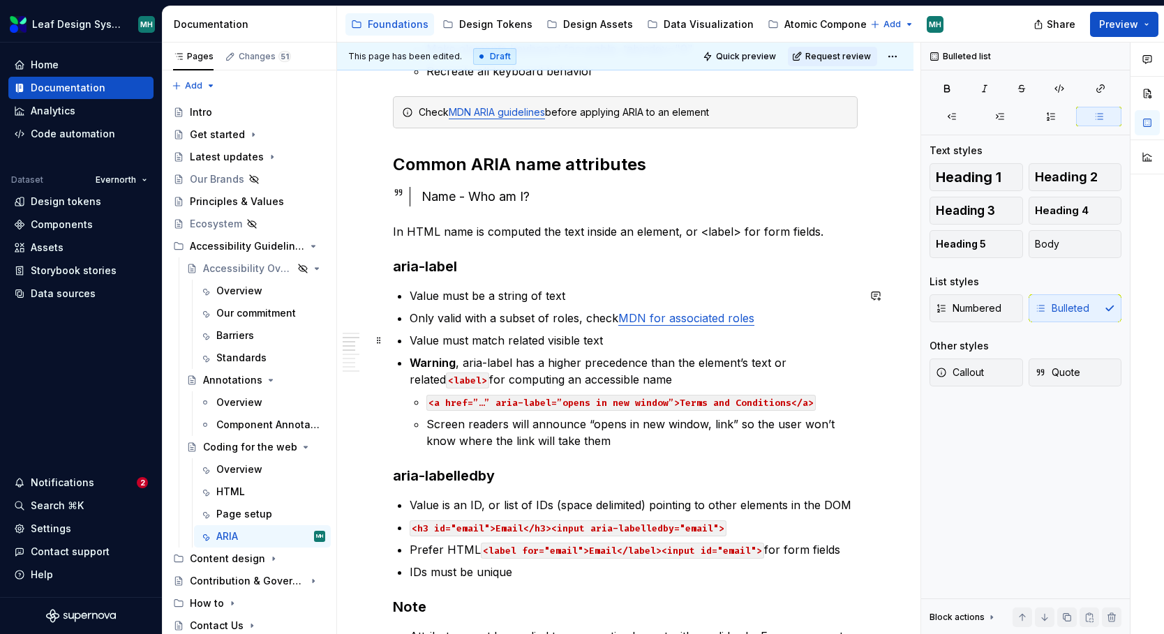
scroll to position [483, 0]
click at [710, 323] on link "MDN for associated roles" at bounding box center [686, 319] width 136 height 14
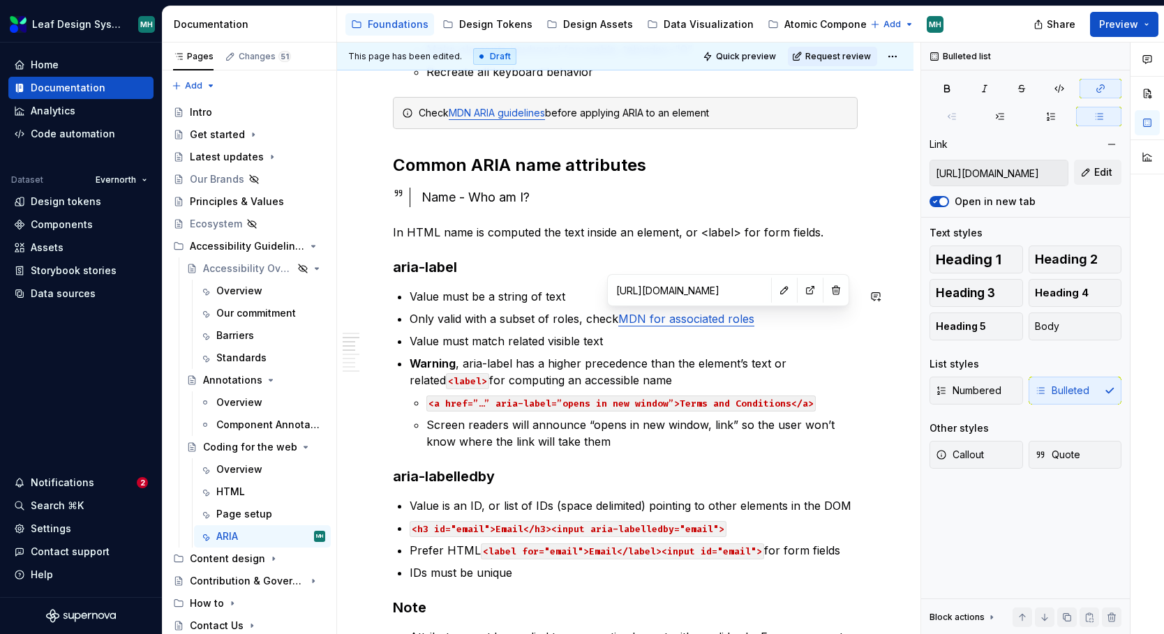
click at [690, 289] on input "[URL][DOMAIN_NAME]" at bounding box center [690, 290] width 158 height 25
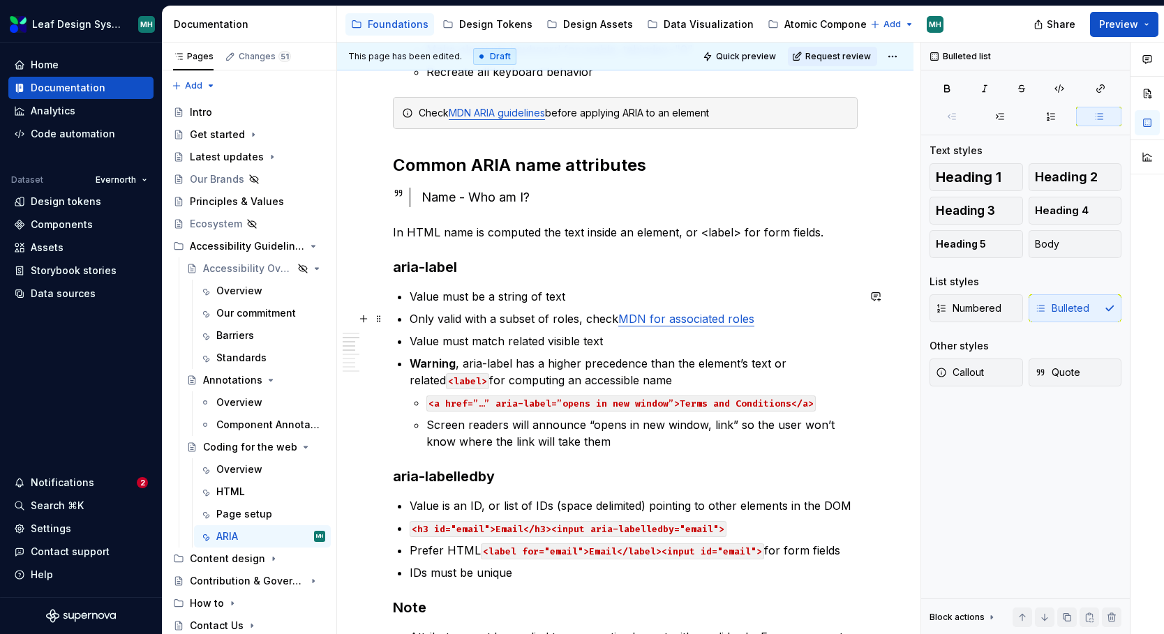
click at [761, 327] on p "Only valid with a subset of roles, check MDN for associated roles" at bounding box center [634, 319] width 448 height 17
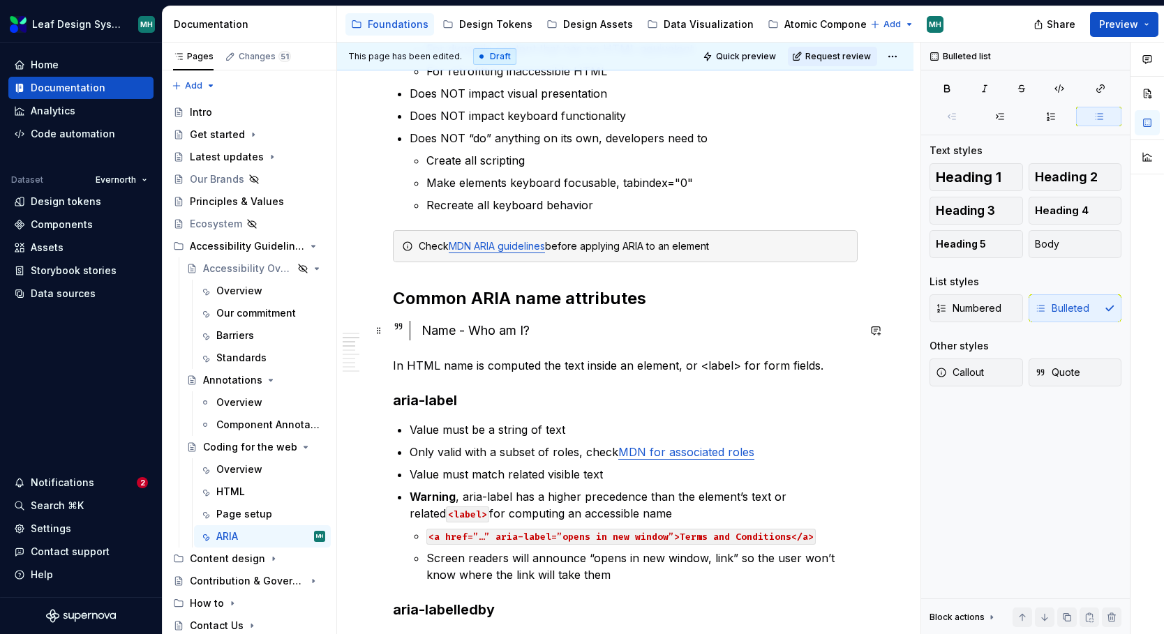
scroll to position [349, 0]
click at [747, 246] on div "Check MDN ARIA guidelines before applying ARIA to an element" at bounding box center [634, 247] width 430 height 14
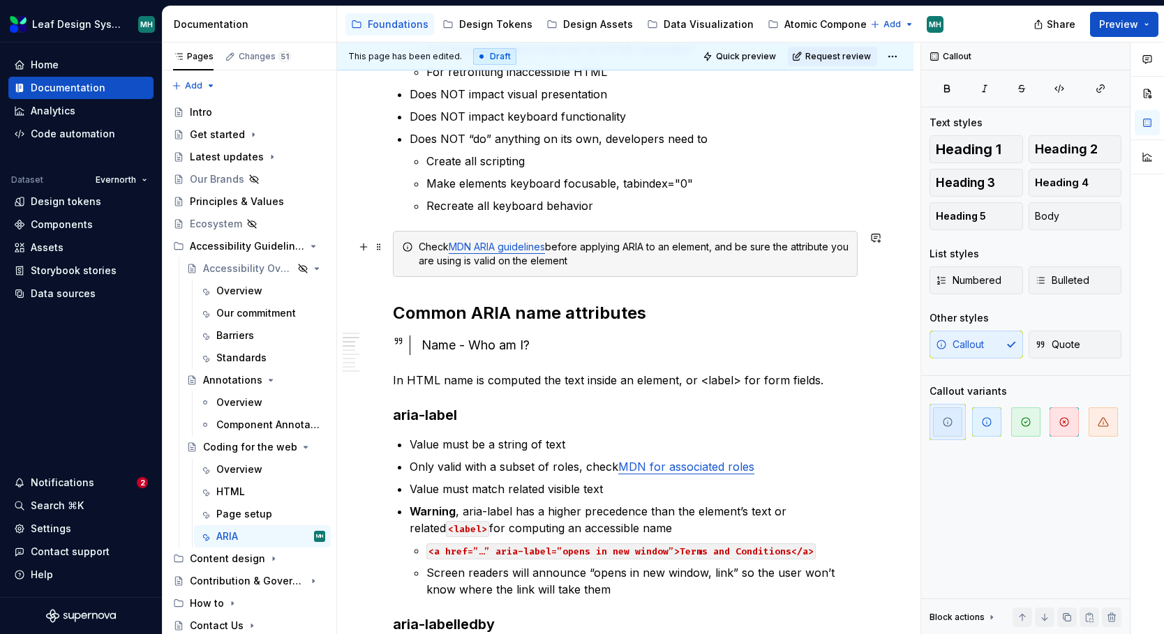
click at [505, 262] on div "Check MDN ARIA guidelines before applying ARIA to an element, and be sure the a…" at bounding box center [634, 254] width 430 height 28
click at [521, 259] on div "Check MDN ARIA guidelines before applying ARIA to an element, and be sure the a…" at bounding box center [634, 254] width 430 height 28
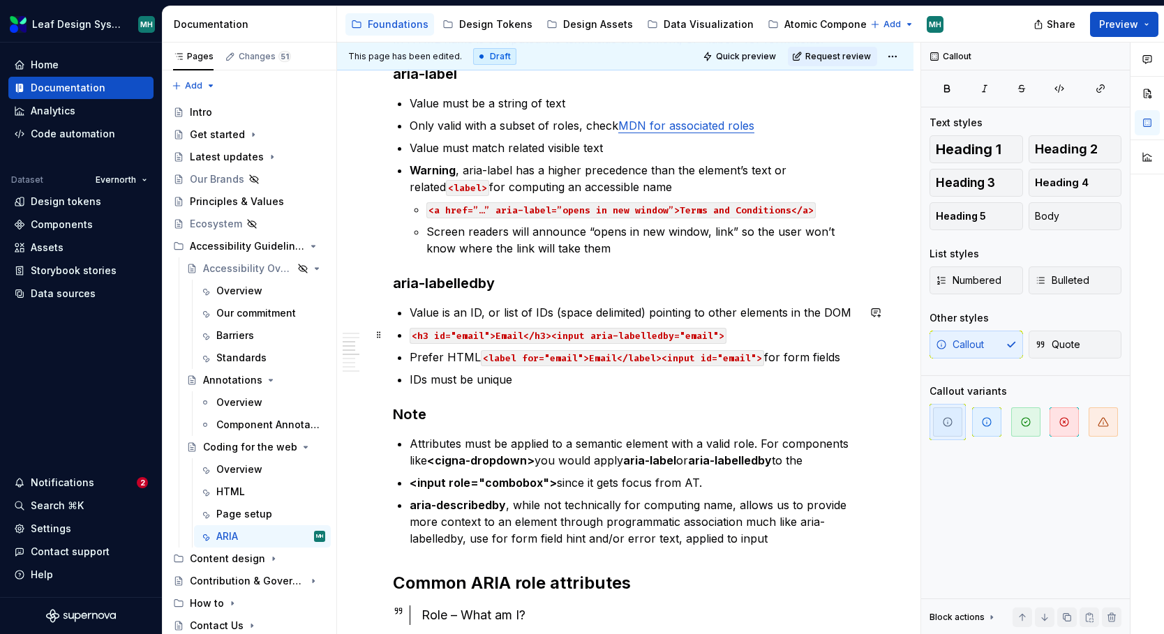
scroll to position [683, 0]
